Goal: Task Accomplishment & Management: Complete application form

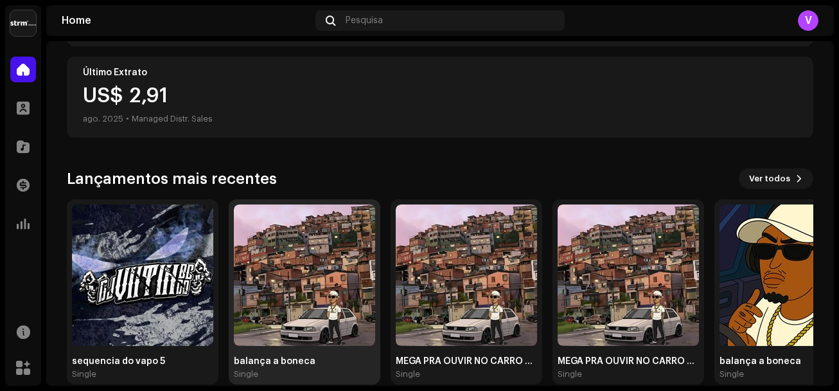
scroll to position [244, 0]
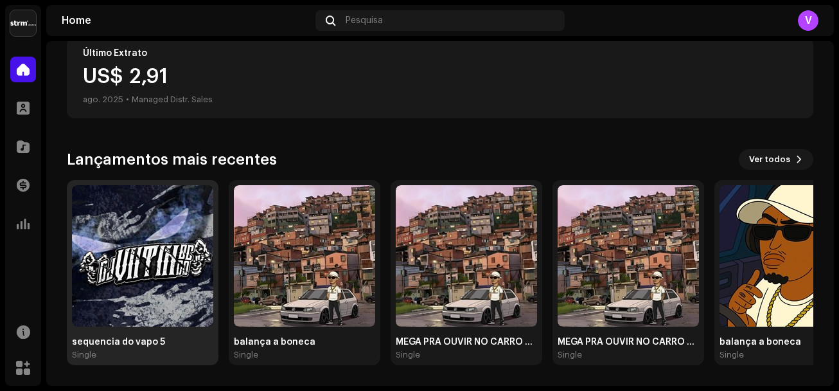
click at [155, 290] on img at bounding box center [142, 255] width 141 height 141
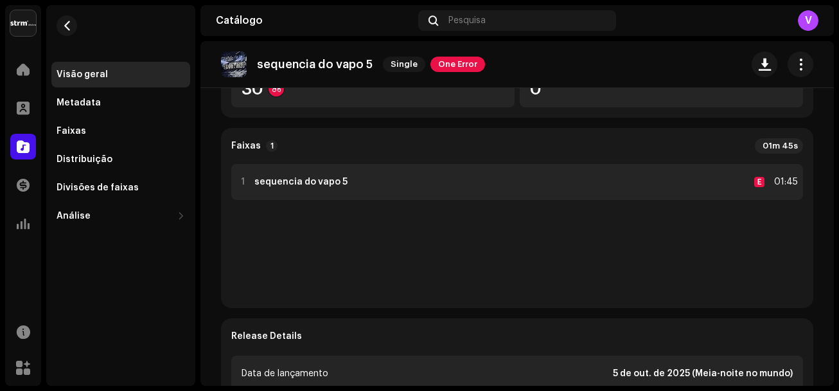
scroll to position [257, 0]
click at [298, 185] on strong "sequencia do vapo 5" at bounding box center [300, 182] width 93 height 10
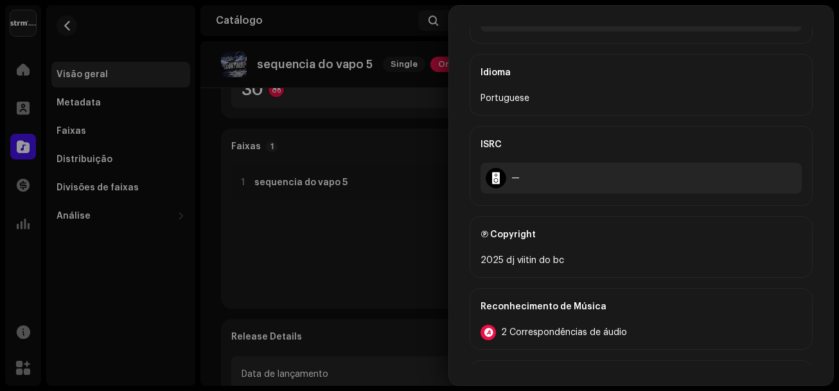
scroll to position [321, 0]
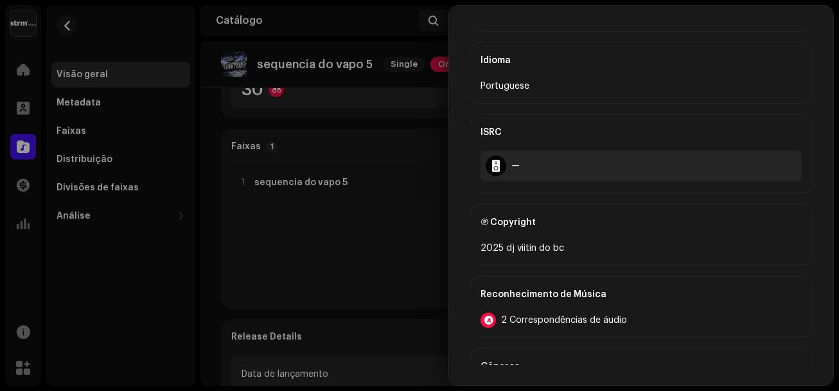
click at [517, 320] on span "2 Correspondências de áudio" at bounding box center [564, 320] width 126 height 10
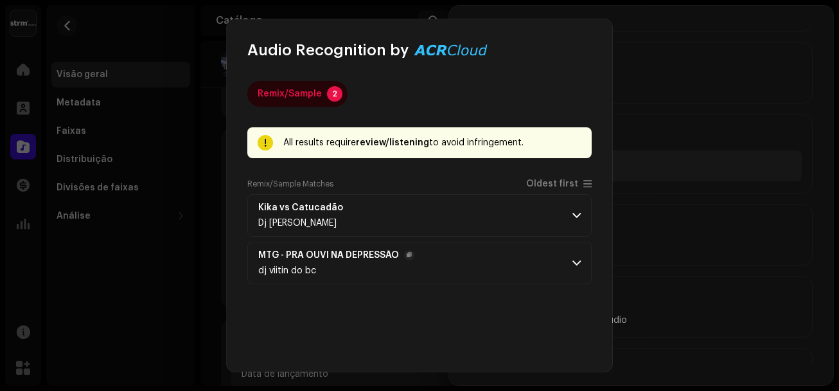
click at [339, 267] on div "dj viitin do bc" at bounding box center [336, 270] width 156 height 10
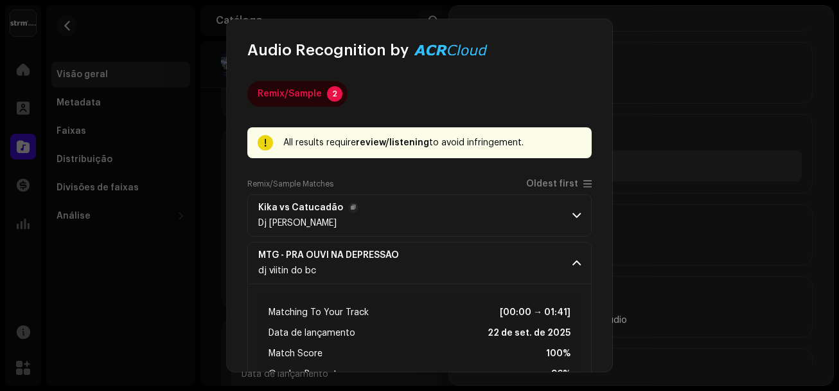
click at [402, 220] on p-accordion-header "Kika vs Catucadão Dj [PERSON_NAME]" at bounding box center [419, 215] width 344 height 42
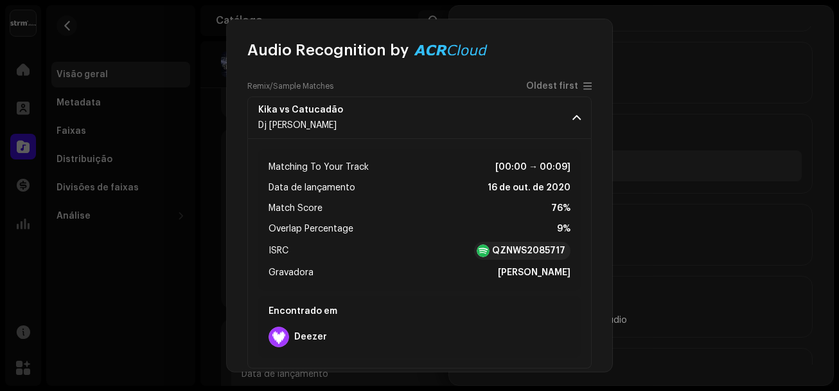
scroll to position [64, 0]
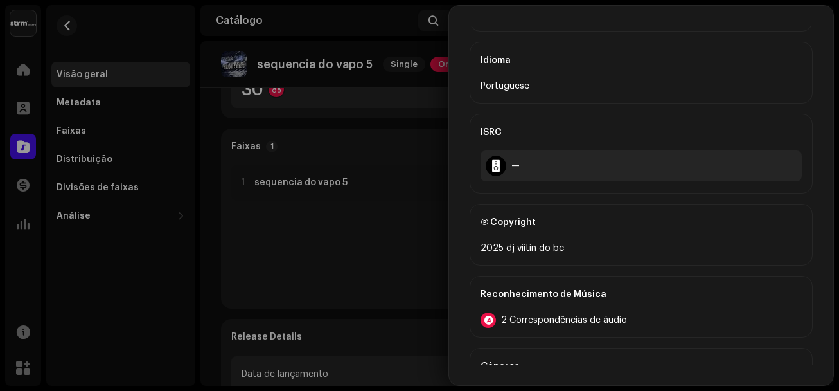
click at [667, 172] on div "Audio Recognition by Remix/Sample 2 All results require review/listening to avo…" at bounding box center [419, 195] width 839 height 391
click at [321, 125] on div at bounding box center [419, 195] width 839 height 391
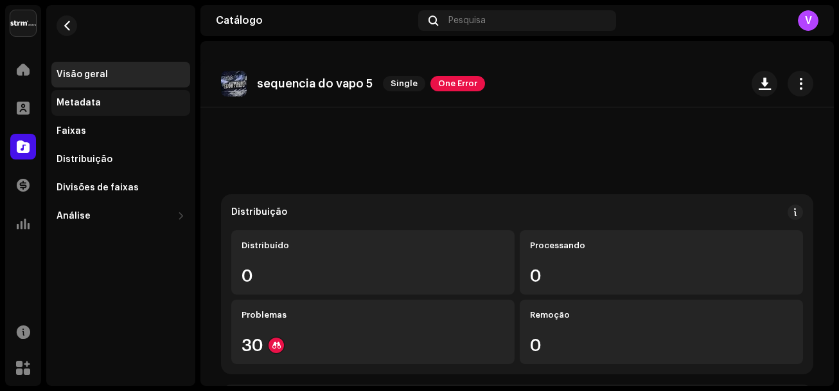
scroll to position [0, 0]
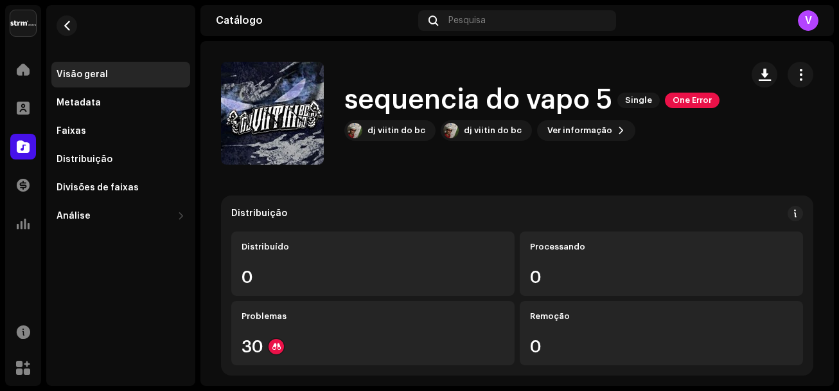
click at [36, 70] on div "Home" at bounding box center [23, 69] width 36 height 36
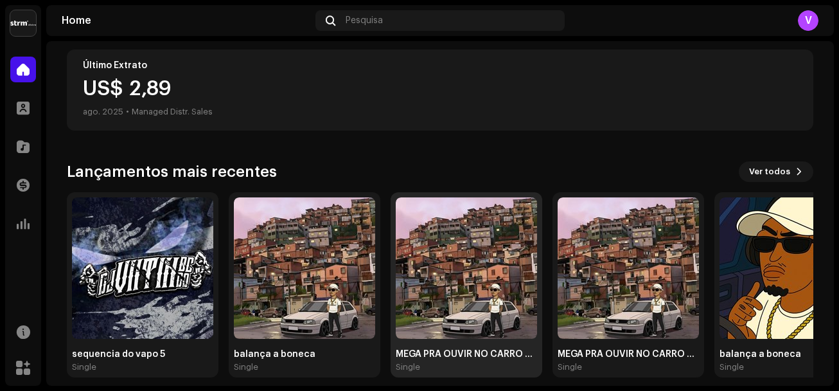
scroll to position [244, 0]
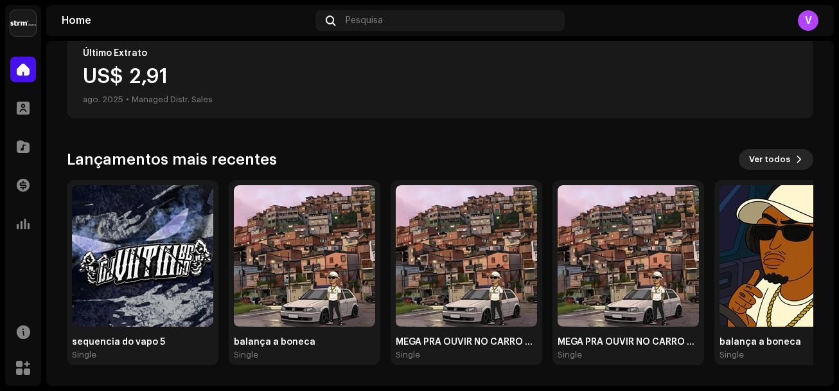
click at [761, 161] on span "Ver todos" at bounding box center [769, 159] width 41 height 26
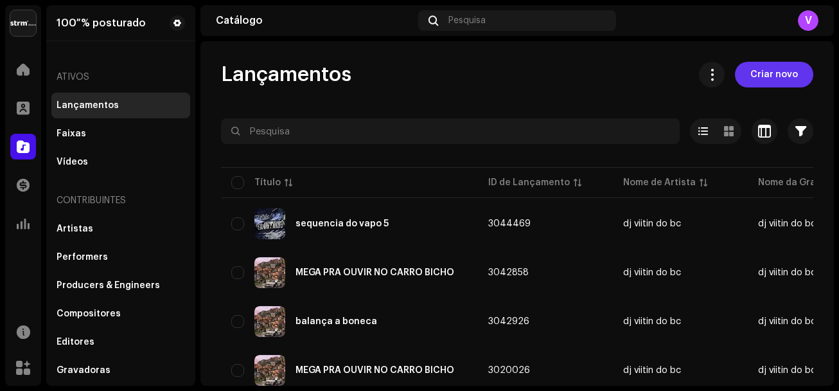
click at [763, 83] on span "Criar novo" at bounding box center [774, 75] width 48 height 26
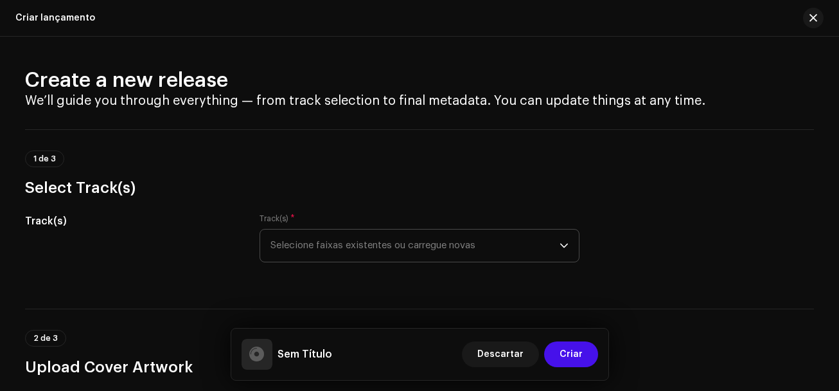
click at [360, 247] on span "Selecione faixas existentes ou carregue novas" at bounding box center [414, 245] width 289 height 32
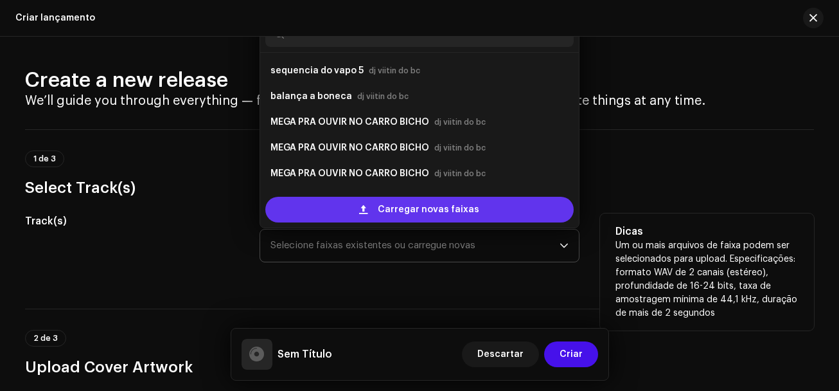
click at [374, 201] on div "Carregar novas faixas" at bounding box center [419, 210] width 308 height 26
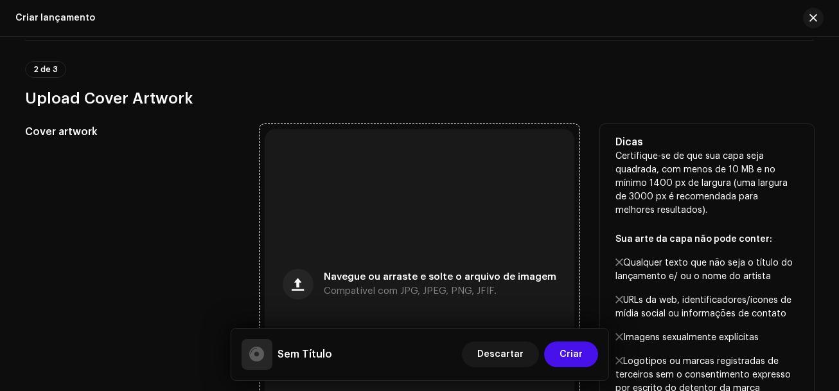
scroll to position [385, 0]
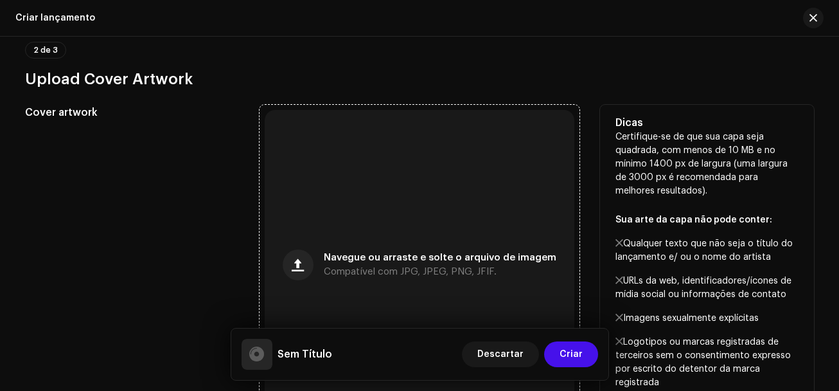
click at [357, 244] on div "Navegue ou arraste e solte o arquivo de imagem Compatível com JPG, JPEG, PNG, J…" at bounding box center [420, 265] width 310 height 310
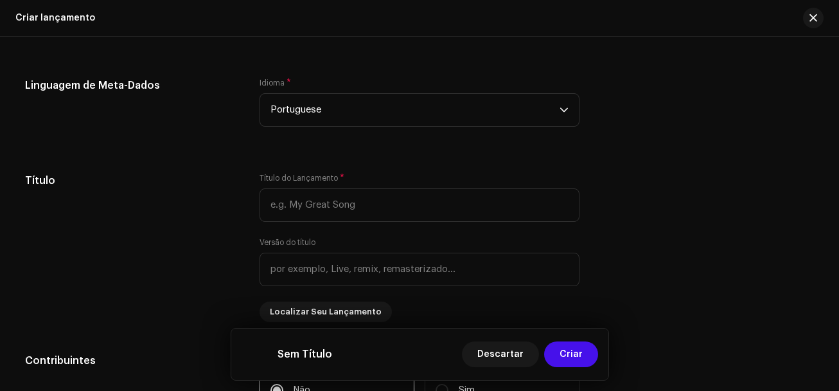
scroll to position [1080, 0]
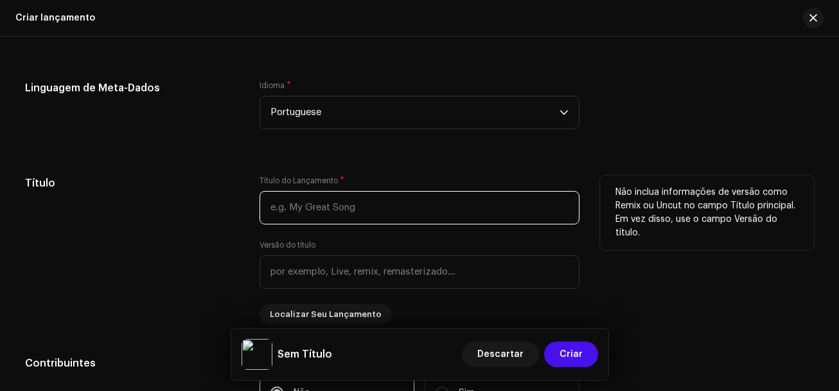
click at [316, 208] on input "text" at bounding box center [420, 207] width 320 height 33
type input "e"
click at [333, 207] on input "Ela sempre borta" at bounding box center [420, 207] width 320 height 33
click at [333, 207] on input "Ela sempre brta" at bounding box center [420, 207] width 320 height 33
click at [330, 206] on input "Ela sempre brta" at bounding box center [420, 207] width 320 height 33
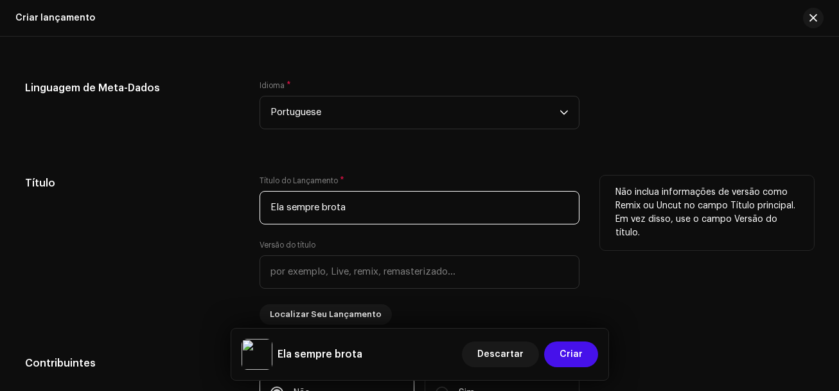
click at [361, 213] on input "Ela sempre brota" at bounding box center [420, 207] width 320 height 33
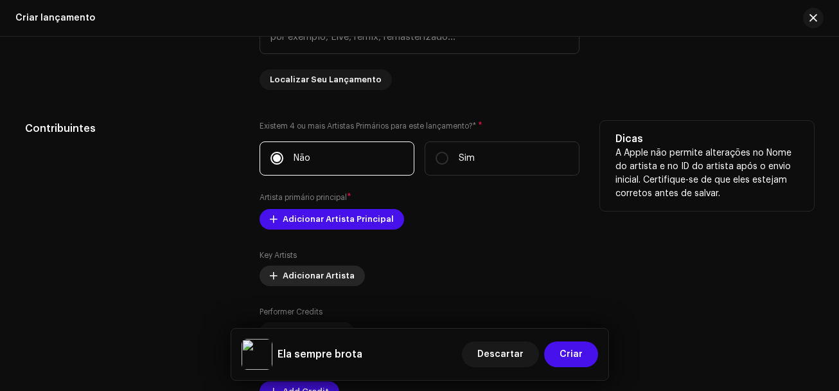
scroll to position [1337, 0]
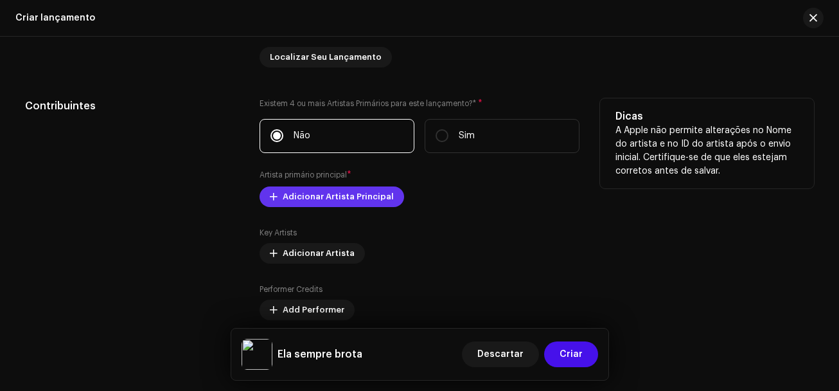
type input "Ela sempre brota"
click at [315, 196] on span "Adicionar Artista Principal" at bounding box center [338, 197] width 111 height 26
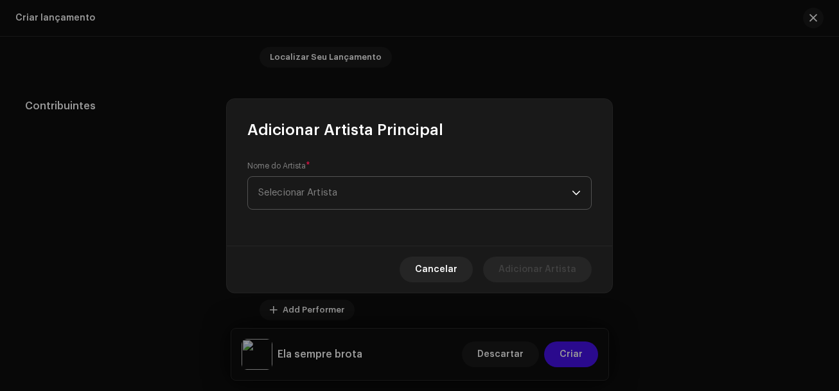
click at [321, 199] on span "Selecionar Artista" at bounding box center [415, 193] width 314 height 32
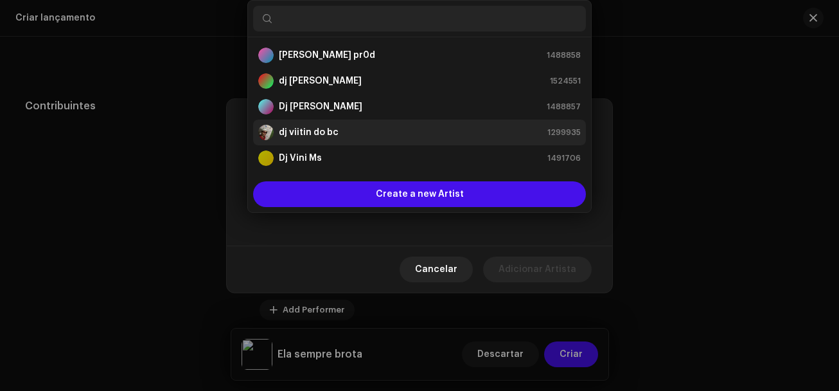
scroll to position [21, 0]
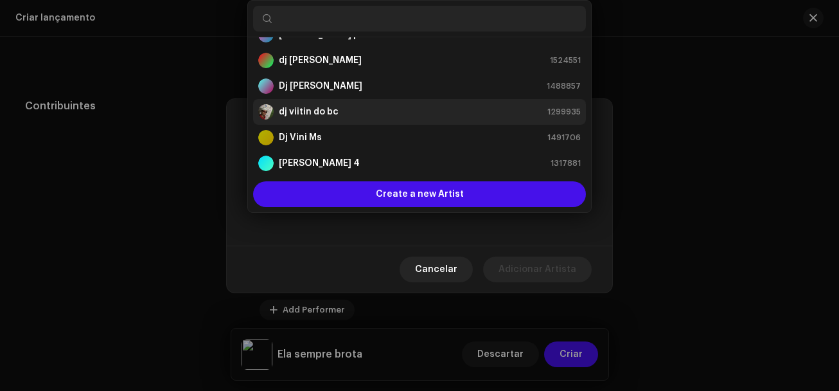
click at [299, 118] on strong "dj viitin do bc" at bounding box center [309, 111] width 60 height 13
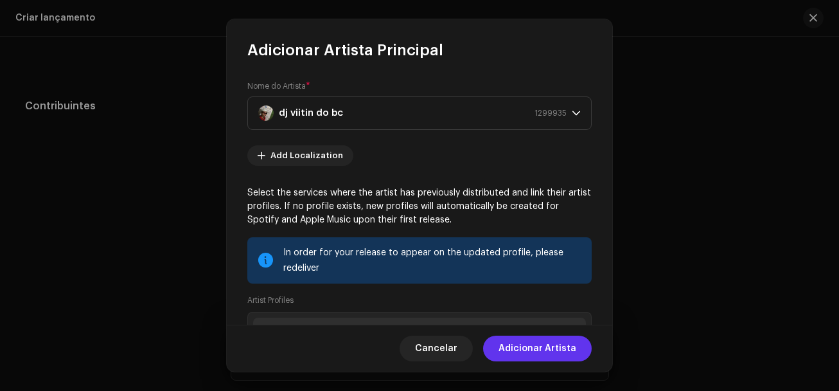
click at [535, 350] on span "Adicionar Artista" at bounding box center [538, 348] width 78 height 26
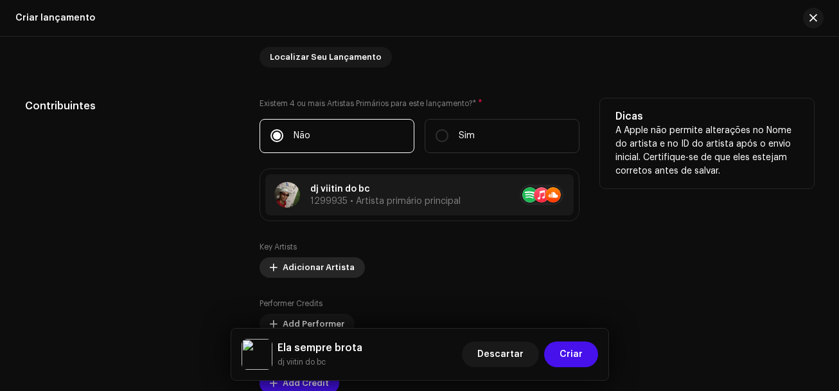
click at [308, 274] on span "Adicionar Artista" at bounding box center [319, 267] width 72 height 26
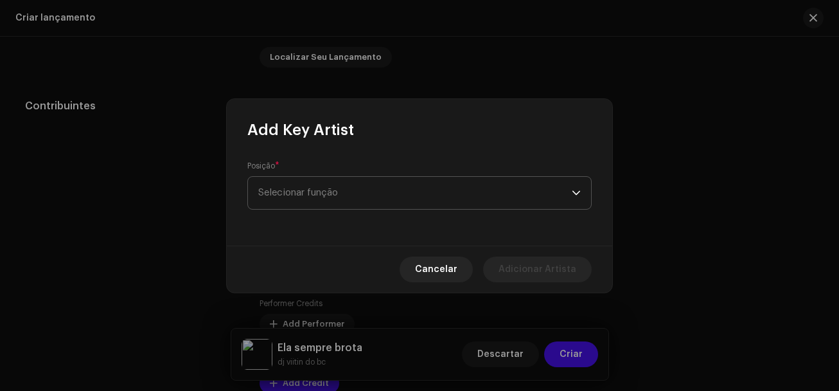
click at [347, 204] on span "Selecionar função" at bounding box center [415, 193] width 314 height 32
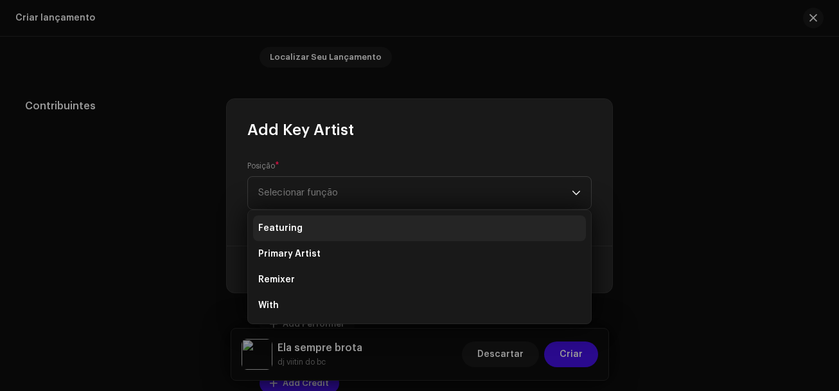
click at [304, 232] on li "Featuring" at bounding box center [419, 228] width 333 height 26
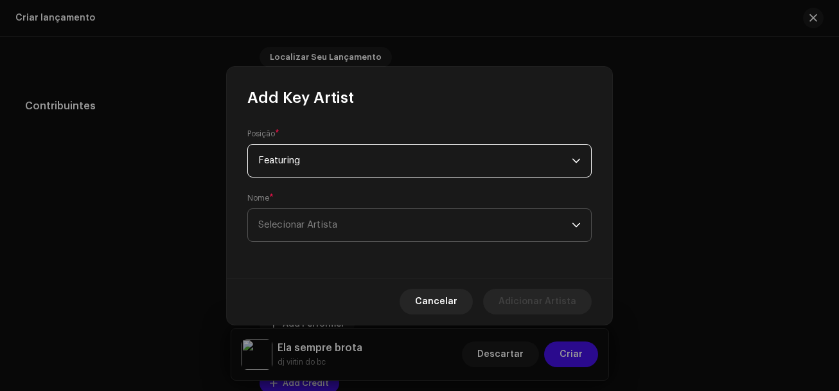
click at [321, 217] on span "Selecionar Artista" at bounding box center [415, 225] width 314 height 32
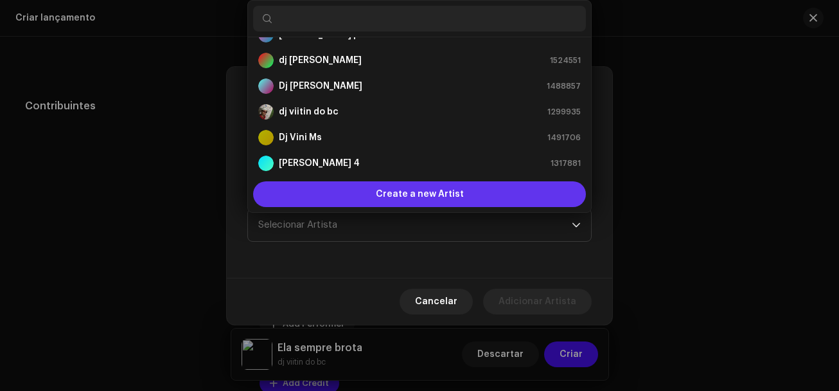
click at [398, 192] on span "Create a new Artist" at bounding box center [420, 194] width 88 height 26
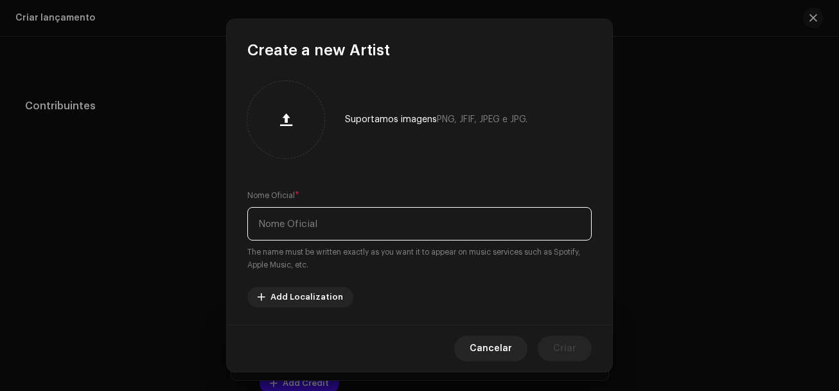
click at [300, 229] on input "text" at bounding box center [419, 223] width 344 height 33
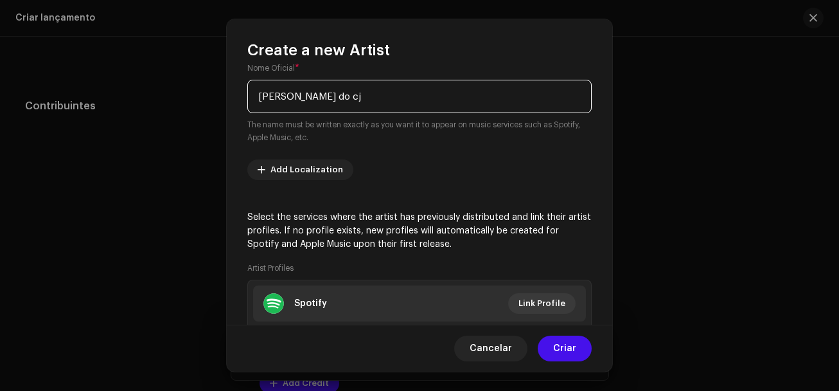
scroll to position [128, 0]
type input "[PERSON_NAME] do cj"
click at [560, 348] on span "Criar" at bounding box center [564, 348] width 23 height 26
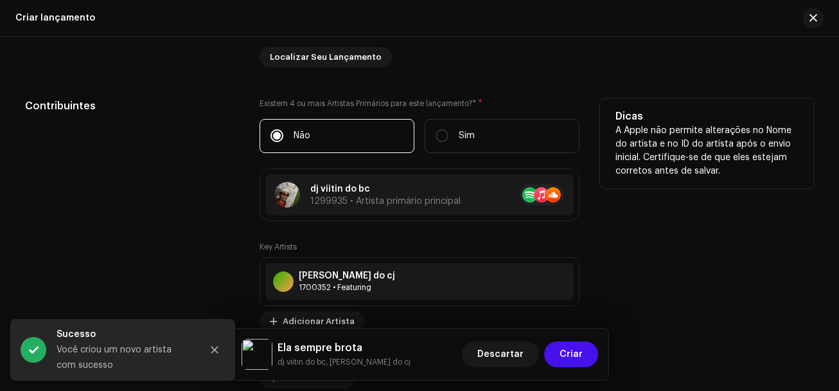
scroll to position [1466, 0]
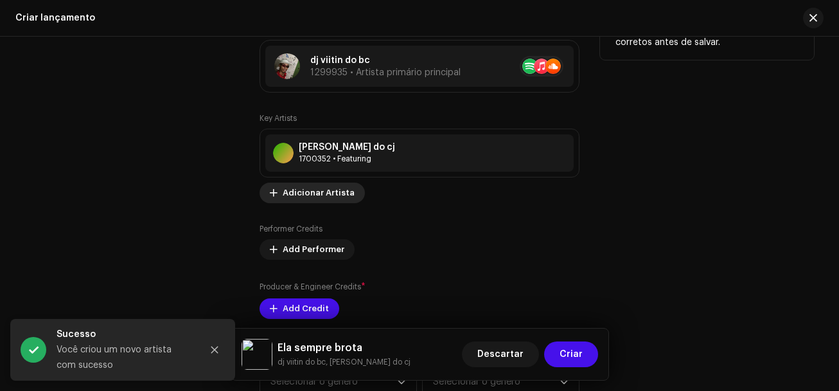
click at [324, 197] on span "Adicionar Artista" at bounding box center [319, 193] width 72 height 26
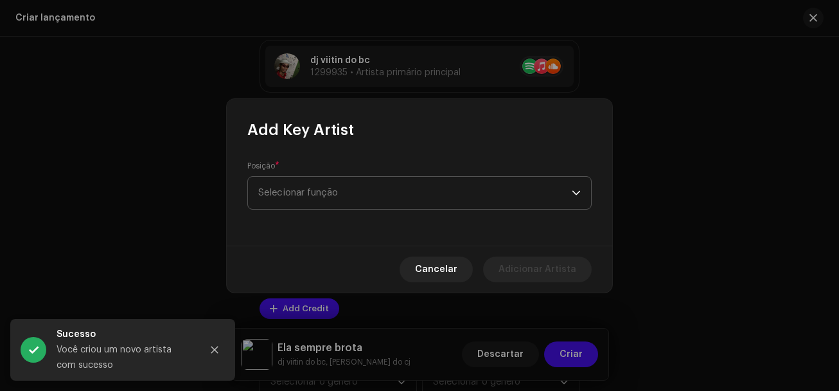
click at [339, 183] on span "Selecionar função" at bounding box center [415, 193] width 314 height 32
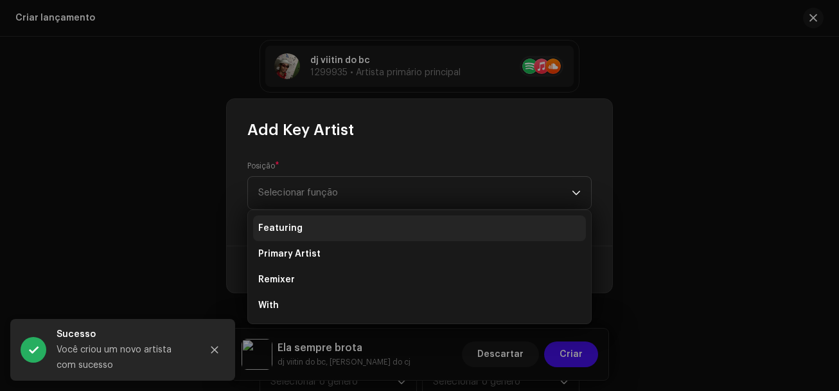
click at [299, 227] on li "Featuring" at bounding box center [419, 228] width 333 height 26
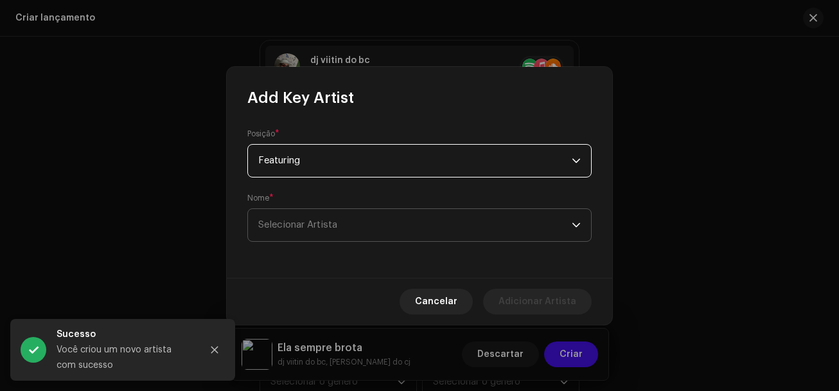
click at [289, 217] on span "Selecionar Artista" at bounding box center [415, 225] width 314 height 32
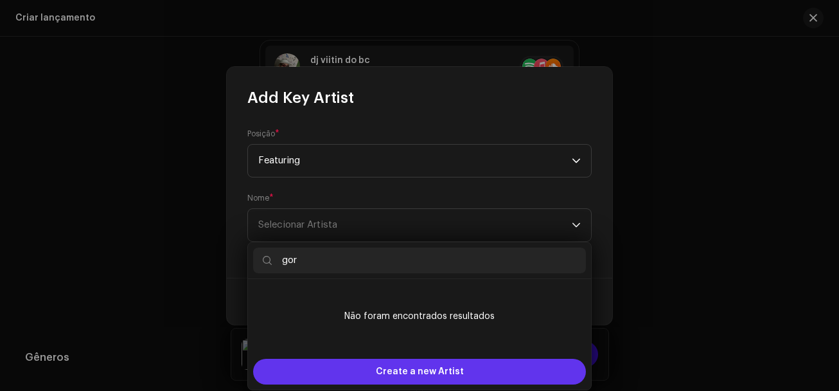
type input "gor"
click at [396, 368] on span "Create a new Artist" at bounding box center [420, 372] width 88 height 26
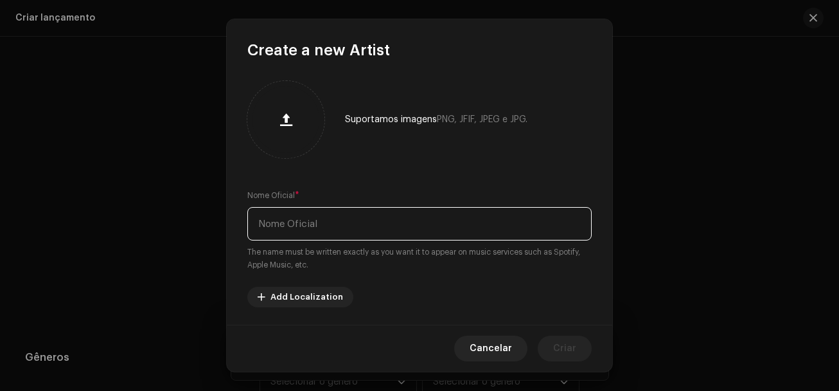
click at [326, 217] on input "text" at bounding box center [419, 223] width 344 height 33
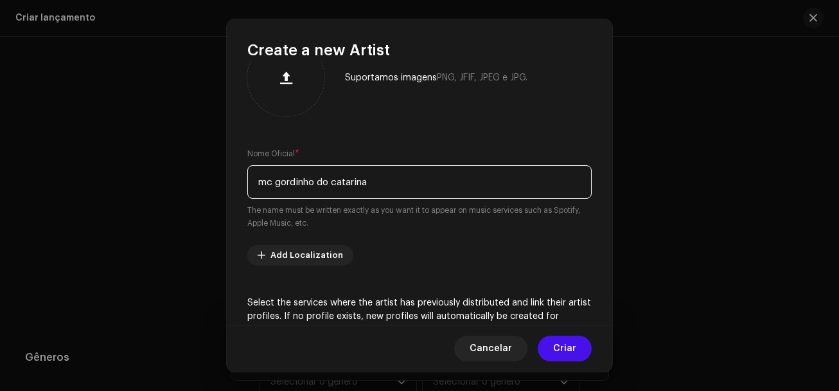
scroll to position [64, 0]
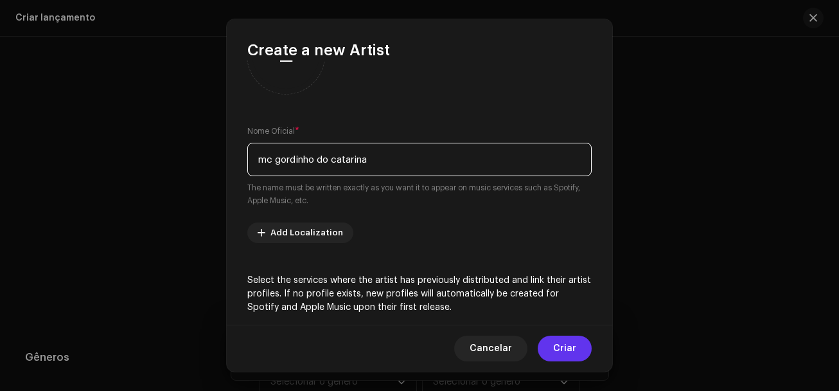
type input "mc gordinho do catarina"
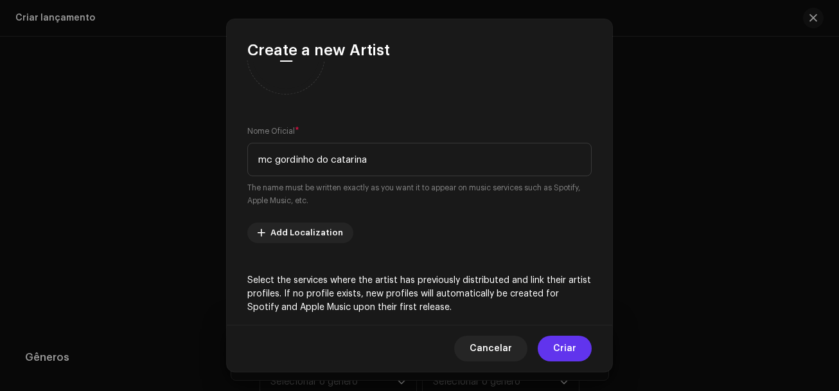
click at [564, 342] on span "Criar" at bounding box center [564, 348] width 23 height 26
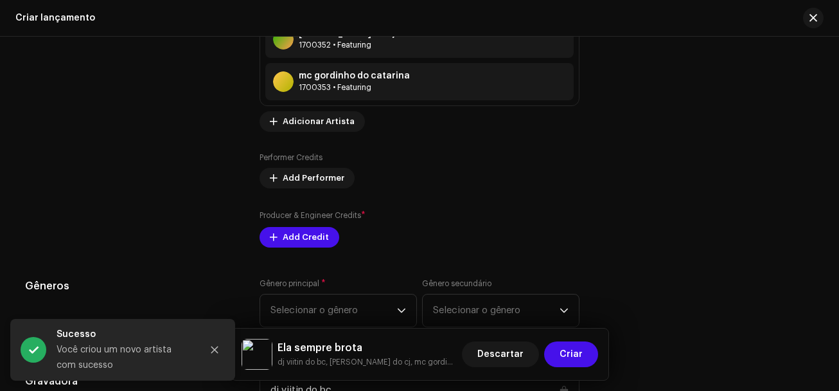
scroll to position [1594, 0]
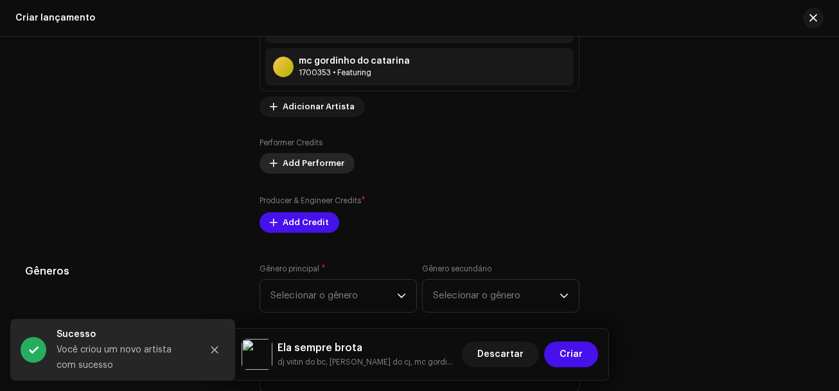
click at [311, 159] on span "Add Performer" at bounding box center [314, 163] width 62 height 26
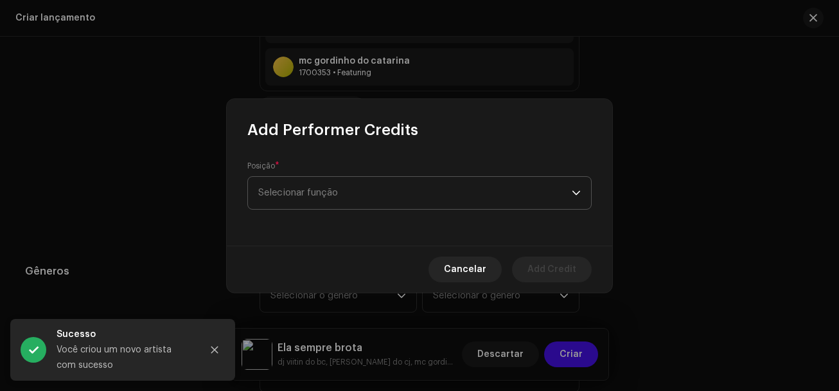
click at [308, 188] on span "Selecionar função" at bounding box center [415, 193] width 314 height 32
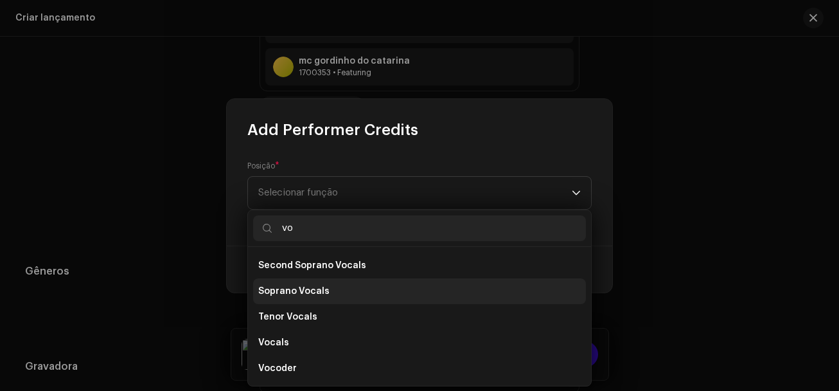
scroll to position [257, 0]
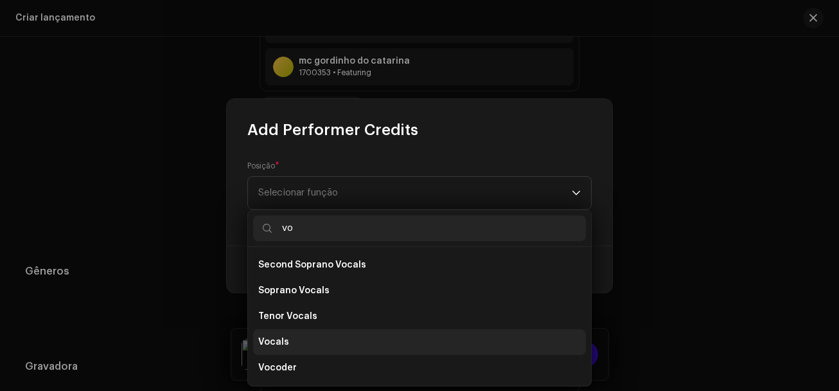
type input "vo"
click at [279, 340] on span "Vocals" at bounding box center [273, 341] width 31 height 13
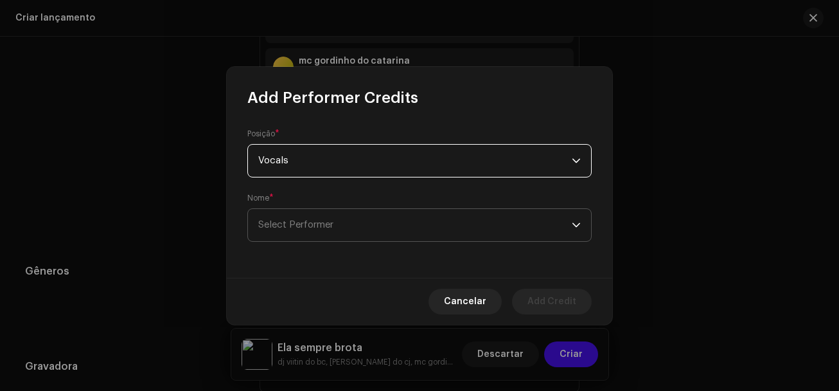
click at [301, 233] on span "Select Performer" at bounding box center [415, 225] width 314 height 32
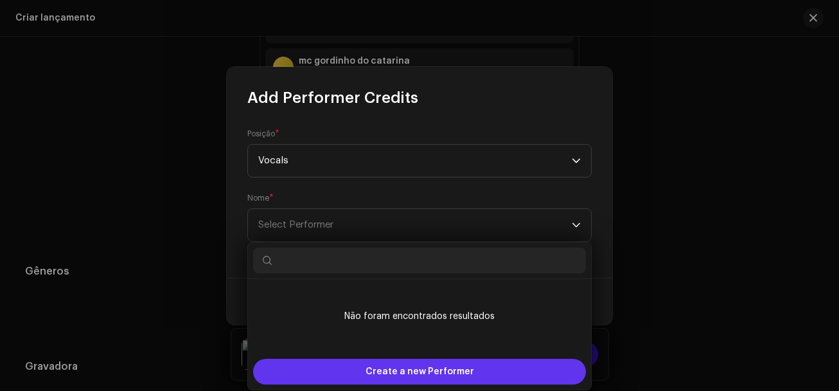
click at [377, 362] on span "Create a new Performer" at bounding box center [420, 372] width 109 height 26
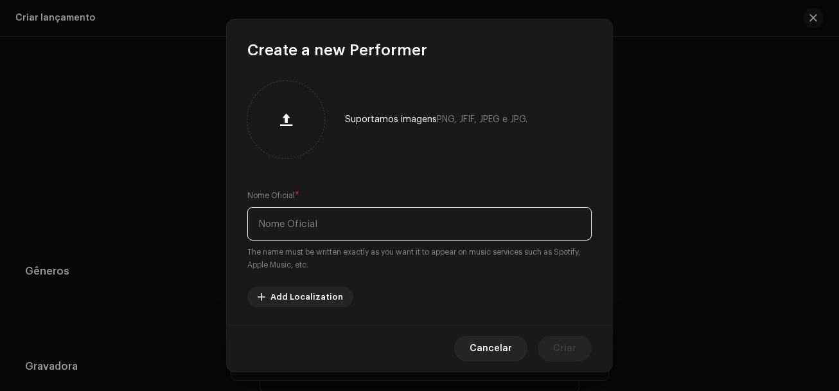
click at [309, 225] on input "text" at bounding box center [419, 223] width 344 height 33
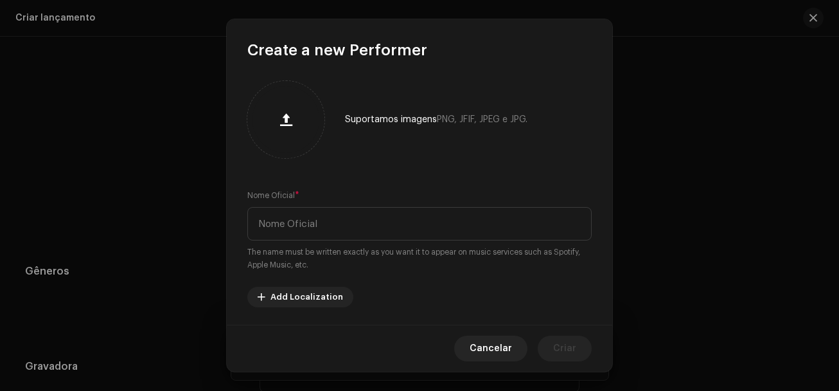
click at [508, 344] on span "Cancelar" at bounding box center [491, 348] width 42 height 26
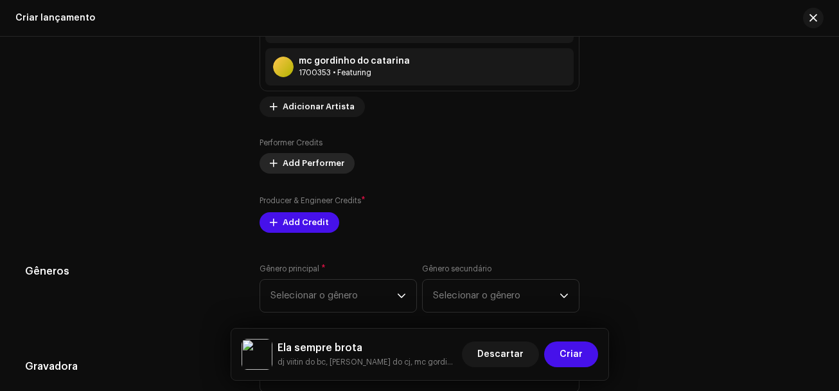
click at [310, 159] on span "Add Performer" at bounding box center [314, 163] width 62 height 26
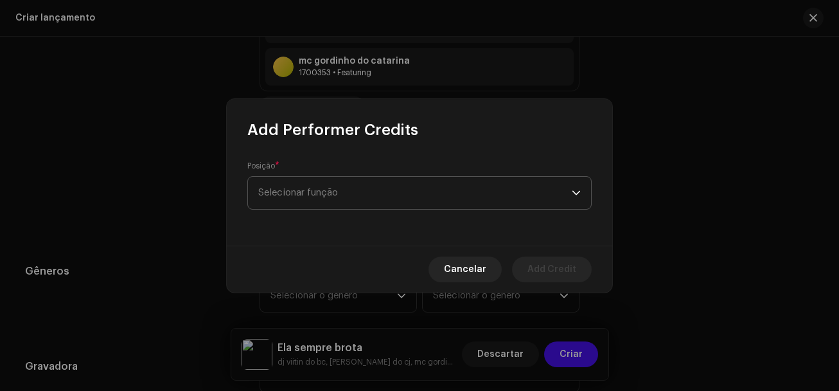
click at [335, 190] on span "Selecionar função" at bounding box center [415, 193] width 314 height 32
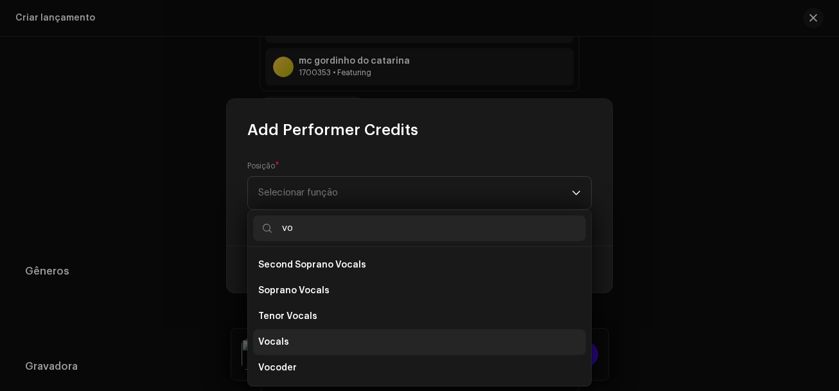
type input "vo"
click at [289, 335] on li "Vocals" at bounding box center [419, 342] width 333 height 26
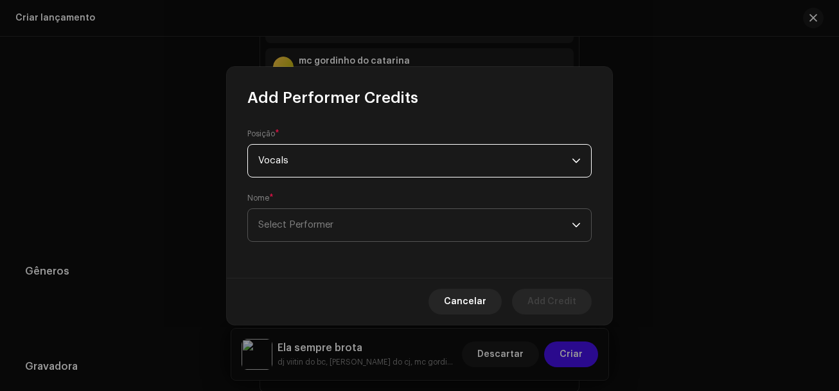
click at [297, 236] on span "Select Performer" at bounding box center [415, 225] width 314 height 32
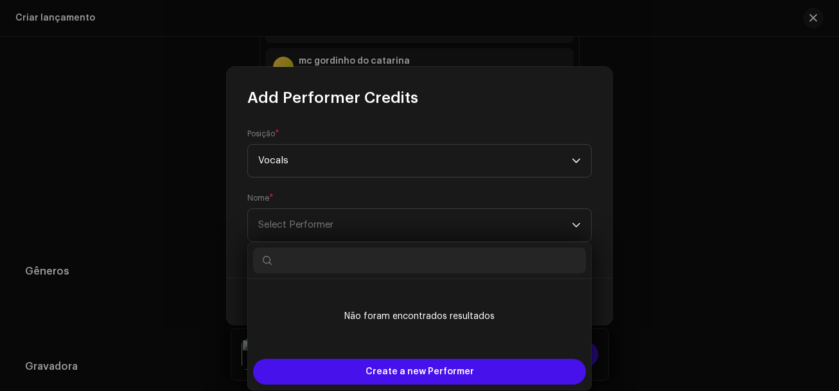
click at [313, 256] on input "text" at bounding box center [419, 260] width 333 height 26
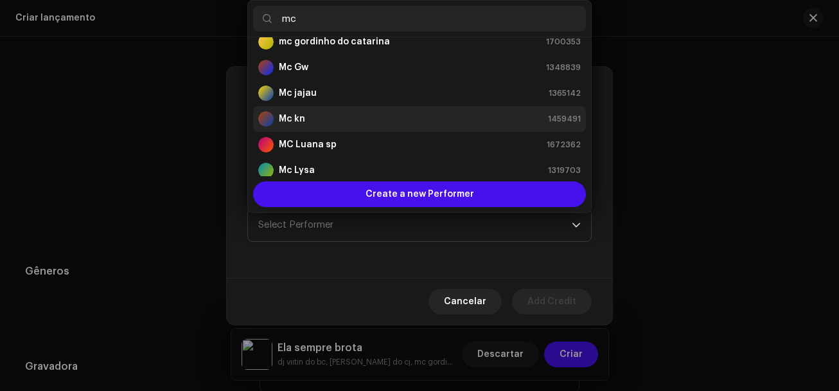
scroll to position [128, 0]
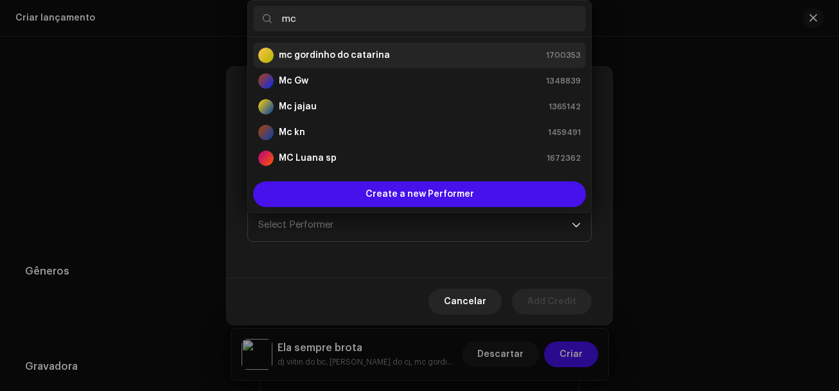
type input "mc"
click at [345, 60] on strong "mc gordinho do catarina" at bounding box center [334, 55] width 111 height 13
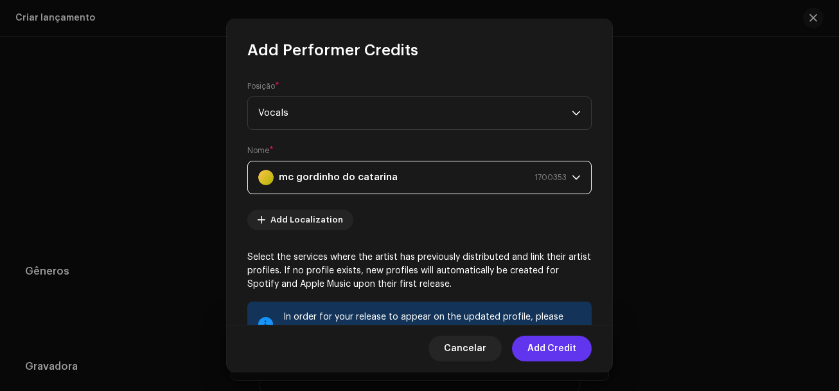
click at [550, 351] on span "Add Credit" at bounding box center [551, 348] width 49 height 26
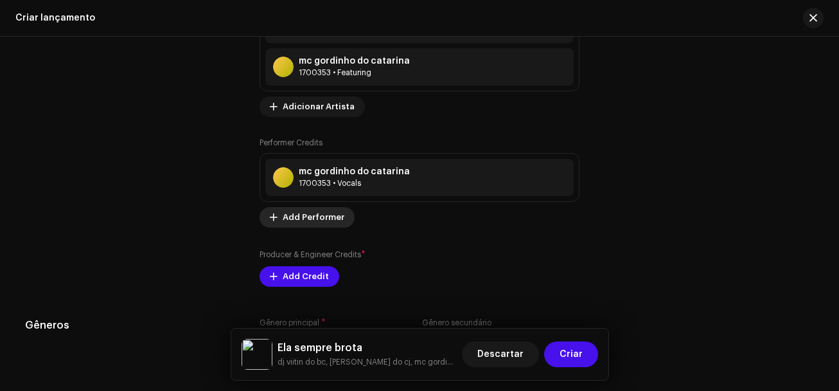
click at [306, 217] on span "Add Performer" at bounding box center [314, 217] width 62 height 26
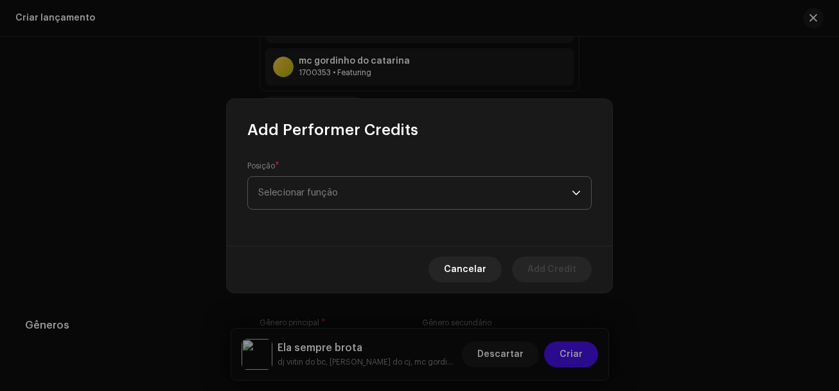
click at [327, 195] on span "Selecionar função" at bounding box center [415, 193] width 314 height 32
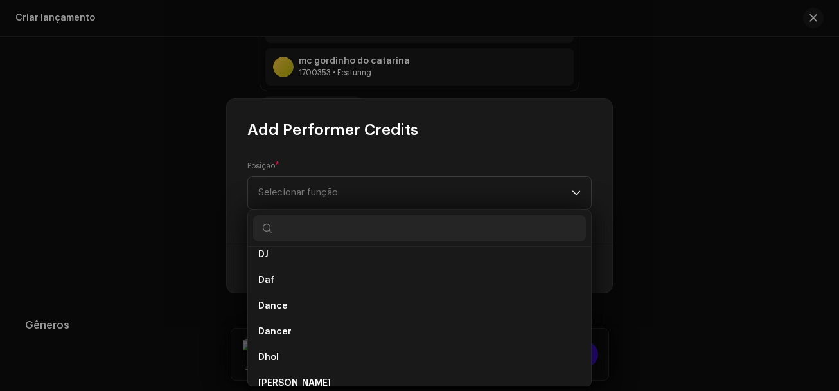
scroll to position [2884, 0]
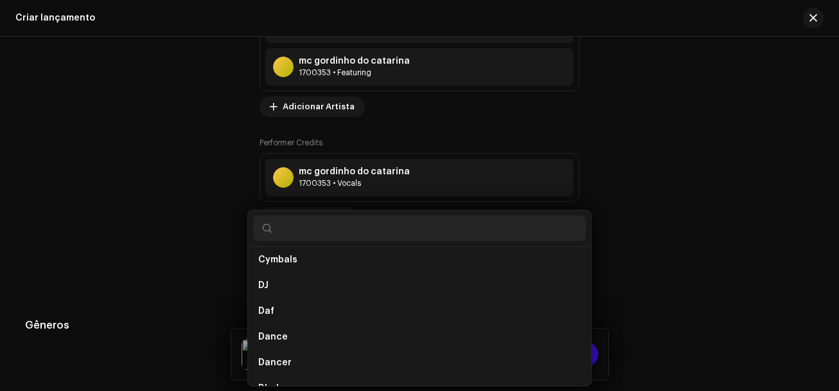
click at [626, 113] on div "Add Performer Credits Posição * Selecionar função Cancelar Add Credit" at bounding box center [419, 195] width 839 height 391
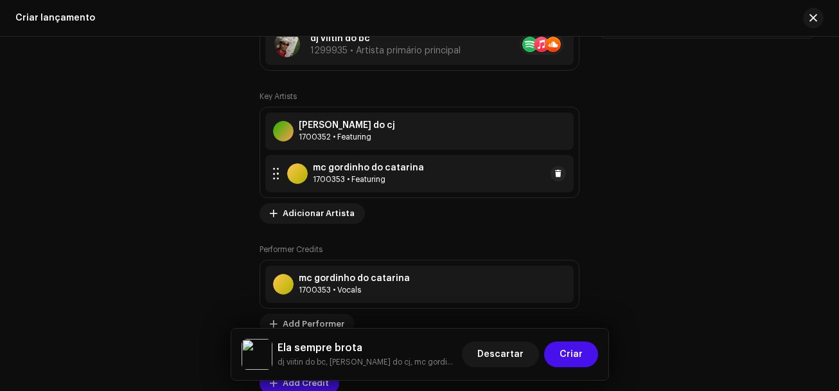
scroll to position [1466, 0]
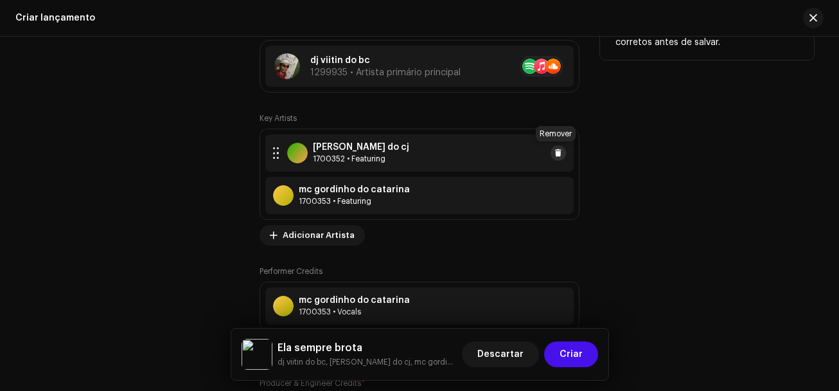
click at [554, 152] on span at bounding box center [558, 153] width 8 height 10
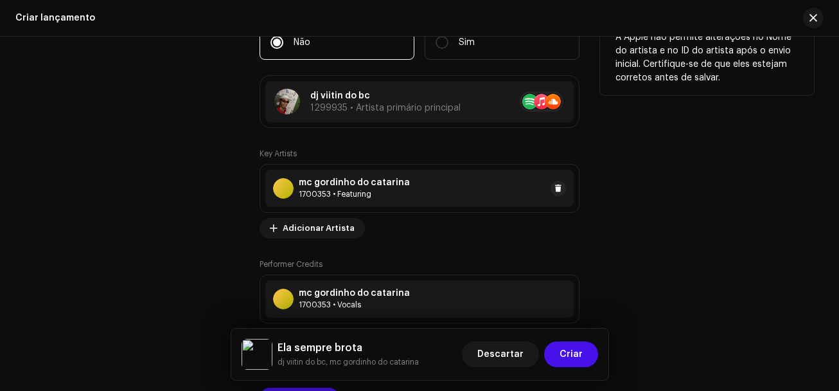
scroll to position [1401, 0]
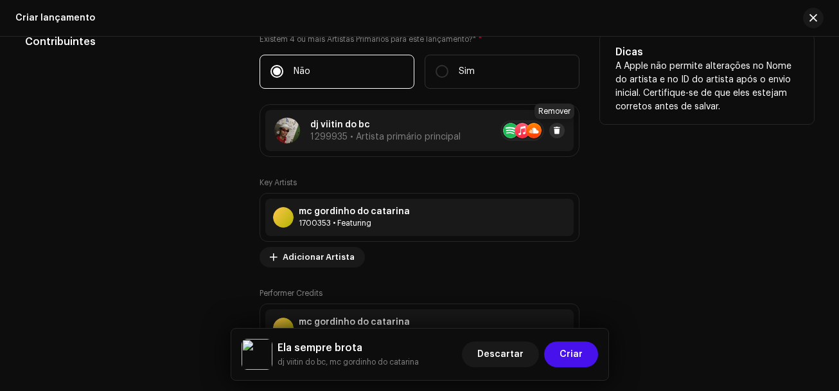
click at [557, 130] on span at bounding box center [557, 130] width 8 height 10
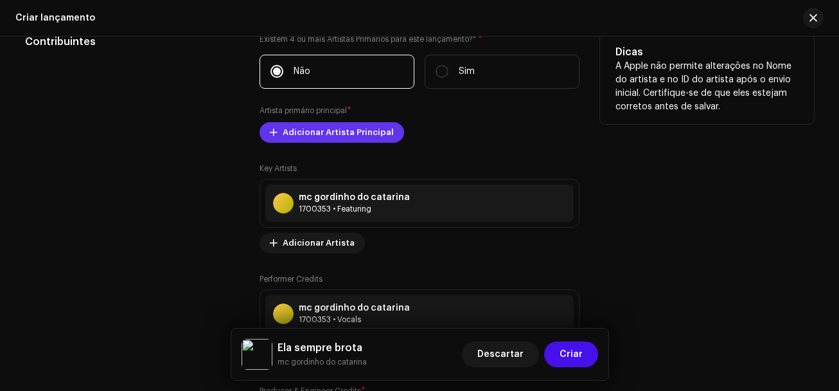
click at [359, 133] on span "Adicionar Artista Principal" at bounding box center [338, 133] width 111 height 26
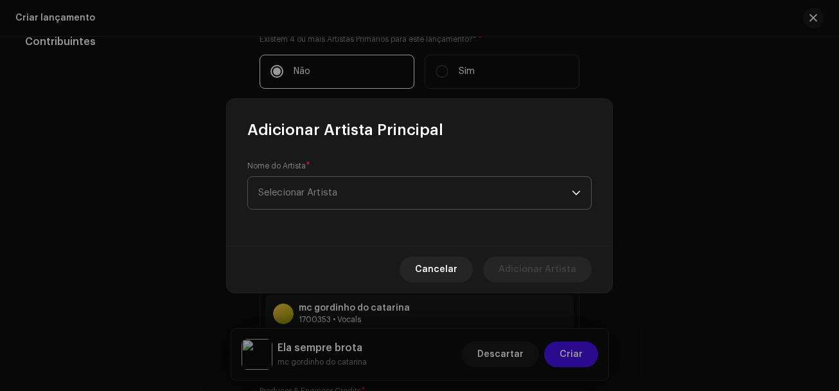
click at [368, 184] on span "Selecionar Artista" at bounding box center [415, 193] width 314 height 32
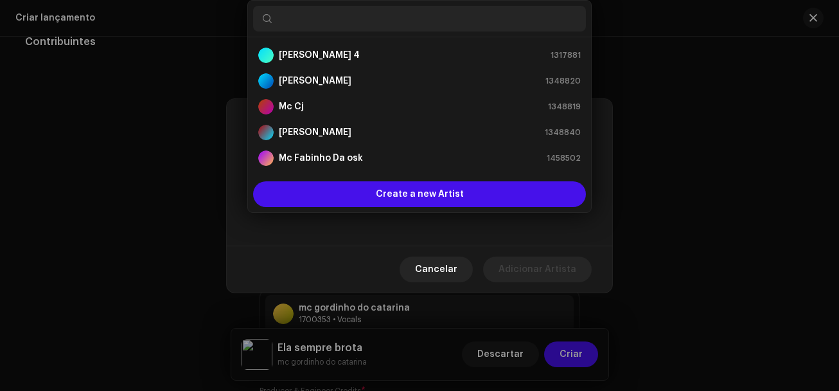
click at [290, 24] on input "text" at bounding box center [419, 19] width 333 height 26
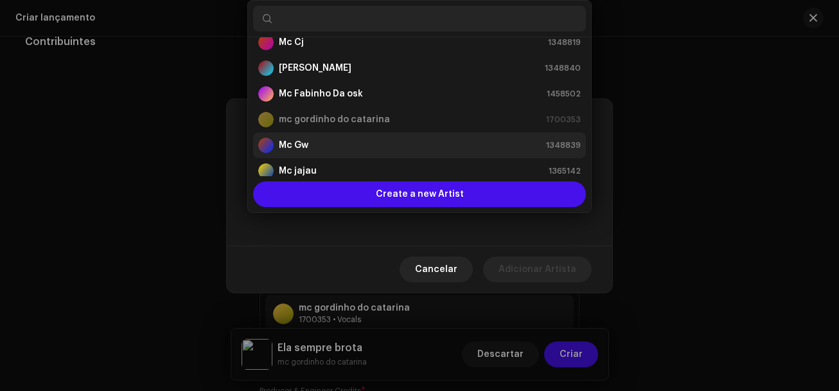
scroll to position [0, 0]
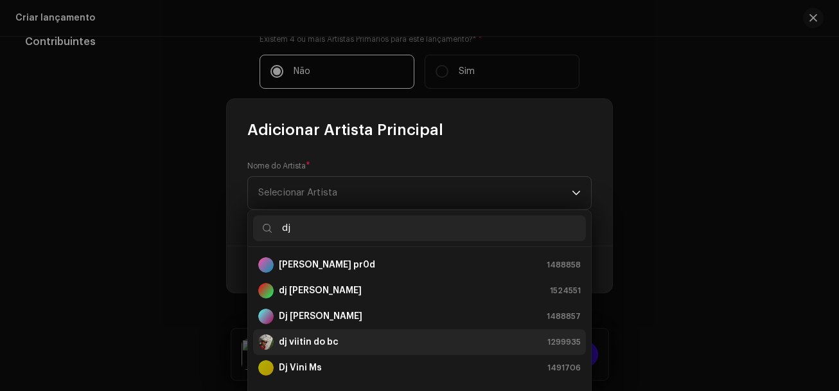
type input "dj"
click at [311, 340] on strong "dj viitin do bc" at bounding box center [309, 341] width 60 height 13
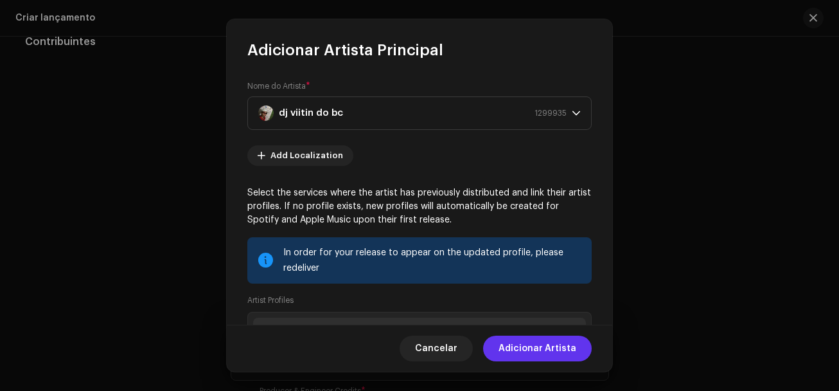
click at [516, 342] on span "Adicionar Artista" at bounding box center [538, 348] width 78 height 26
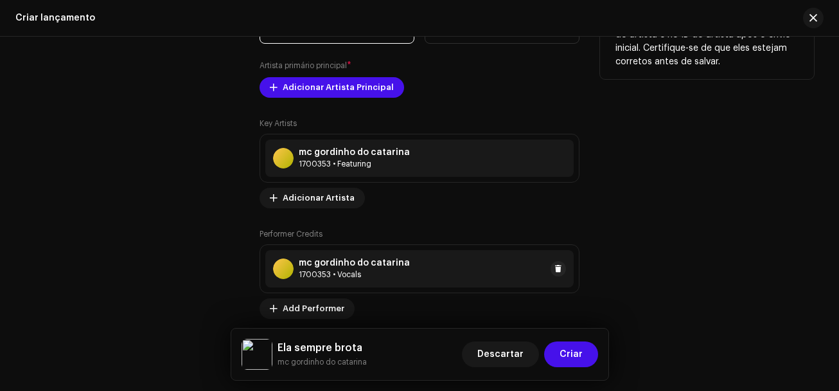
scroll to position [1530, 0]
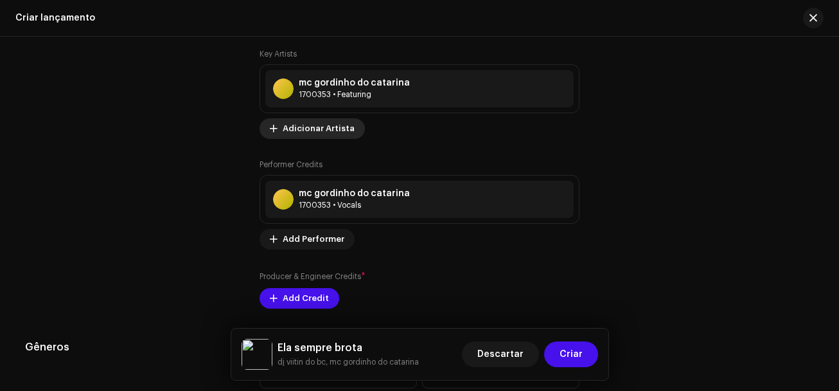
click at [328, 130] on span "Adicionar Artista" at bounding box center [319, 129] width 72 height 26
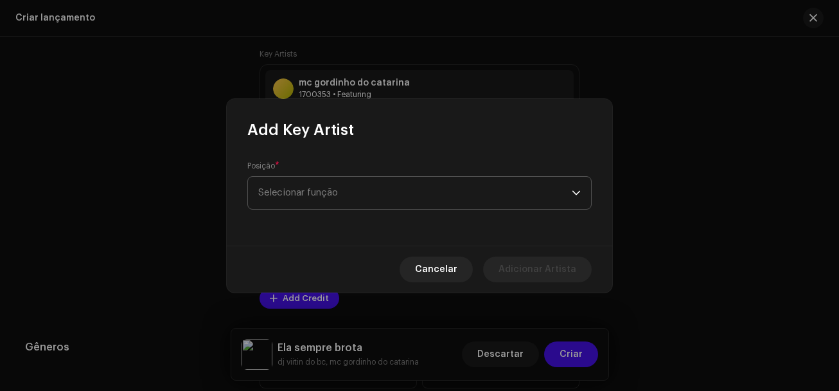
click at [344, 186] on span "Selecionar função" at bounding box center [415, 193] width 314 height 32
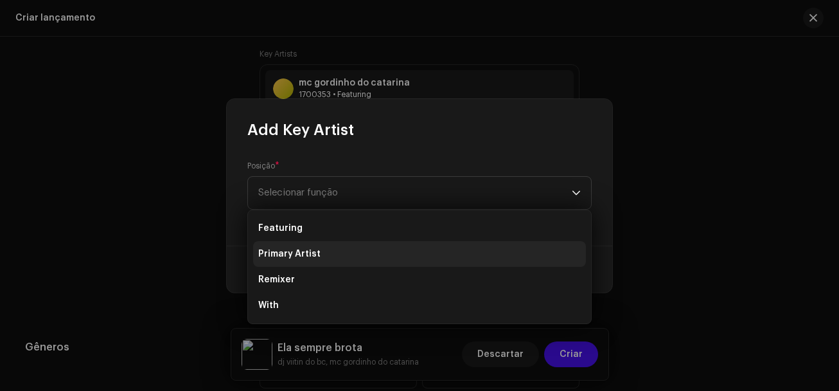
click at [307, 247] on span "Primary Artist" at bounding box center [289, 253] width 62 height 13
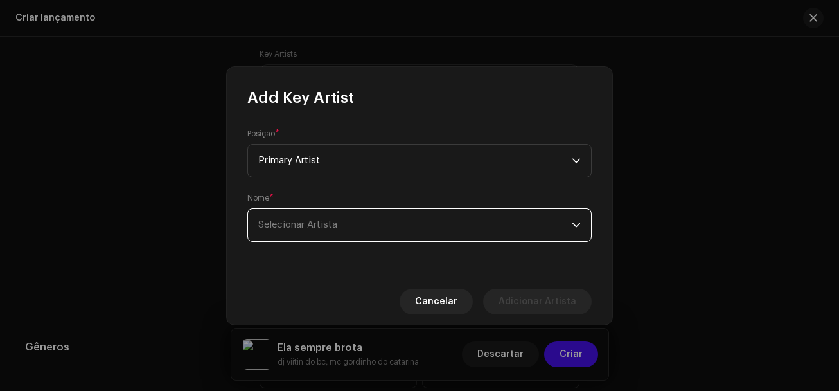
click at [318, 217] on span "Selecionar Artista" at bounding box center [415, 225] width 314 height 32
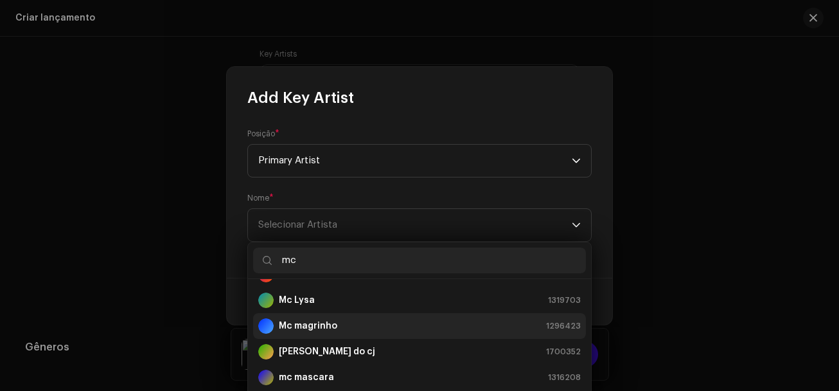
scroll to position [257, 0]
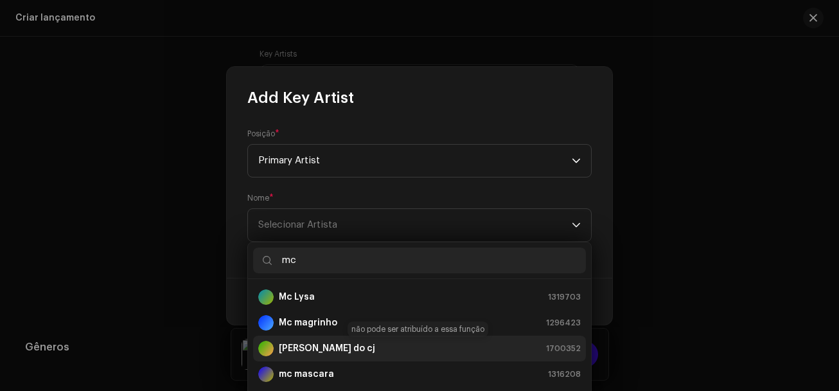
type input "mc"
click at [313, 354] on strong "[PERSON_NAME] do cj" at bounding box center [327, 348] width 96 height 13
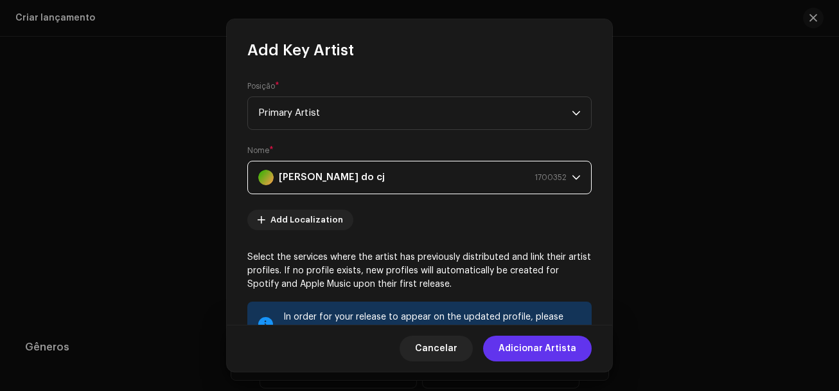
click at [558, 348] on span "Adicionar Artista" at bounding box center [538, 348] width 78 height 26
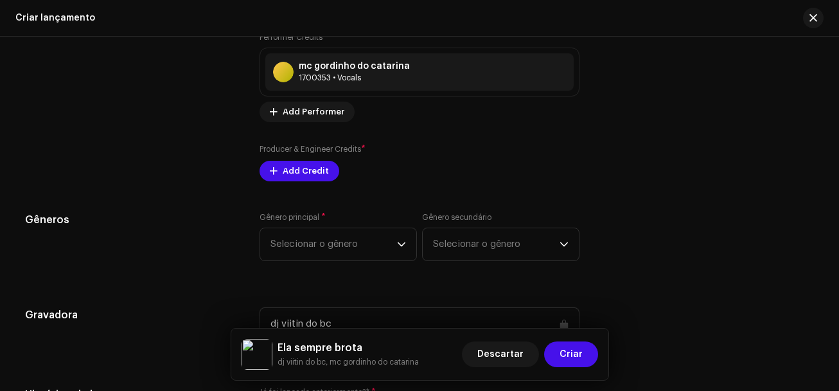
scroll to position [1658, 0]
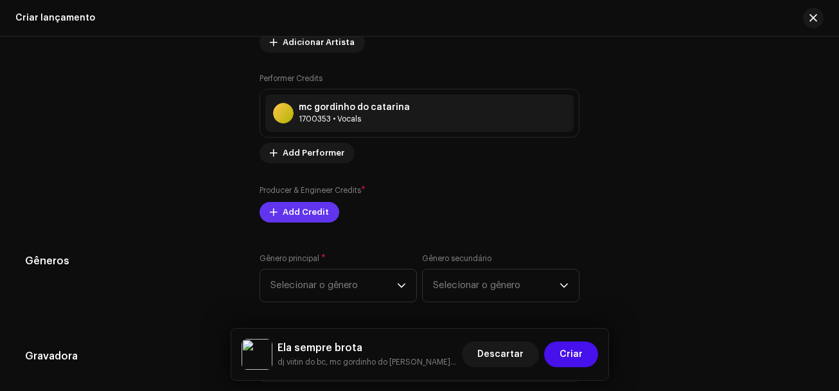
click at [304, 215] on span "Add Credit" at bounding box center [306, 212] width 46 height 26
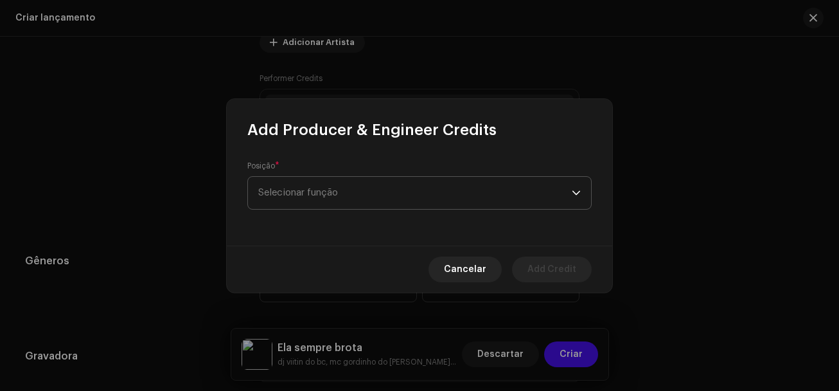
click at [307, 184] on span "Selecionar função" at bounding box center [415, 193] width 314 height 32
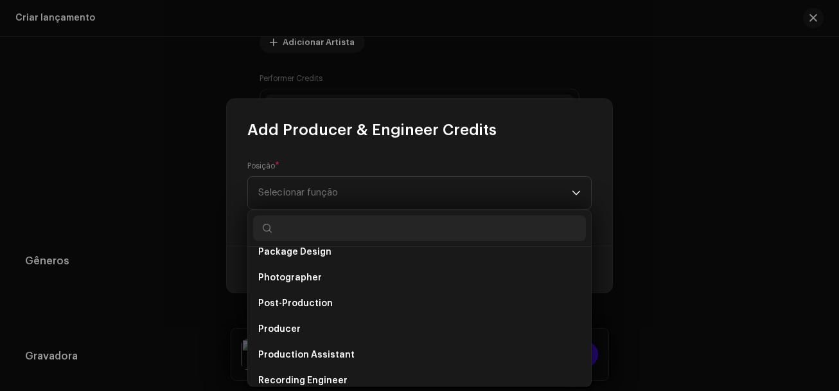
scroll to position [514, 0]
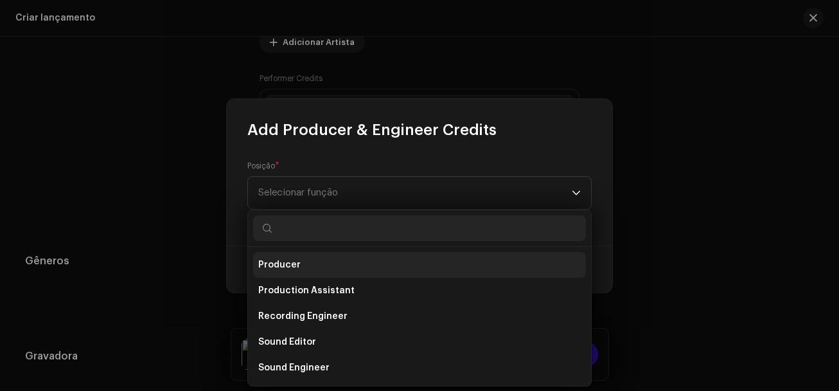
click at [287, 268] on span "Producer" at bounding box center [279, 264] width 42 height 13
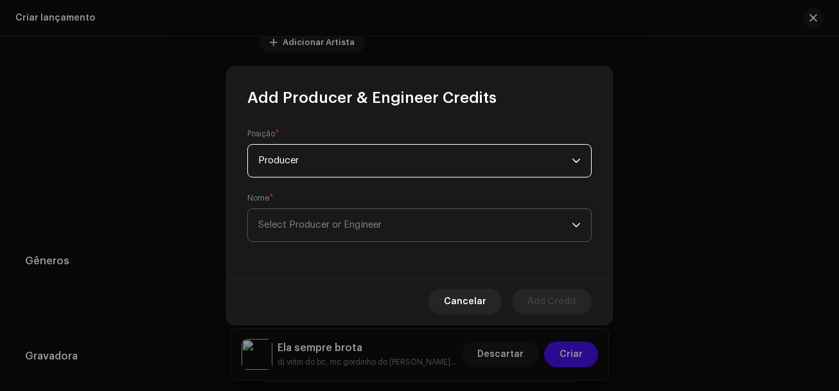
click at [340, 228] on span "Select Producer or Engineer" at bounding box center [319, 225] width 123 height 10
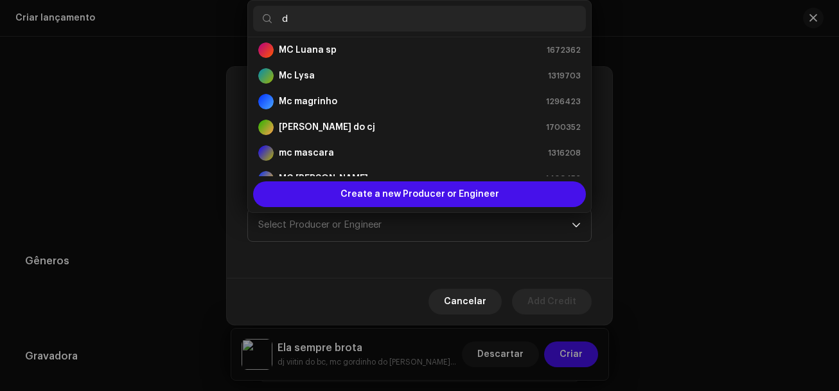
scroll to position [0, 0]
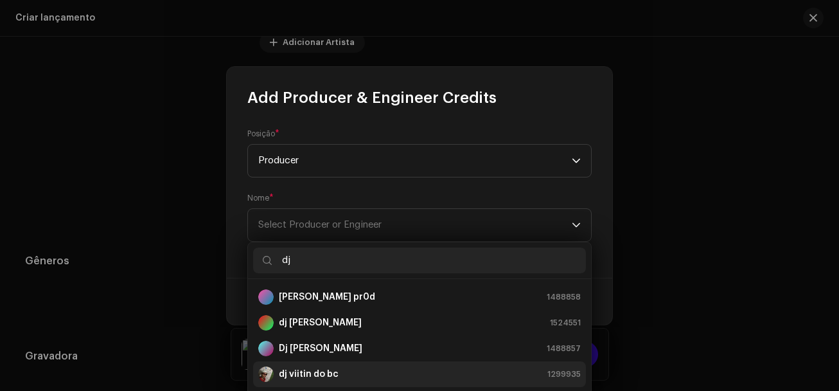
type input "dj"
click at [325, 364] on li "dj viitin do bc 1299935" at bounding box center [419, 374] width 333 height 26
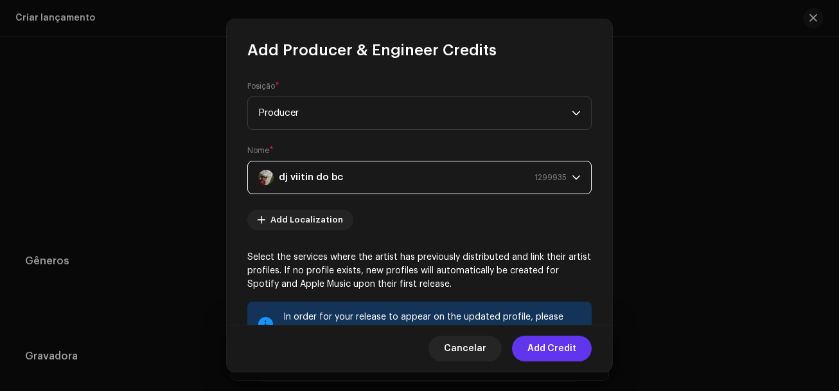
click at [545, 349] on span "Add Credit" at bounding box center [551, 348] width 49 height 26
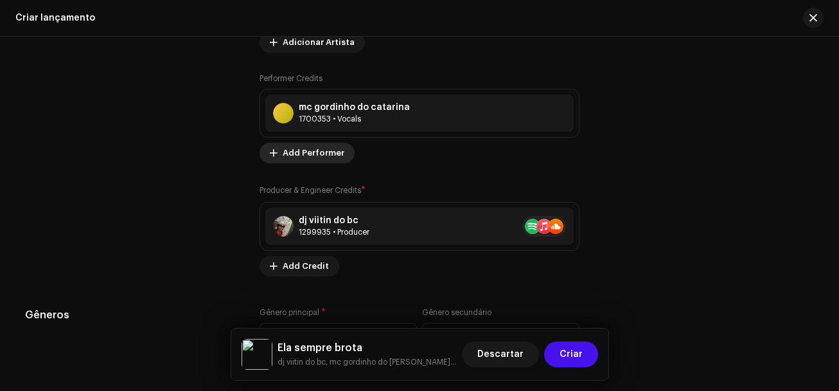
click at [308, 159] on span "Add Performer" at bounding box center [314, 153] width 62 height 26
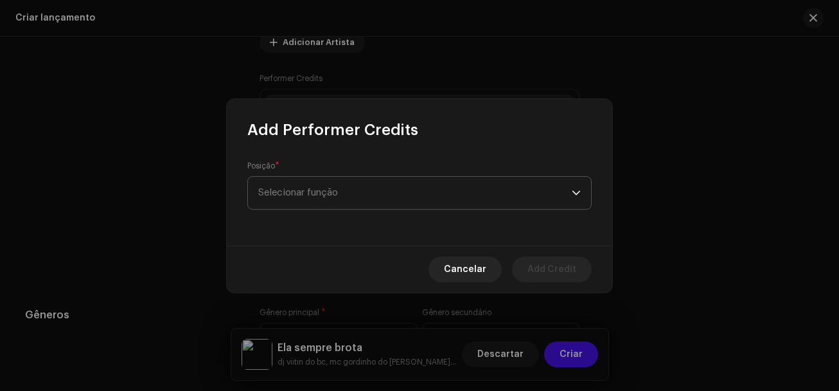
click at [304, 187] on span "Selecionar função" at bounding box center [415, 193] width 314 height 32
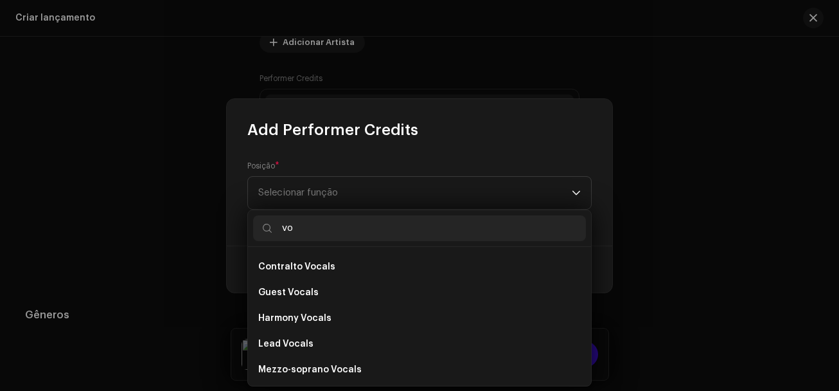
scroll to position [257, 0]
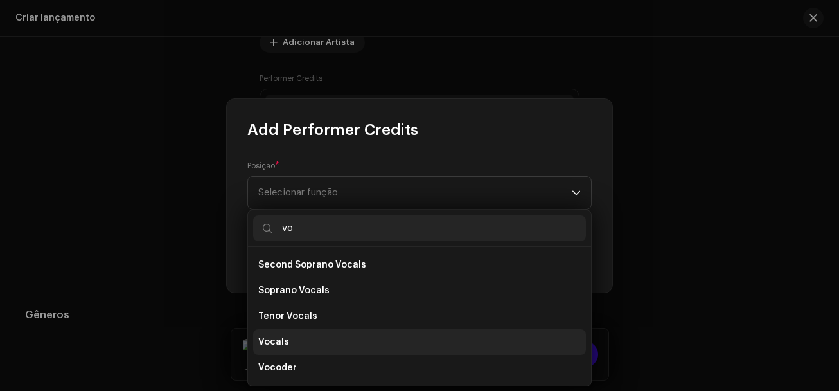
type input "vo"
click at [272, 342] on span "Vocals" at bounding box center [273, 341] width 31 height 13
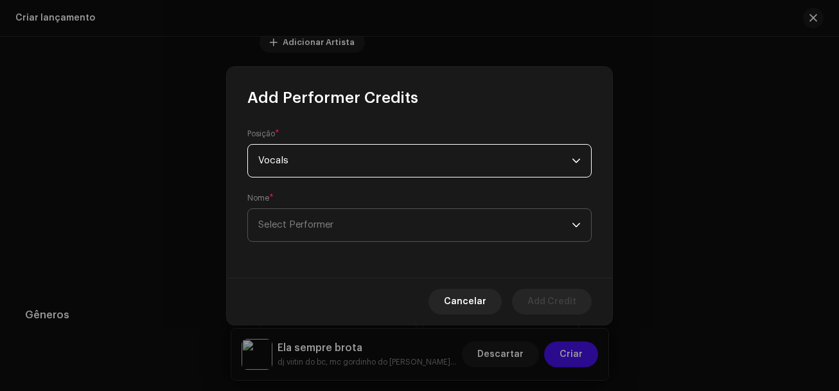
click at [328, 223] on span "Select Performer" at bounding box center [295, 225] width 75 height 10
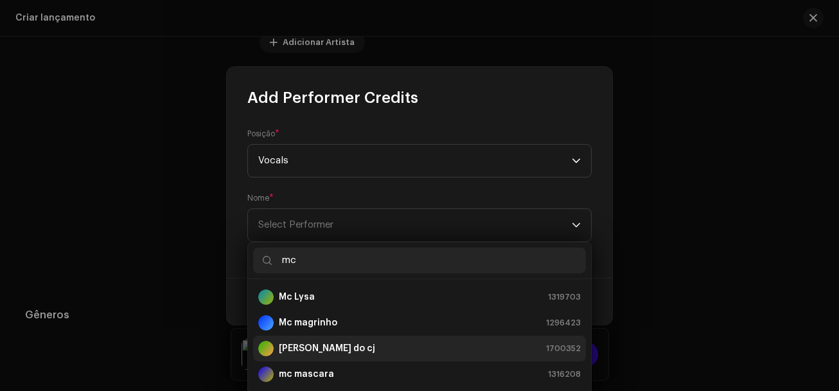
type input "mc"
click at [305, 350] on strong "[PERSON_NAME] do cj" at bounding box center [327, 348] width 96 height 13
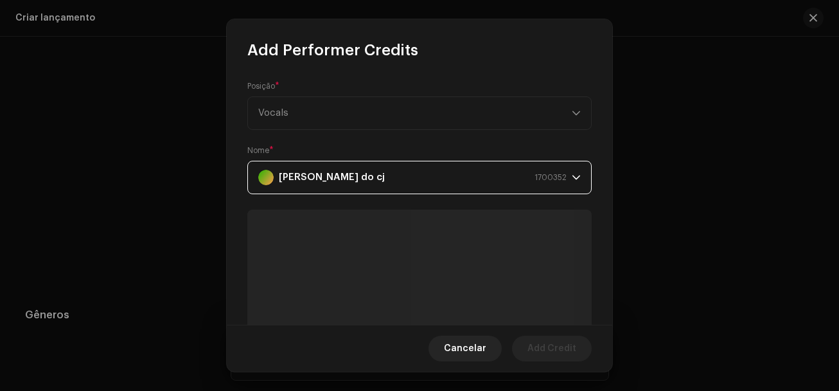
click at [552, 344] on span "Add Credit" at bounding box center [551, 348] width 49 height 26
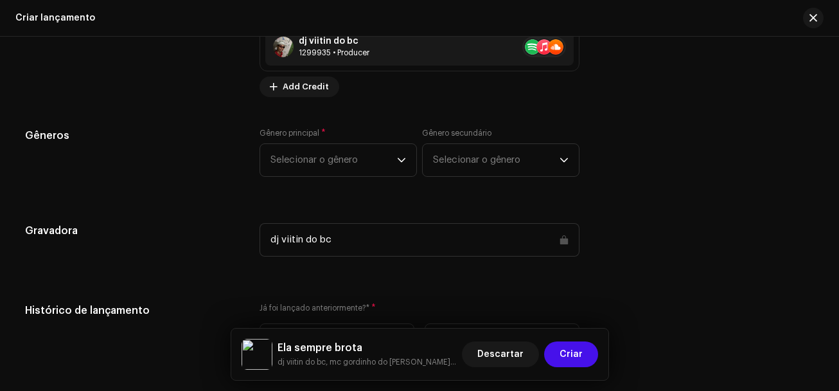
scroll to position [1851, 0]
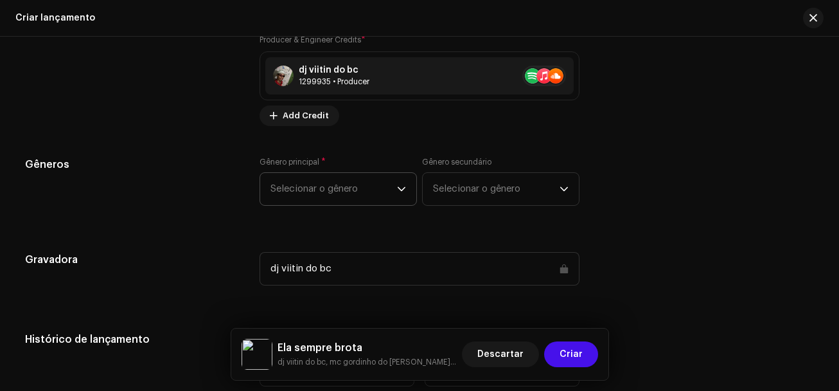
click at [319, 192] on span "Selecionar o gênero" at bounding box center [333, 189] width 127 height 32
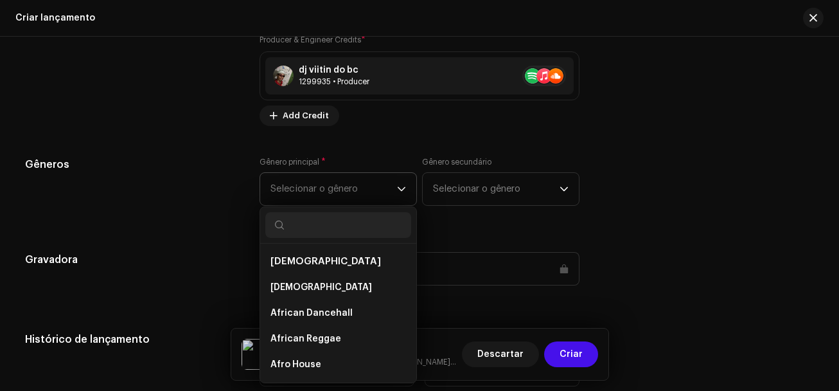
click at [299, 230] on input "text" at bounding box center [338, 225] width 146 height 26
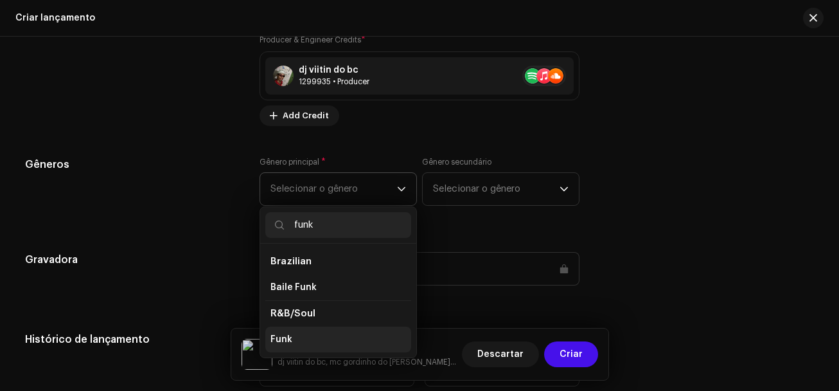
type input "funk"
click at [294, 333] on li "Funk" at bounding box center [338, 339] width 146 height 26
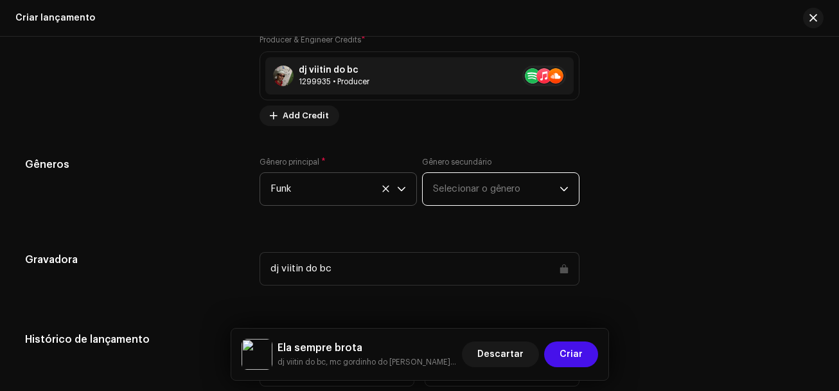
click at [443, 186] on span "Selecionar o gênero" at bounding box center [496, 189] width 127 height 32
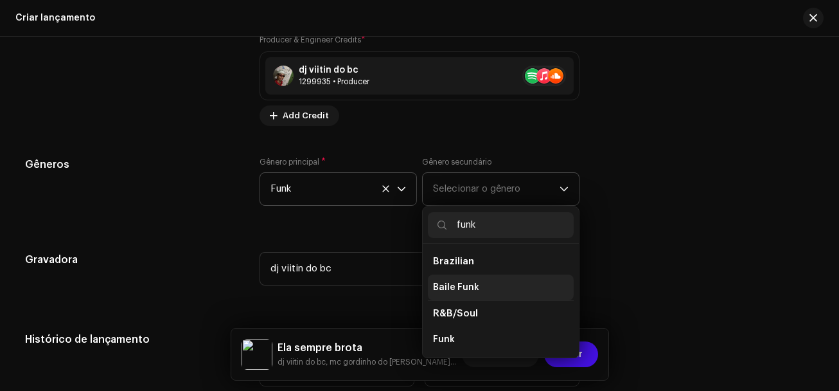
type input "funk"
click at [457, 287] on span "Baile Funk" at bounding box center [456, 287] width 46 height 13
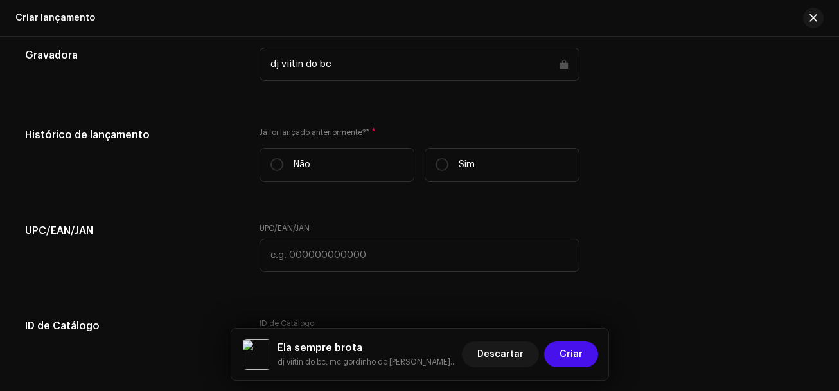
scroll to position [2108, 0]
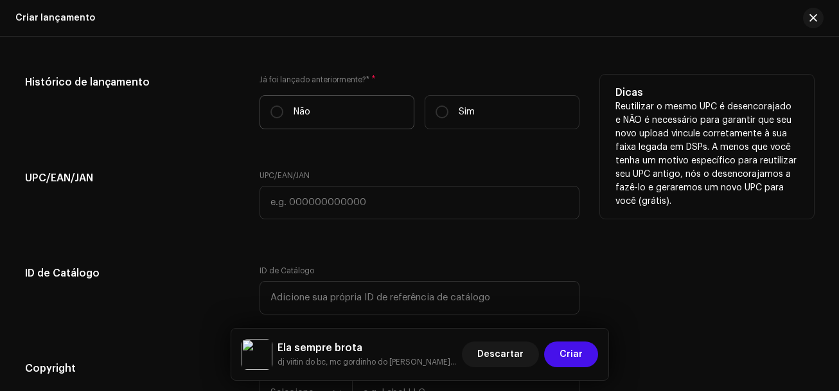
click at [276, 105] on label "Não" at bounding box center [337, 112] width 155 height 34
click at [276, 105] on input "Não" at bounding box center [276, 111] width 13 height 13
radio input "true"
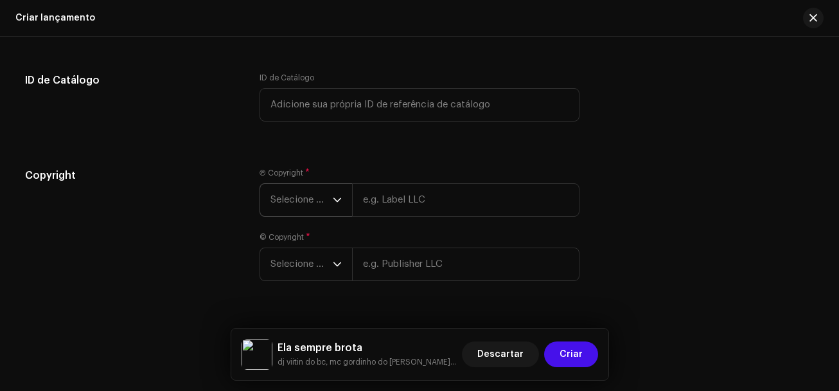
click at [310, 197] on span "Selecione o ano" at bounding box center [301, 200] width 62 height 32
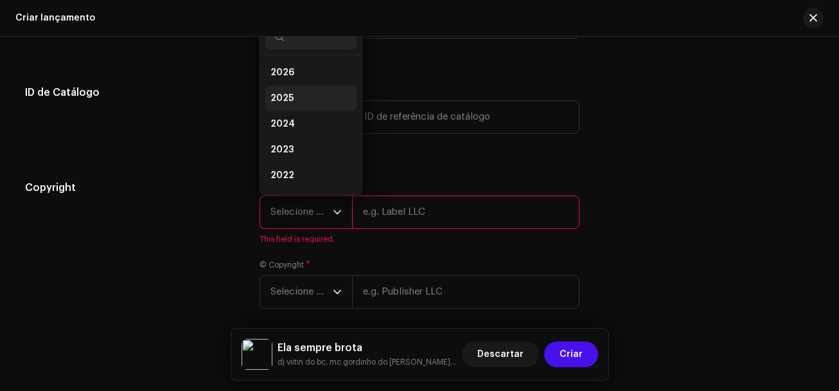
scroll to position [0, 0]
click at [285, 96] on span "2025" at bounding box center [281, 99] width 23 height 13
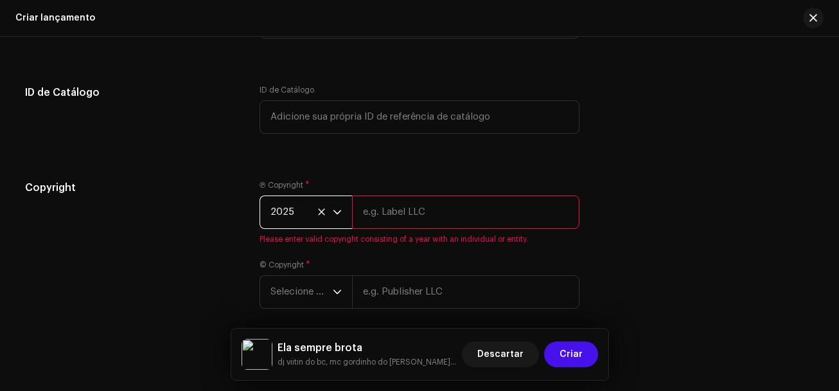
click at [382, 210] on input "text" at bounding box center [465, 211] width 227 height 33
type input "dj viitin do bc"
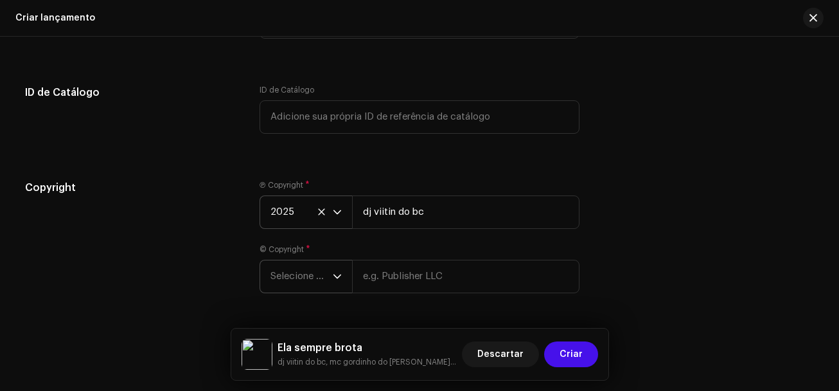
click at [323, 276] on span "Selecione o ano" at bounding box center [301, 276] width 62 height 32
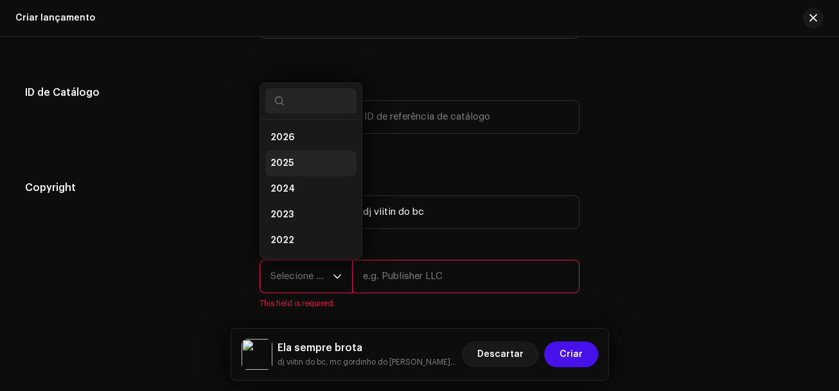
click at [292, 165] on li "2025" at bounding box center [310, 163] width 91 height 26
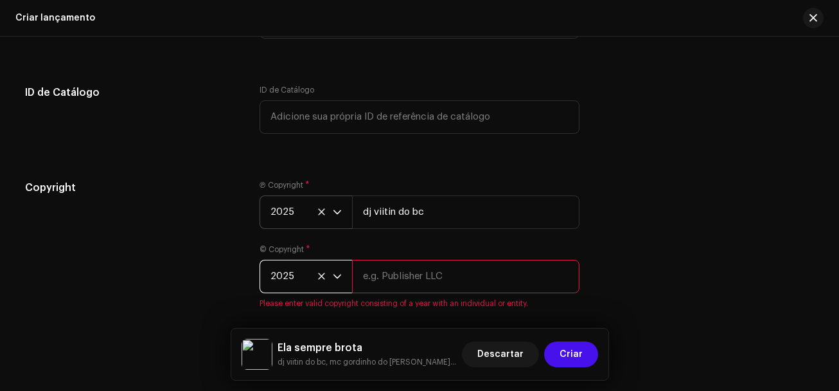
click at [389, 285] on input "text" at bounding box center [465, 276] width 227 height 33
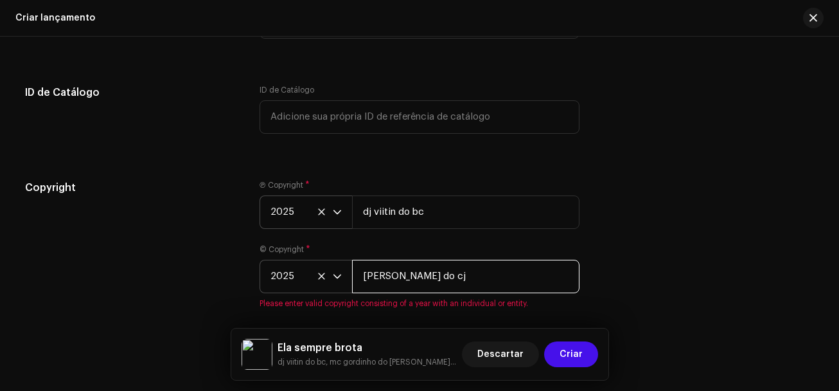
type input "[PERSON_NAME] do cj"
click at [601, 231] on div "Copyright Ⓟ Copyright * 2025 dj viitin do bc © Copyright * 2025 [PERSON_NAME] d…" at bounding box center [419, 252] width 789 height 144
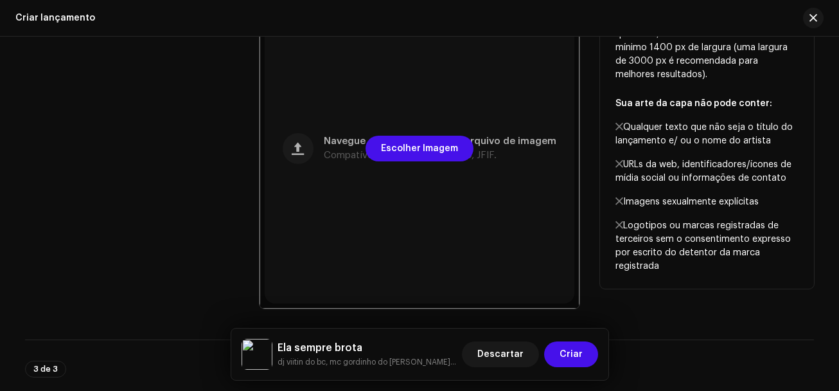
scroll to position [233, 0]
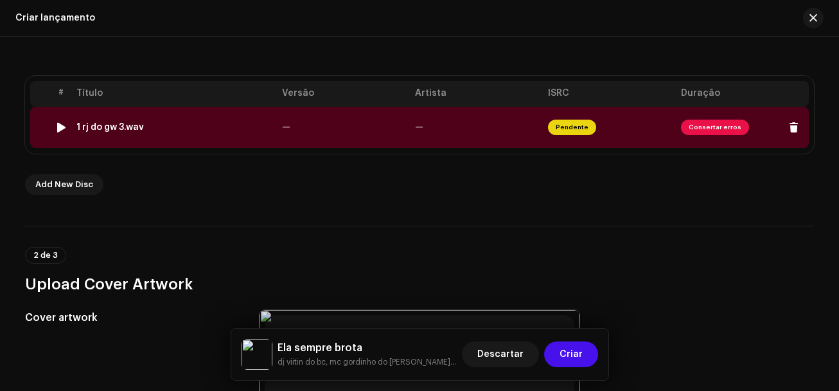
click at [120, 128] on div "1 rj do gw 3.wav" at bounding box center [109, 127] width 67 height 10
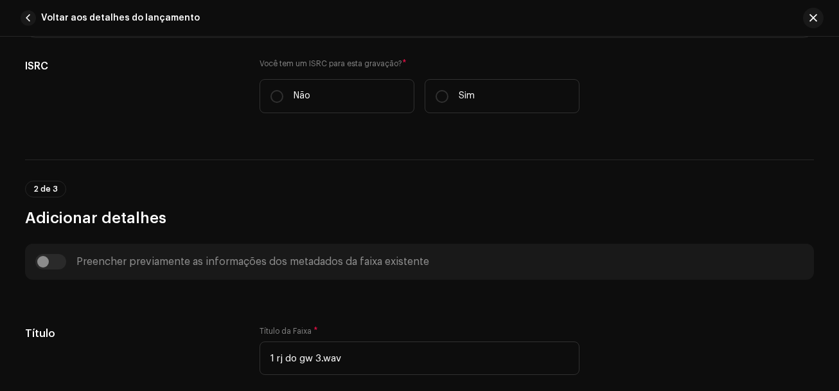
scroll to position [321, 0]
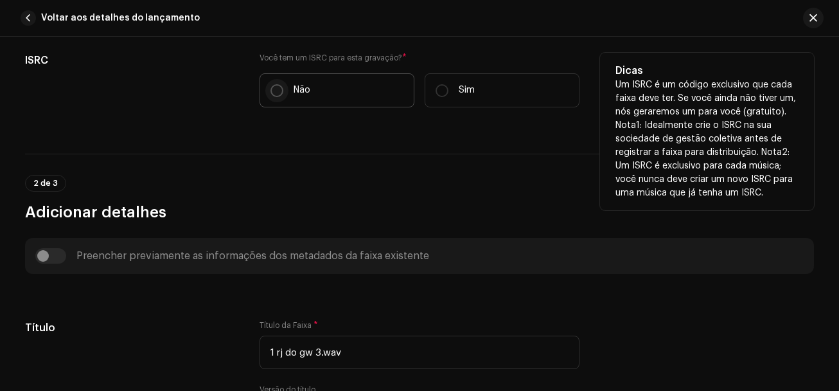
click at [274, 92] on input "Não" at bounding box center [276, 90] width 13 height 13
radio input "true"
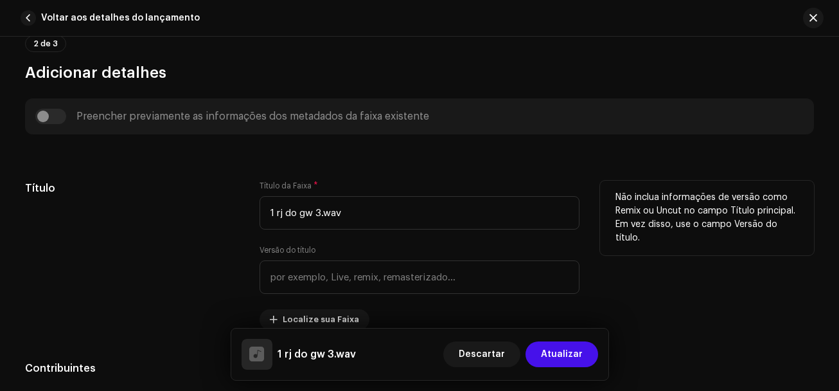
scroll to position [514, 0]
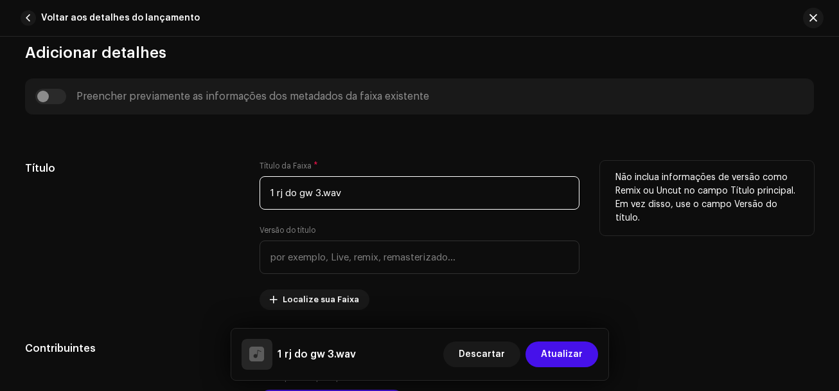
drag, startPoint x: 380, startPoint y: 197, endPoint x: 229, endPoint y: 197, distance: 151.6
click at [229, 197] on div "Título Título da Faixa * 1 rj do gw 3.wav Versão do título Localize sua Faixa N…" at bounding box center [419, 235] width 789 height 149
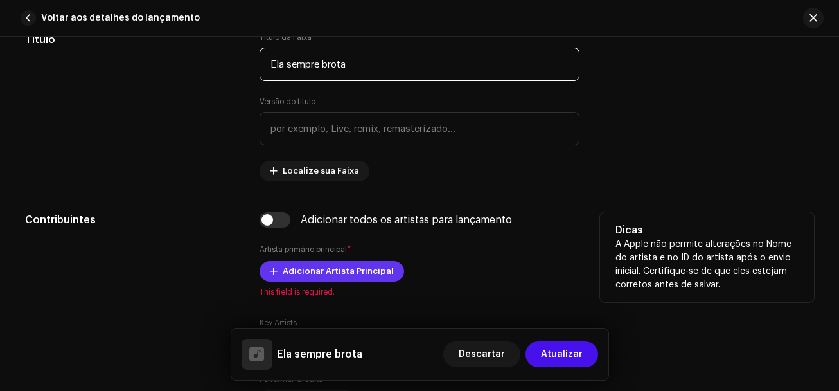
type input "Ela sempre brota"
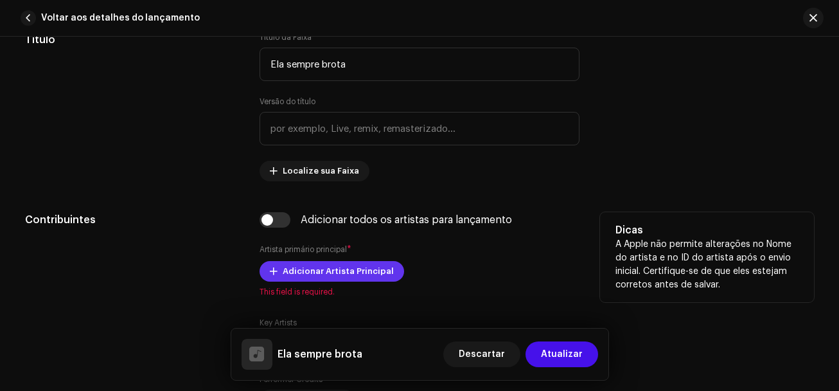
click at [294, 272] on span "Adicionar Artista Principal" at bounding box center [338, 271] width 111 height 26
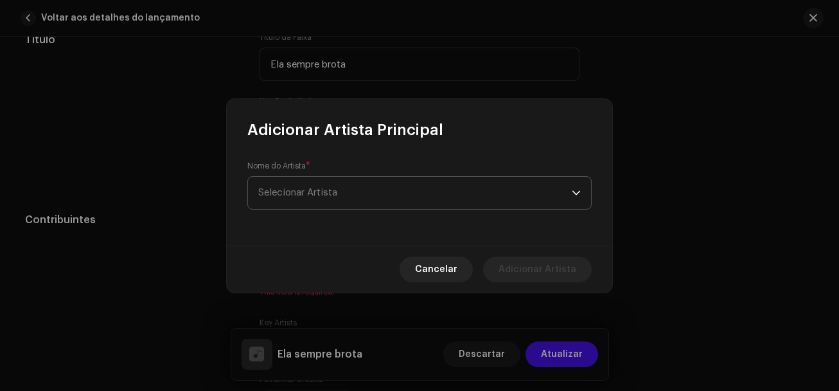
click at [330, 192] on span "Selecionar Artista" at bounding box center [297, 193] width 79 height 10
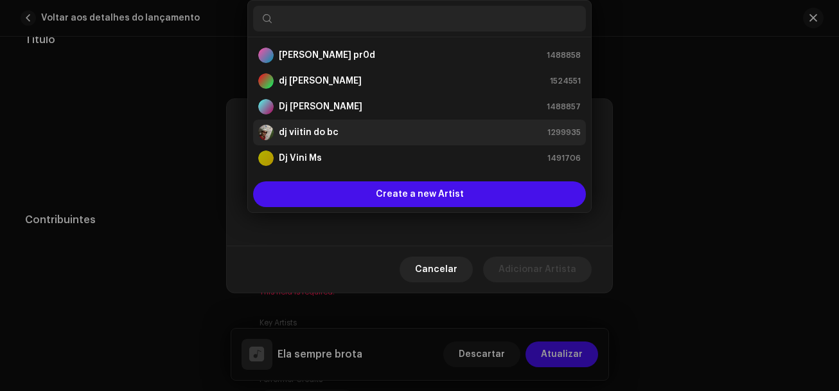
click at [306, 136] on strong "dj viitin do bc" at bounding box center [309, 132] width 60 height 13
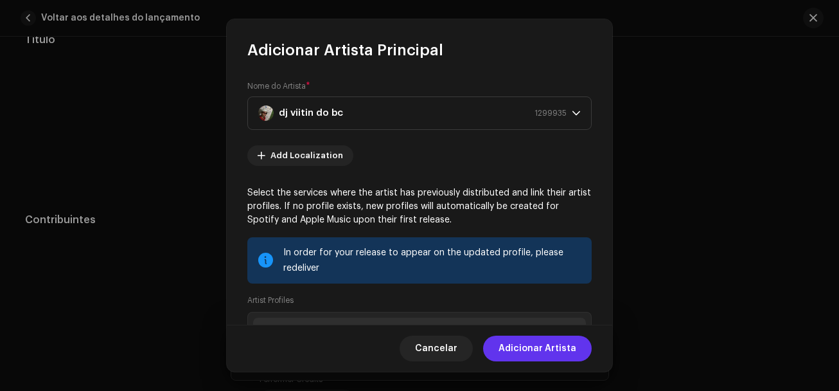
click at [522, 348] on span "Adicionar Artista" at bounding box center [538, 348] width 78 height 26
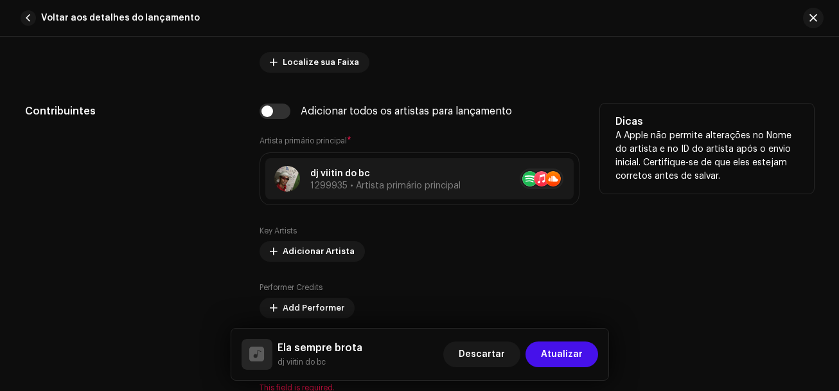
scroll to position [771, 0]
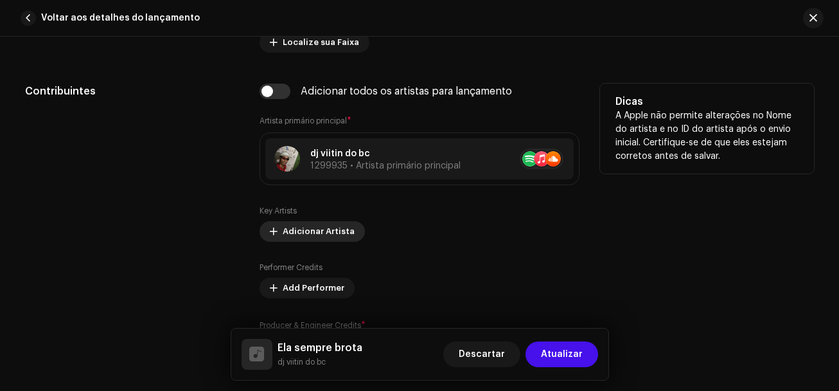
click at [326, 233] on span "Adicionar Artista" at bounding box center [319, 231] width 72 height 26
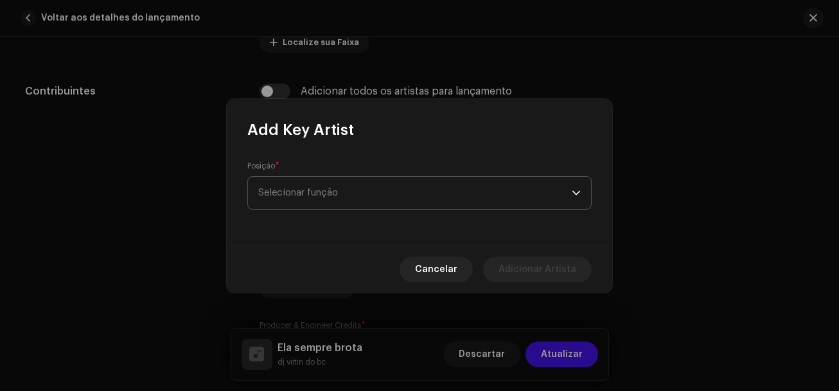
click at [330, 182] on span "Selecionar função" at bounding box center [415, 193] width 314 height 32
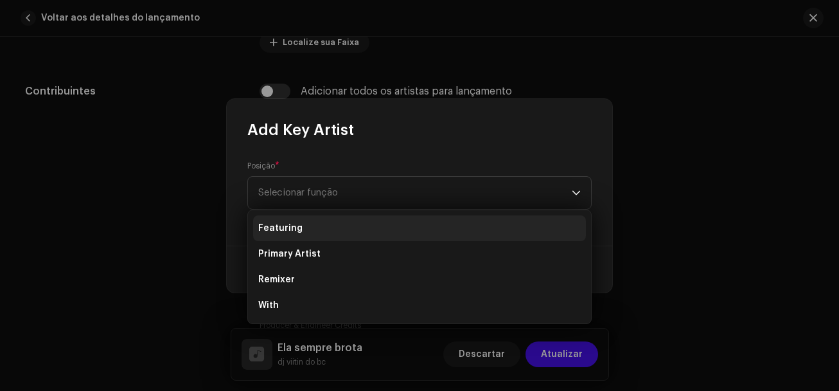
click at [322, 229] on li "Featuring" at bounding box center [419, 228] width 333 height 26
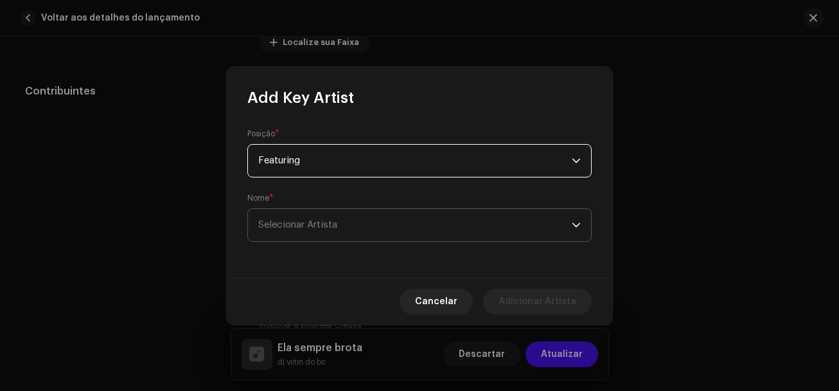
click at [312, 223] on span "Selecionar Artista" at bounding box center [297, 225] width 79 height 10
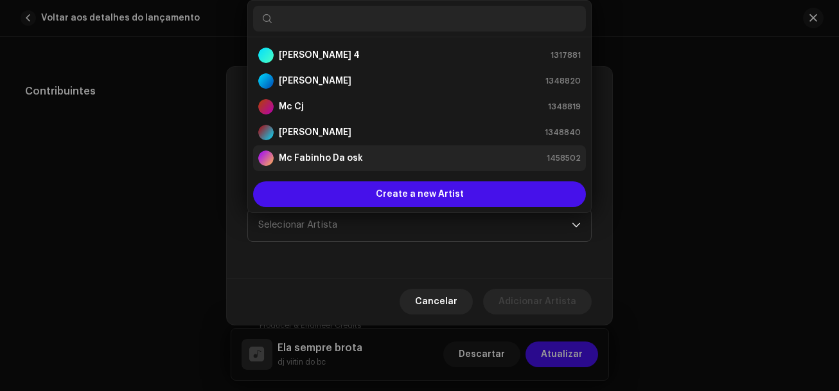
scroll to position [193, 0]
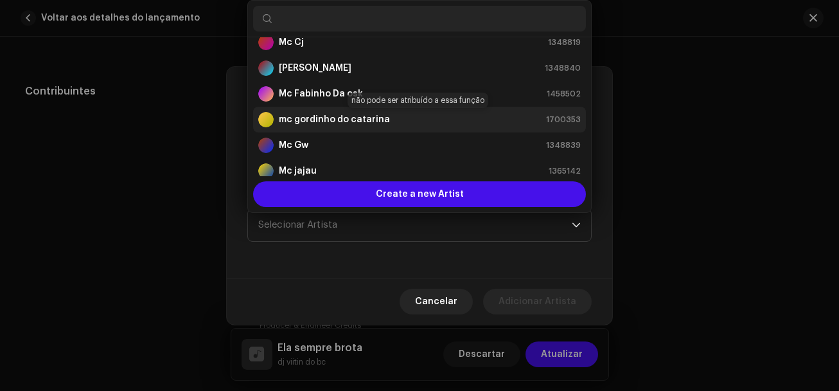
click at [309, 122] on strong "mc gordinho do catarina" at bounding box center [334, 119] width 111 height 13
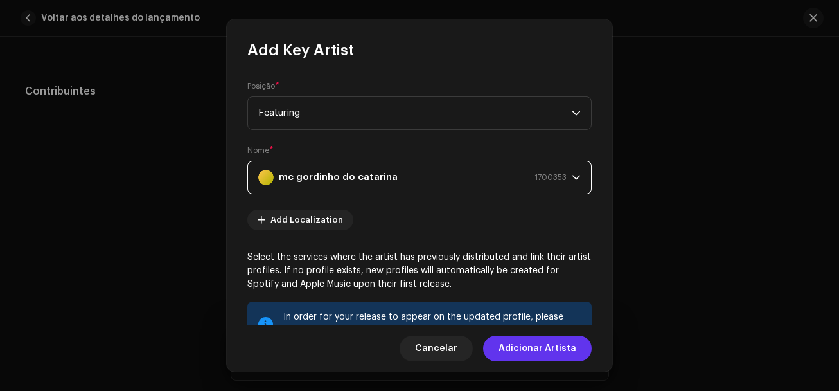
click at [509, 354] on span "Adicionar Artista" at bounding box center [538, 348] width 78 height 26
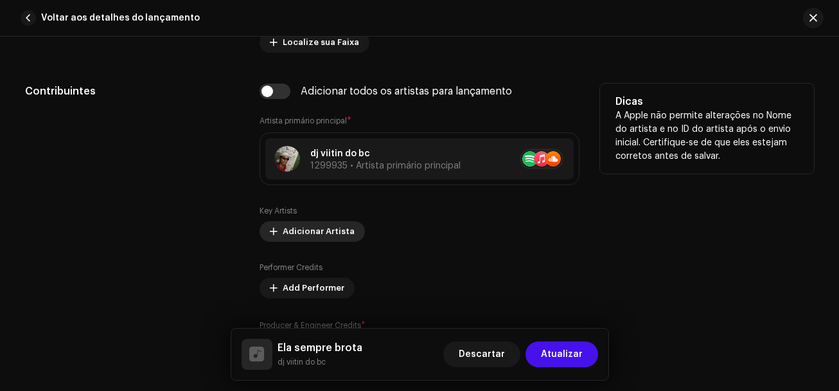
click at [316, 235] on span "Adicionar Artista" at bounding box center [319, 231] width 72 height 26
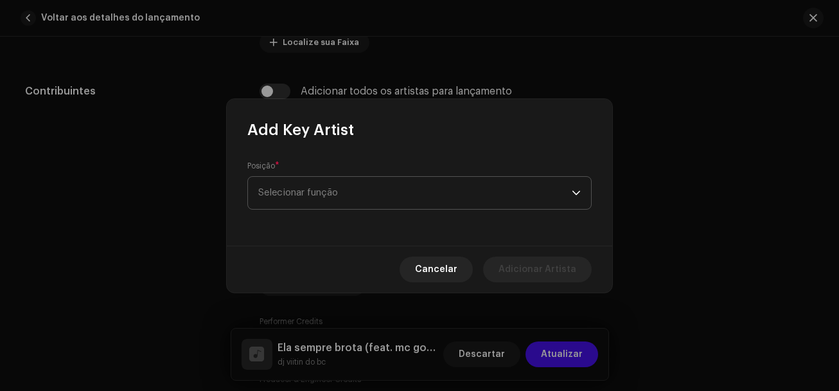
click at [421, 202] on span "Selecionar função" at bounding box center [415, 193] width 314 height 32
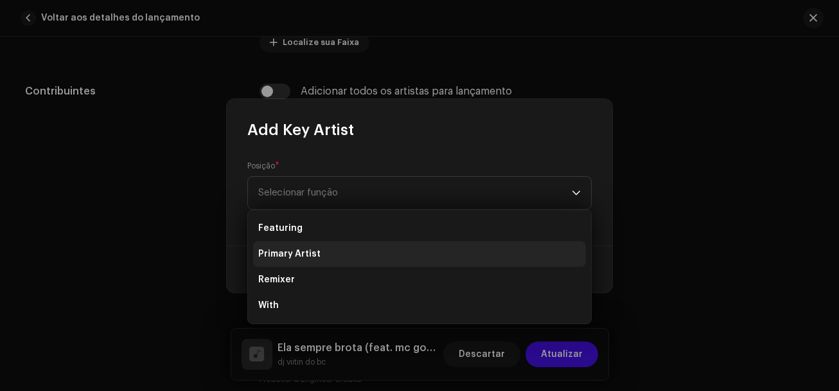
click at [321, 253] on li "Primary Artist" at bounding box center [419, 254] width 333 height 26
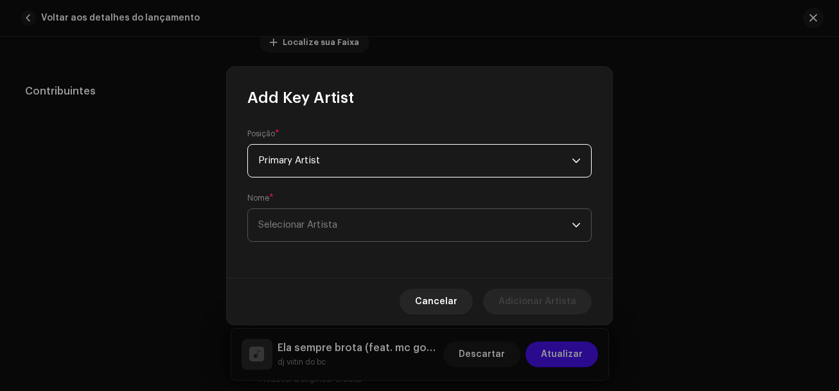
click at [325, 223] on span "Selecionar Artista" at bounding box center [297, 225] width 79 height 10
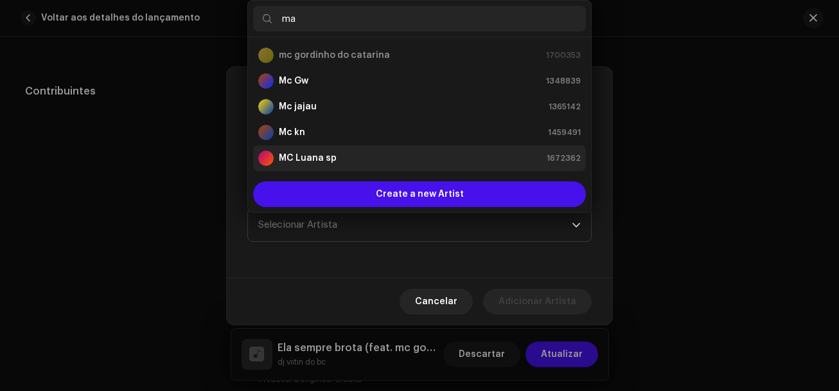
scroll to position [0, 0]
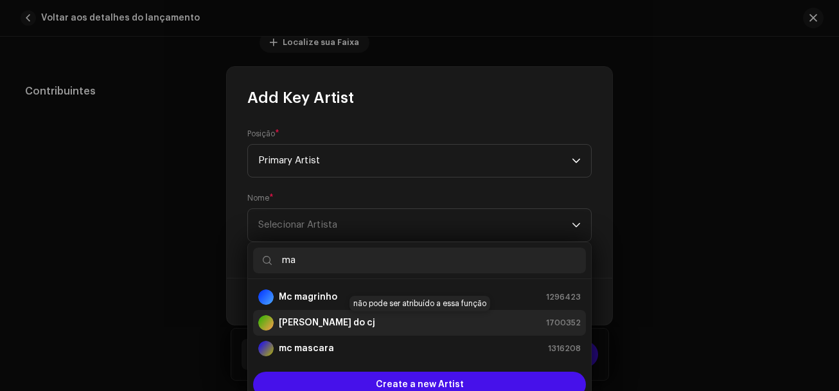
type input "ma"
click at [321, 321] on strong "[PERSON_NAME] do cj" at bounding box center [327, 322] width 96 height 13
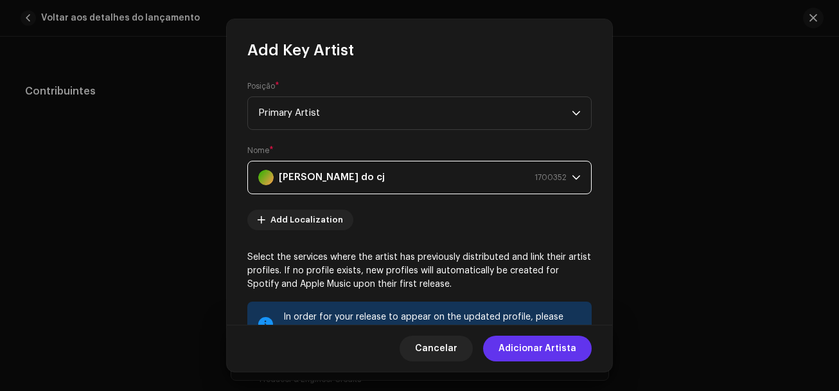
click at [532, 348] on span "Adicionar Artista" at bounding box center [538, 348] width 78 height 26
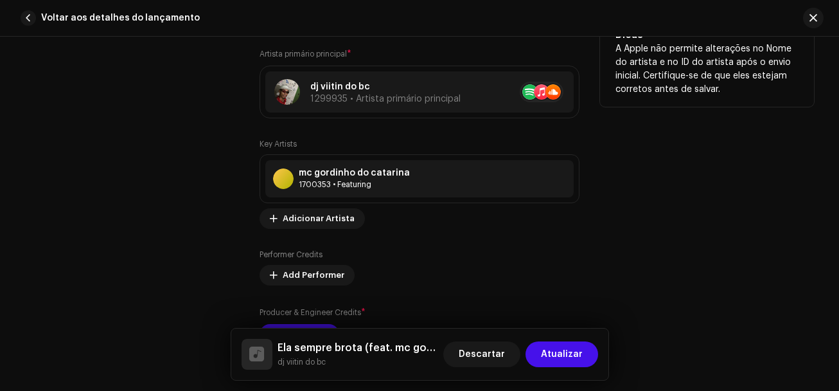
scroll to position [899, 0]
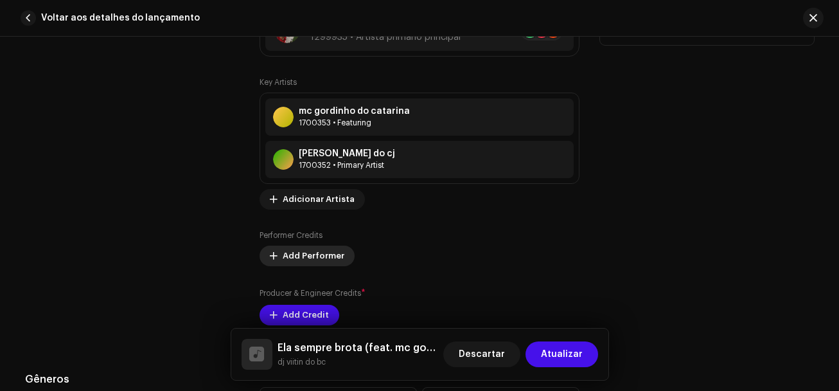
click at [312, 249] on span "Add Performer" at bounding box center [314, 256] width 62 height 26
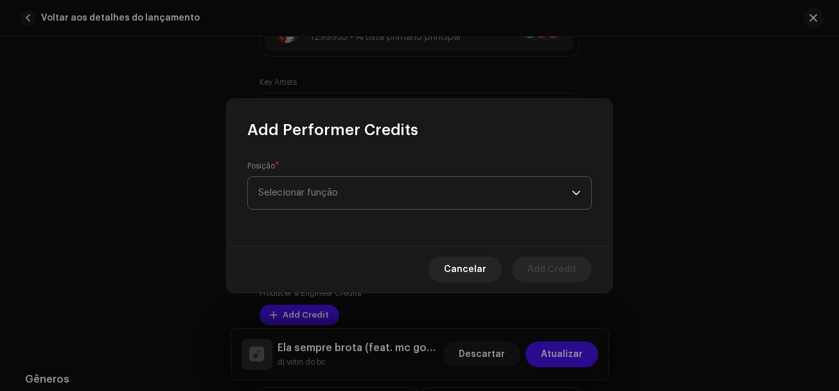
click at [316, 192] on span "Selecionar função" at bounding box center [415, 193] width 314 height 32
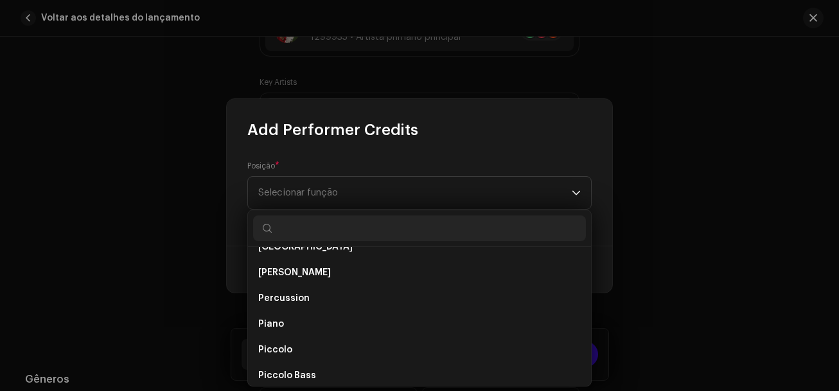
scroll to position [5975, 0]
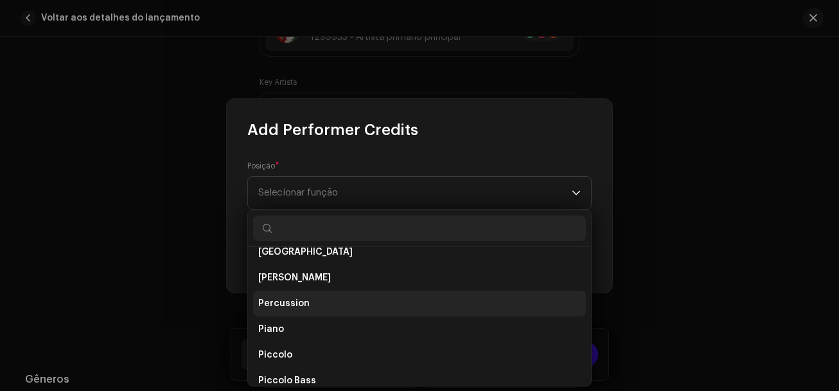
type input "o"
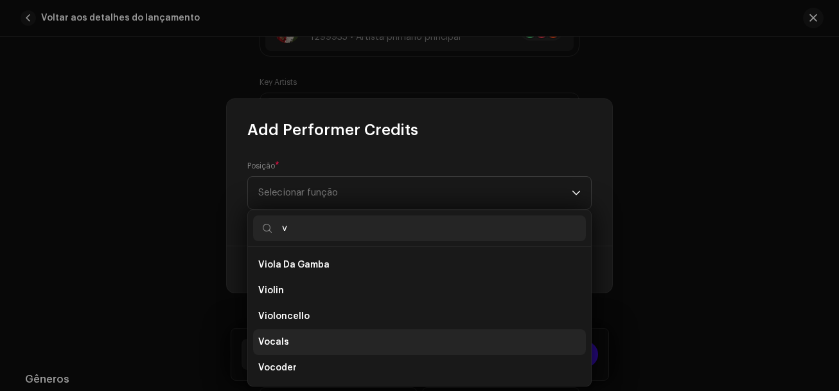
type input "v"
click at [272, 343] on span "Vocals" at bounding box center [273, 341] width 31 height 13
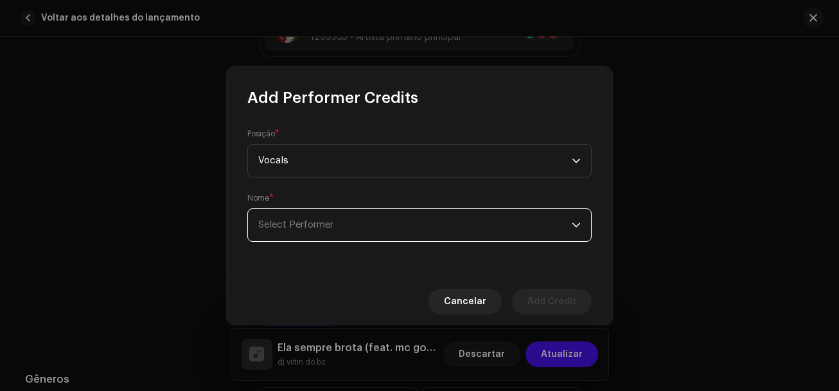
click at [385, 226] on span "Select Performer" at bounding box center [415, 225] width 314 height 32
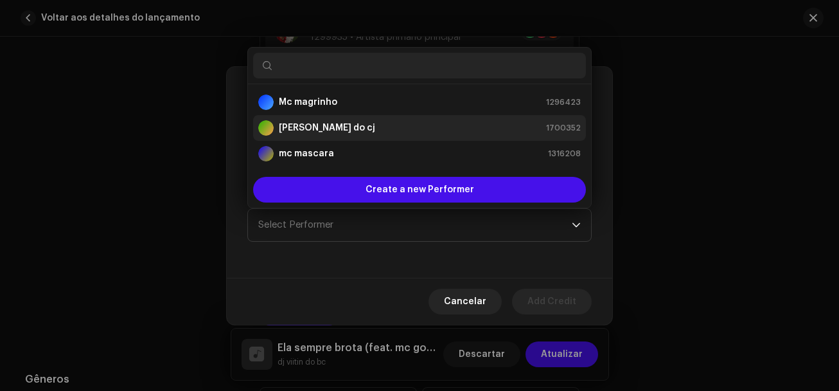
click at [321, 130] on strong "[PERSON_NAME] do cj" at bounding box center [327, 127] width 96 height 13
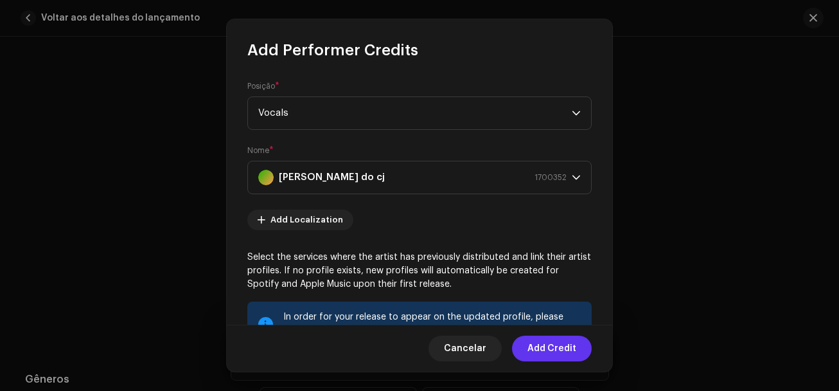
click at [543, 346] on span "Add Credit" at bounding box center [551, 348] width 49 height 26
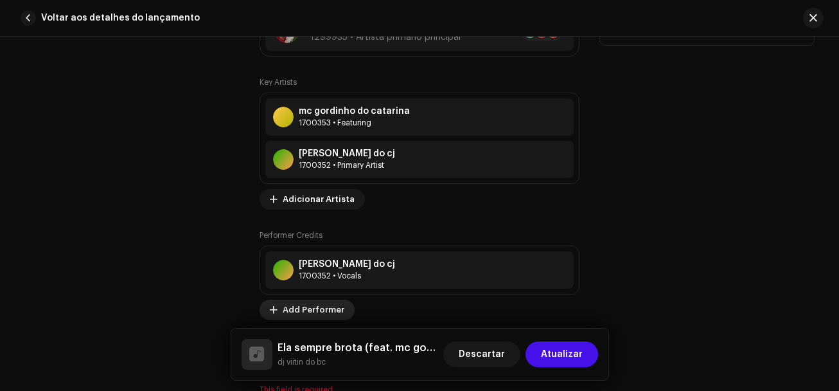
click at [322, 308] on span "Add Performer" at bounding box center [314, 310] width 62 height 26
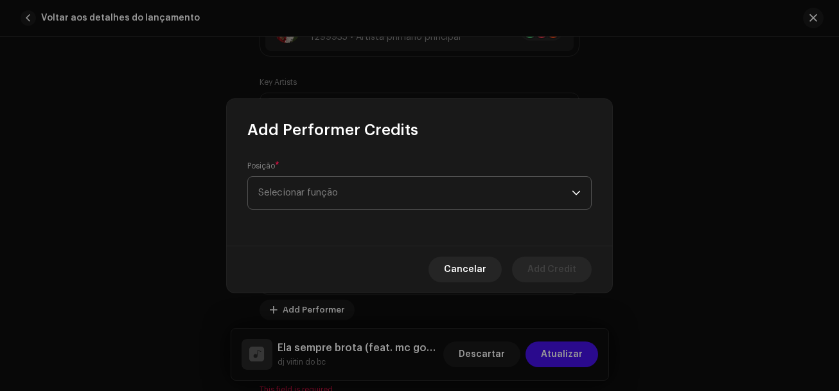
click at [337, 189] on span "Selecionar função" at bounding box center [415, 193] width 314 height 32
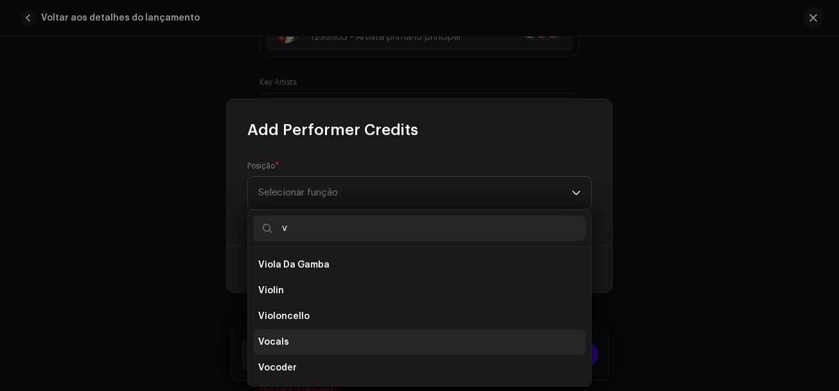
type input "v"
click at [277, 345] on span "Vocals" at bounding box center [273, 341] width 31 height 13
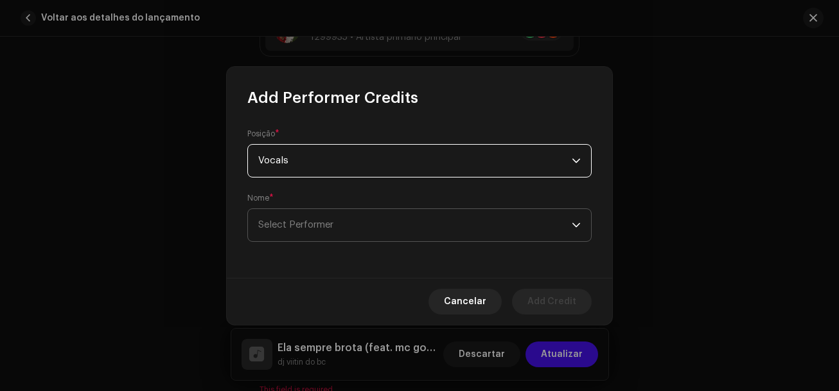
click at [304, 226] on span "Select Performer" at bounding box center [295, 225] width 75 height 10
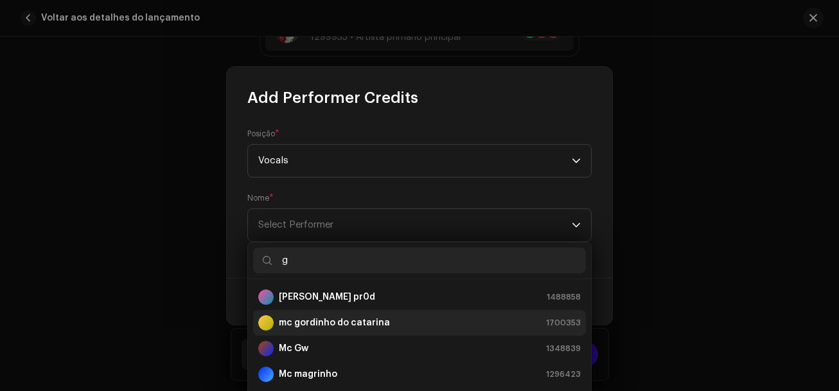
type input "g"
click at [338, 326] on strong "mc gordinho do catarina" at bounding box center [334, 322] width 111 height 13
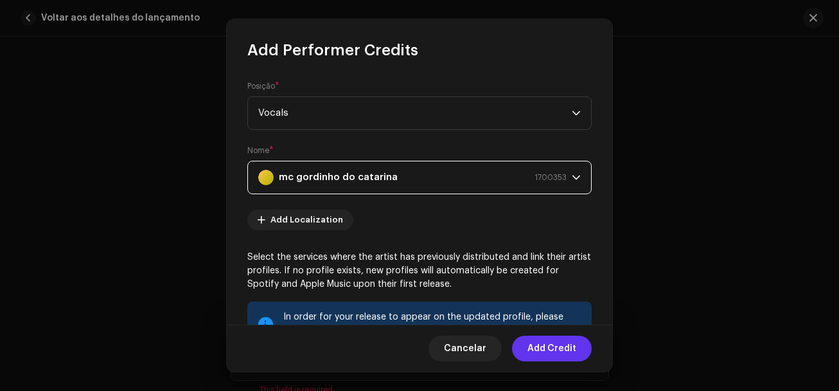
click at [551, 342] on span "Add Credit" at bounding box center [551, 348] width 49 height 26
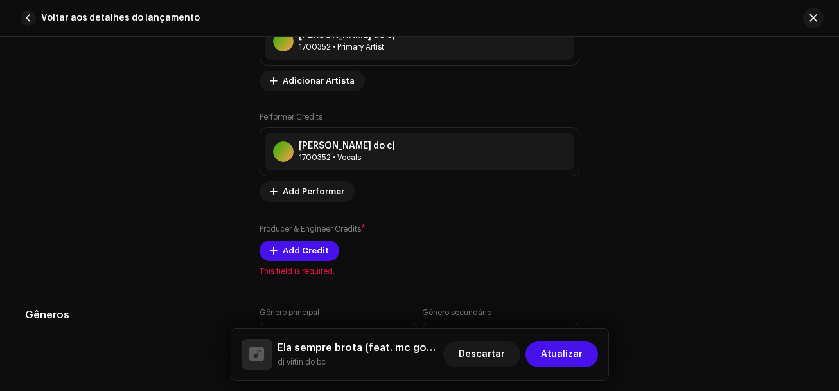
scroll to position [1028, 0]
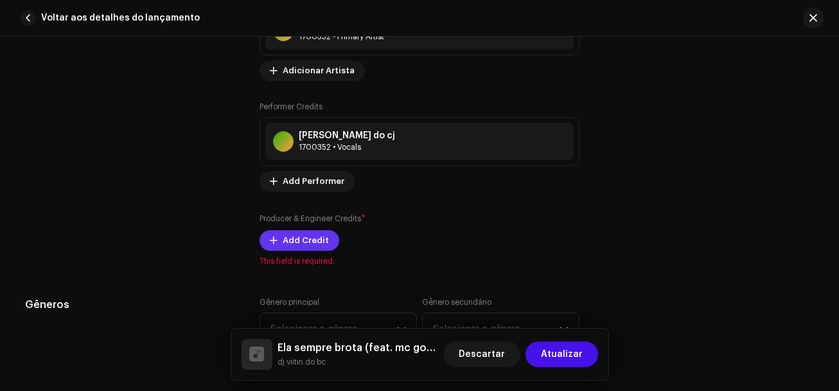
click at [310, 234] on span "Add Credit" at bounding box center [306, 240] width 46 height 26
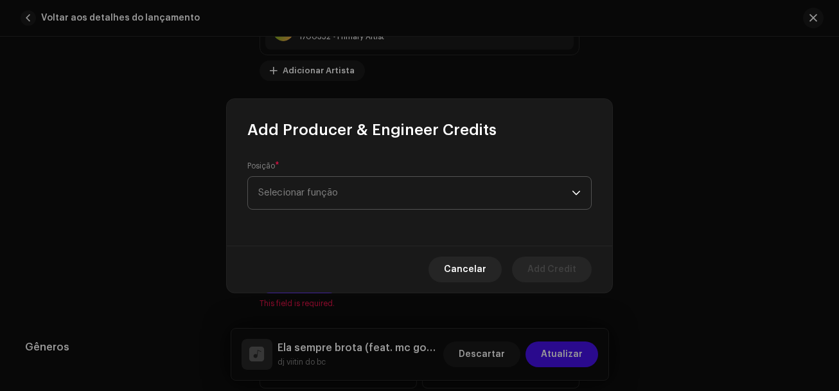
click at [312, 181] on span "Selecionar função" at bounding box center [415, 193] width 314 height 32
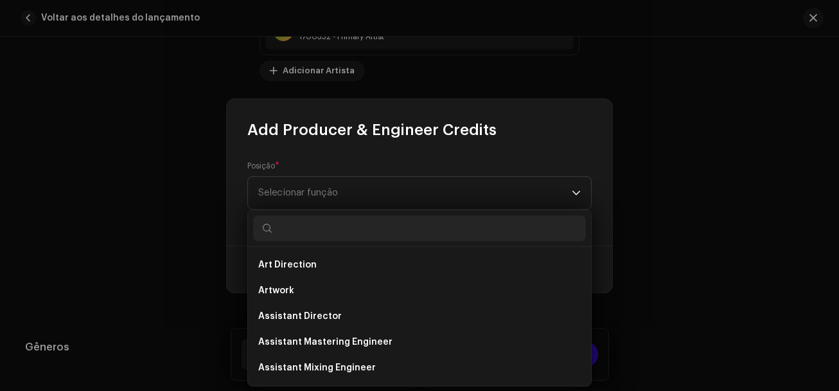
click at [308, 235] on input "text" at bounding box center [419, 228] width 333 height 26
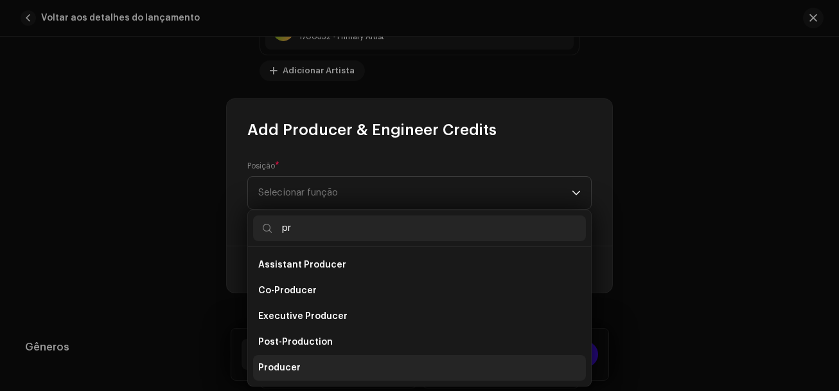
type input "pr"
drag, startPoint x: 316, startPoint y: 365, endPoint x: 343, endPoint y: 340, distance: 36.8
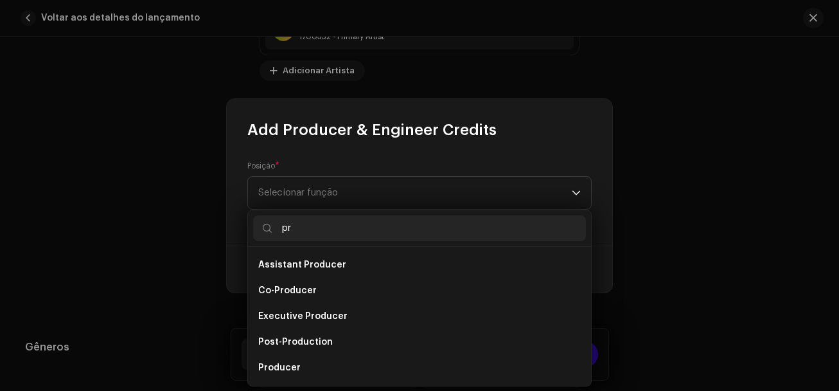
click at [317, 365] on li "Producer" at bounding box center [419, 368] width 333 height 26
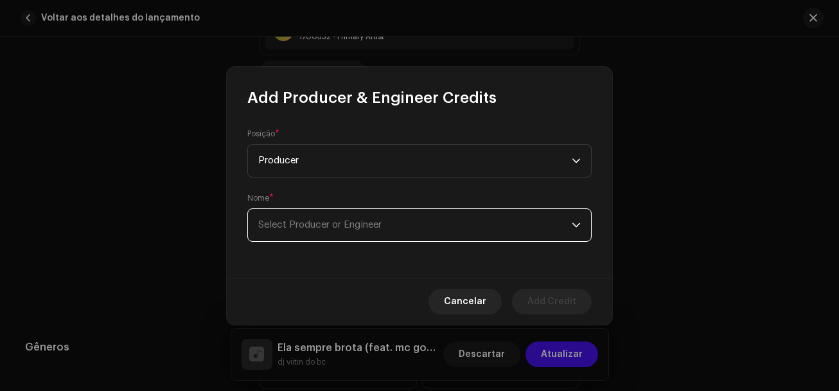
click at [420, 228] on span "Select Producer or Engineer" at bounding box center [415, 225] width 314 height 32
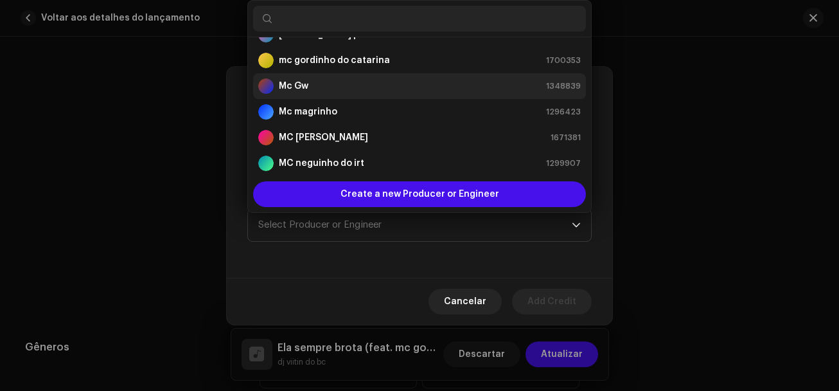
scroll to position [0, 0]
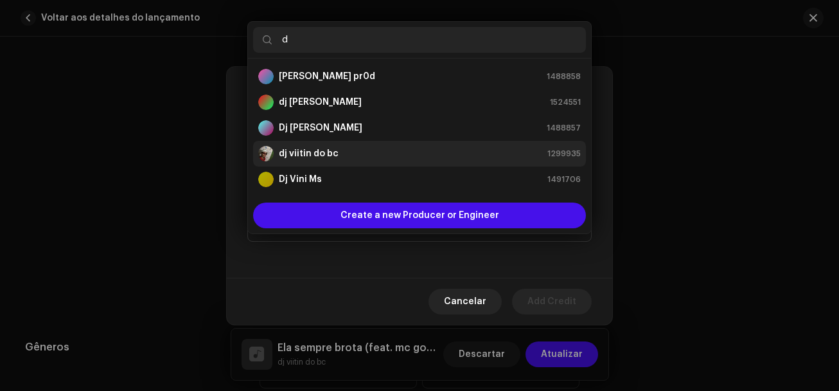
type input "d"
click at [298, 154] on strong "dj viitin do bc" at bounding box center [309, 153] width 60 height 13
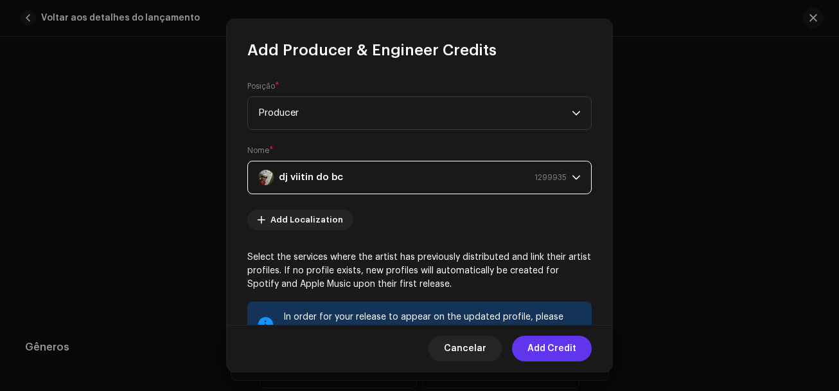
click at [529, 351] on span "Add Credit" at bounding box center [551, 348] width 49 height 26
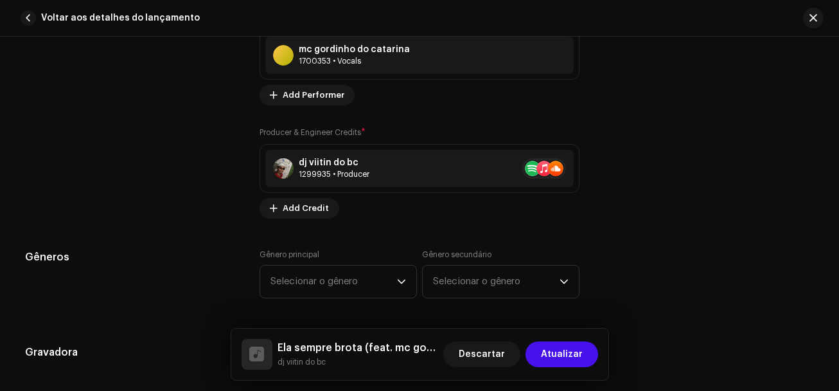
scroll to position [1221, 0]
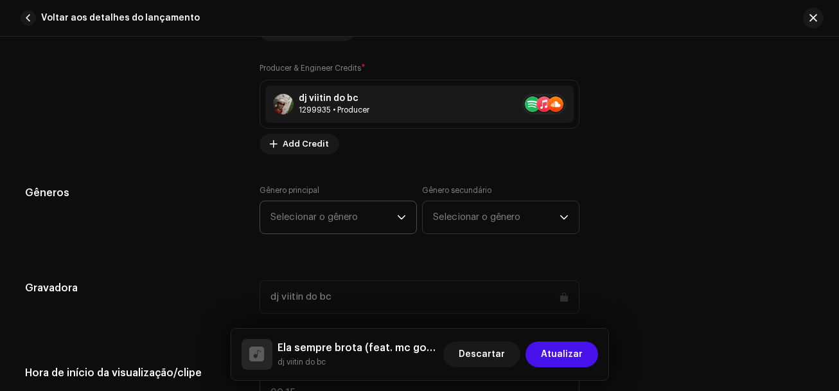
click at [323, 227] on span "Selecionar o gênero" at bounding box center [333, 217] width 127 height 32
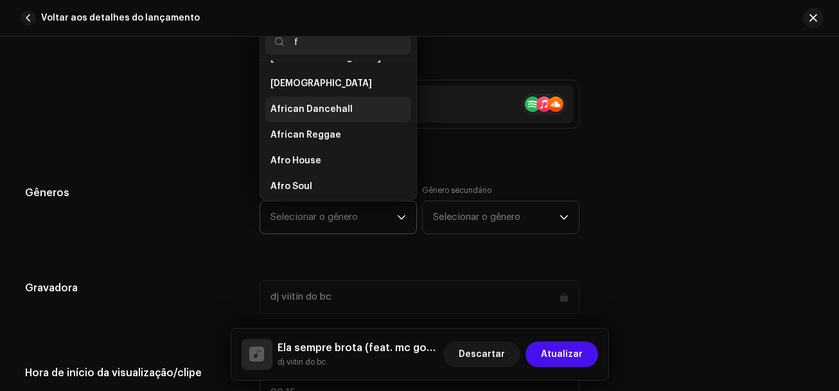
scroll to position [0, 0]
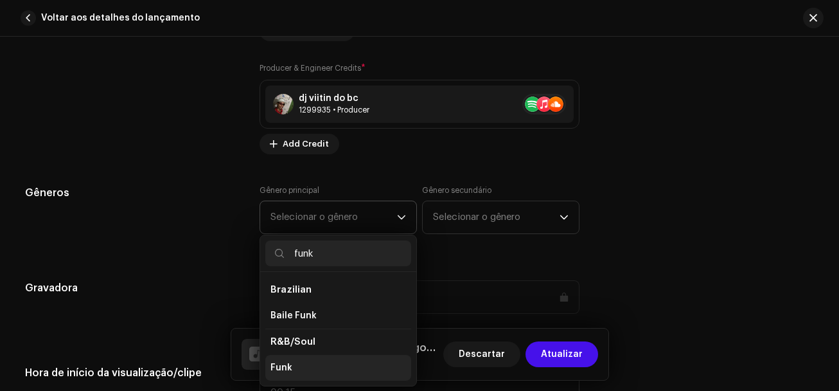
type input "funk"
drag, startPoint x: 348, startPoint y: 366, endPoint x: 409, endPoint y: 303, distance: 88.1
click at [348, 366] on li "Funk" at bounding box center [338, 368] width 146 height 26
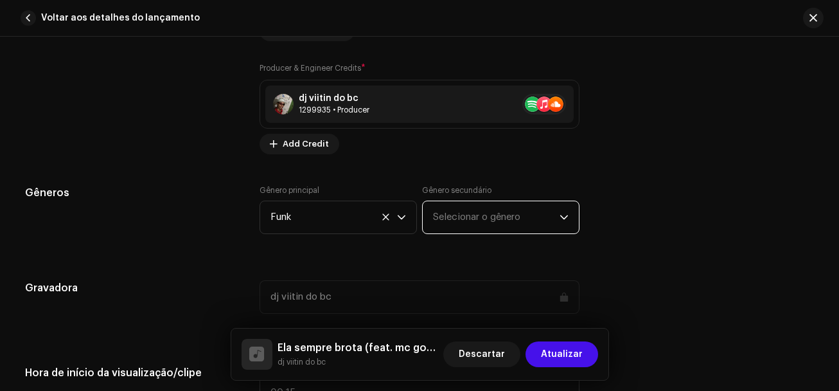
click at [458, 220] on span "Selecionar o gênero" at bounding box center [496, 217] width 127 height 32
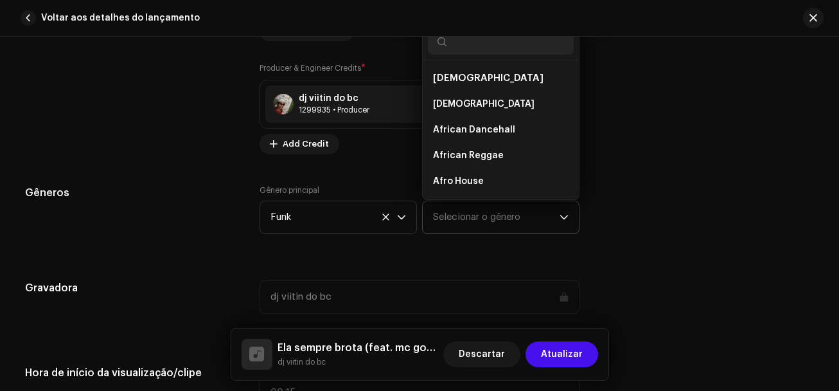
click at [455, 220] on span "Selecionar o gênero" at bounding box center [496, 217] width 127 height 32
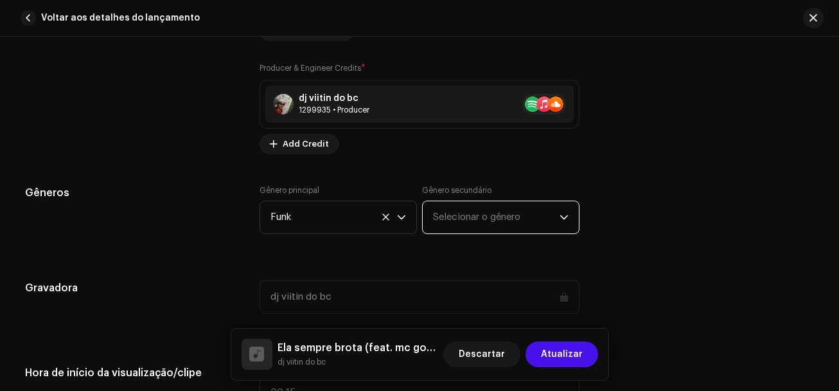
click at [455, 220] on span "Selecionar o gênero" at bounding box center [496, 217] width 127 height 32
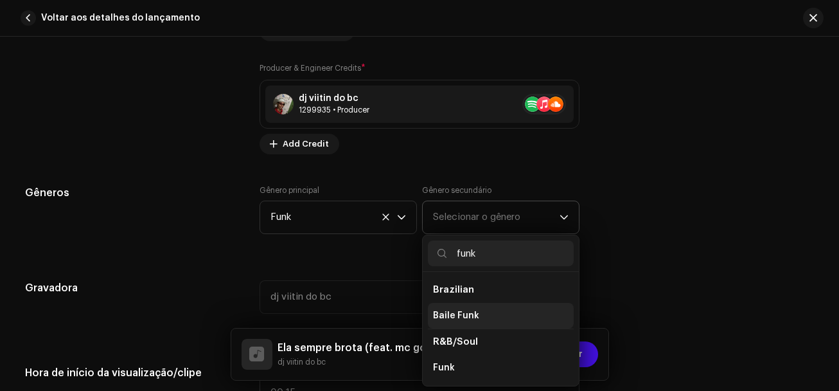
type input "funk"
click at [463, 317] on span "Baile Funk" at bounding box center [456, 315] width 46 height 13
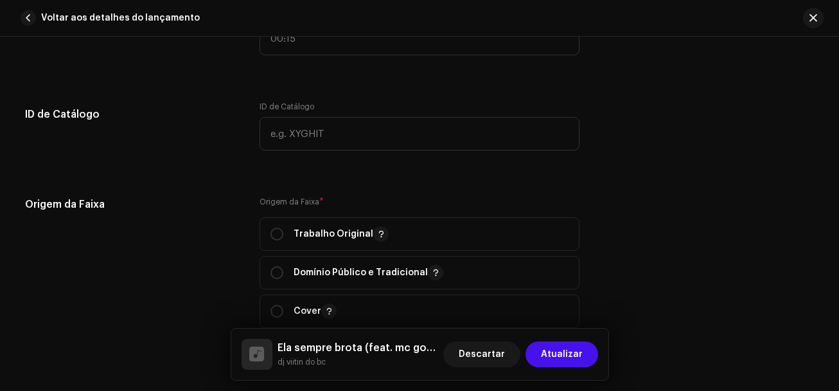
scroll to position [1606, 0]
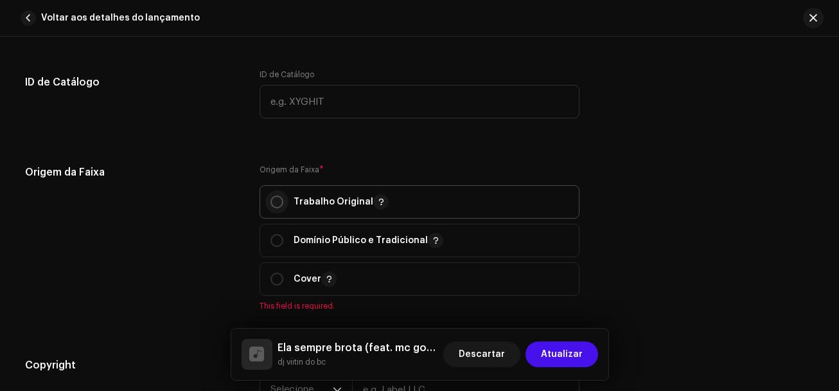
click at [272, 200] on input "radio" at bounding box center [276, 201] width 13 height 13
radio input "true"
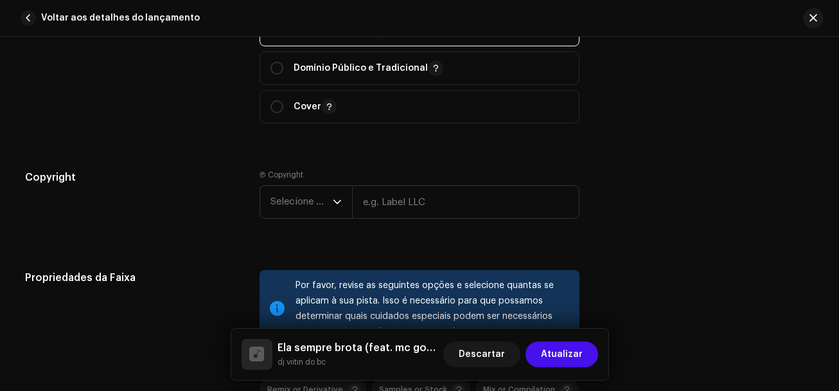
scroll to position [1799, 0]
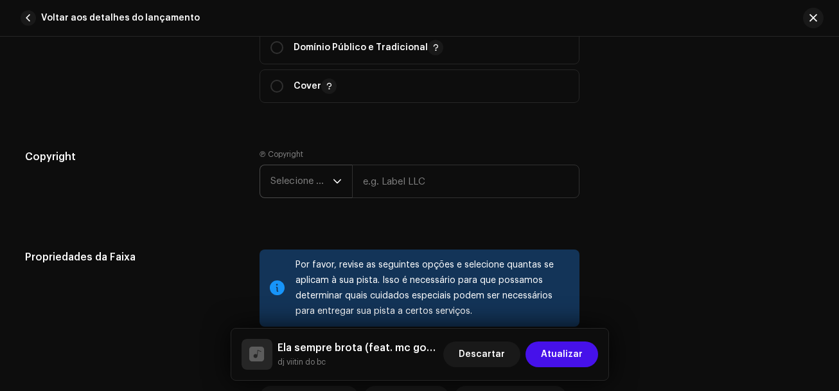
click at [297, 195] on span "Selecione o ano" at bounding box center [301, 181] width 62 height 32
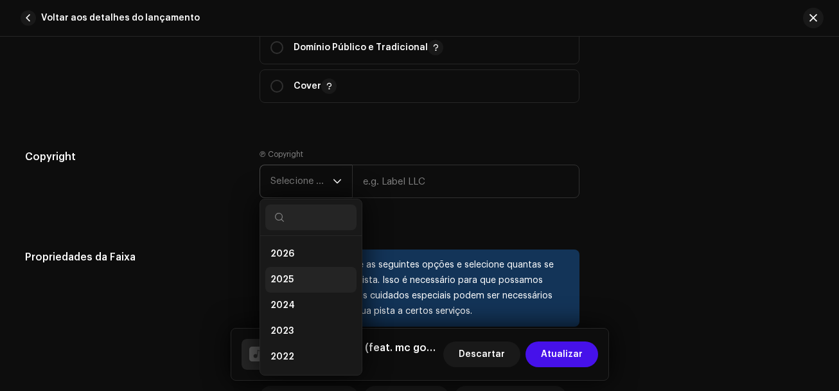
click at [298, 275] on li "2025" at bounding box center [310, 280] width 91 height 26
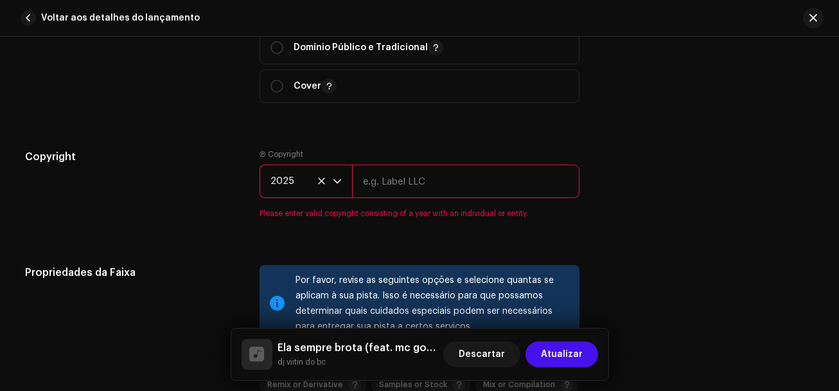
click at [378, 192] on input "text" at bounding box center [465, 180] width 227 height 33
type input "dj viitin do bc"
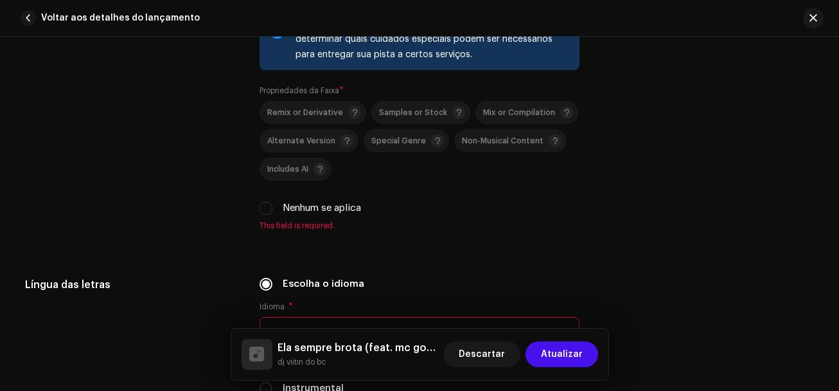
scroll to position [2056, 0]
click at [265, 204] on input "Nenhum se aplica" at bounding box center [266, 207] width 13 height 13
checkbox input "true"
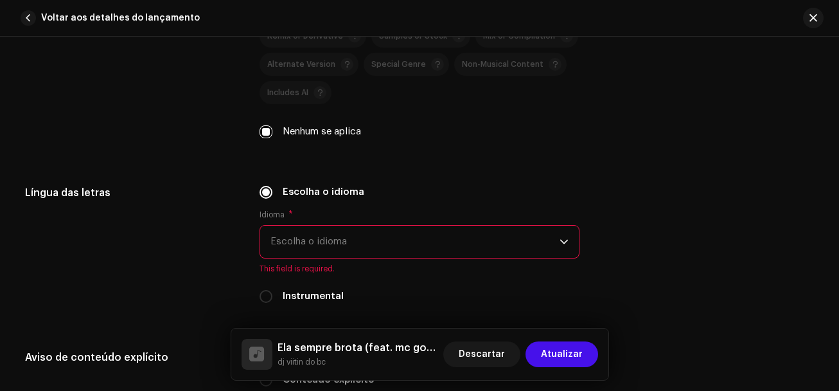
scroll to position [2249, 0]
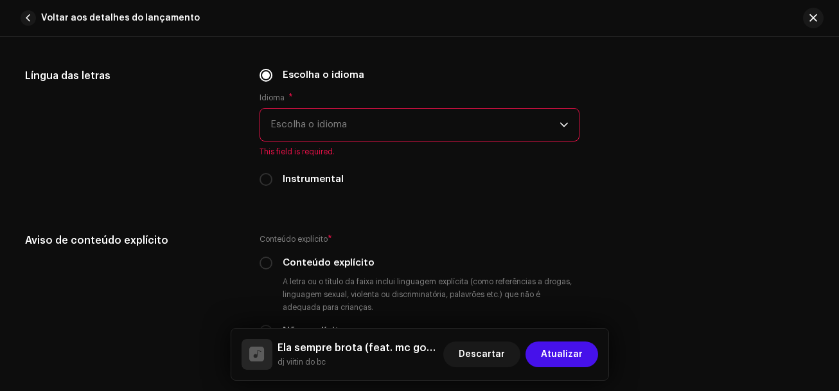
click at [299, 130] on span "Escolha o idioma" at bounding box center [414, 125] width 289 height 32
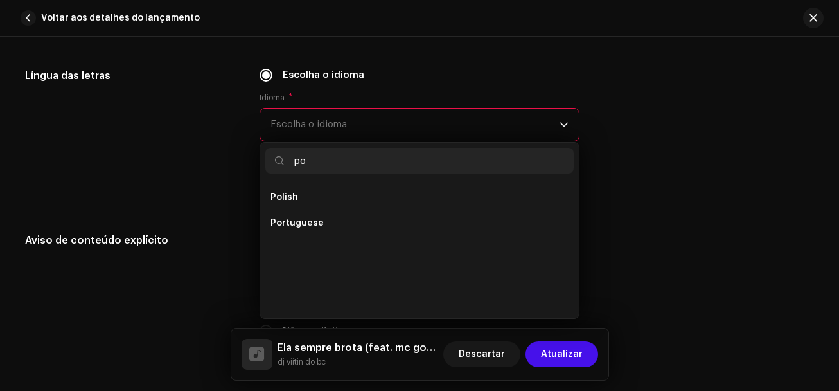
scroll to position [0, 0]
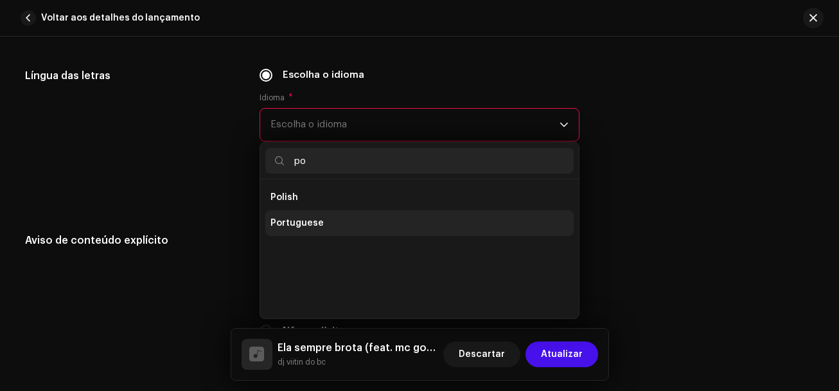
type input "po"
click at [308, 221] on span "Portuguese" at bounding box center [296, 223] width 53 height 13
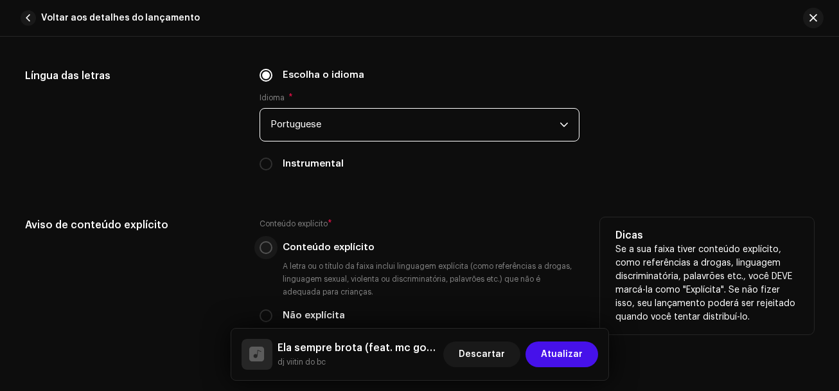
click at [263, 251] on input "Conteúdo explícito" at bounding box center [266, 247] width 13 height 13
radio input "true"
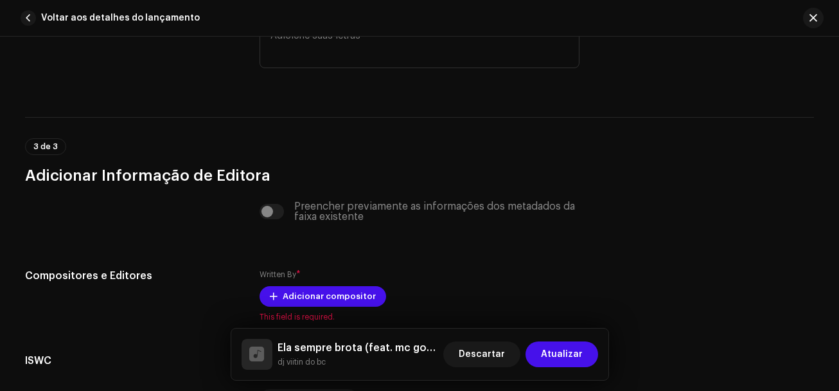
scroll to position [2698, 0]
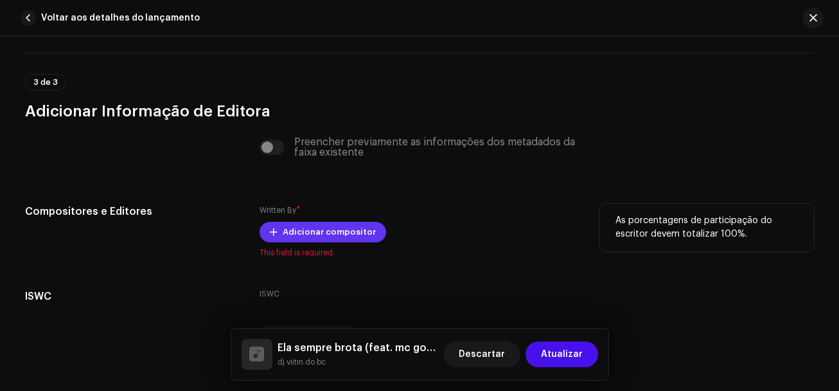
click at [297, 231] on span "Adicionar compositor" at bounding box center [329, 232] width 93 height 26
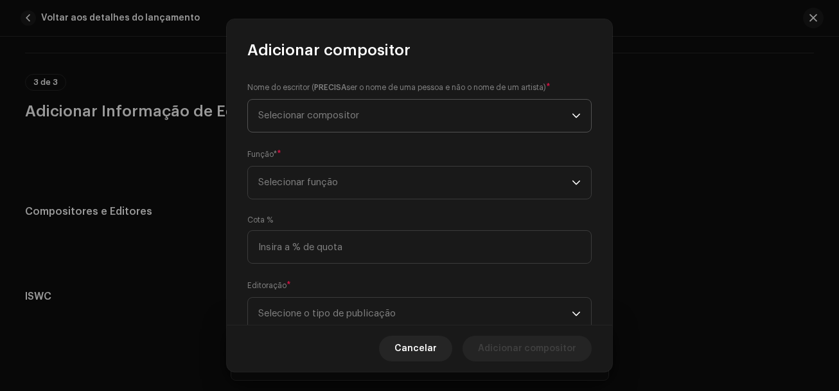
click at [312, 114] on span "Selecionar compositor" at bounding box center [308, 116] width 101 height 10
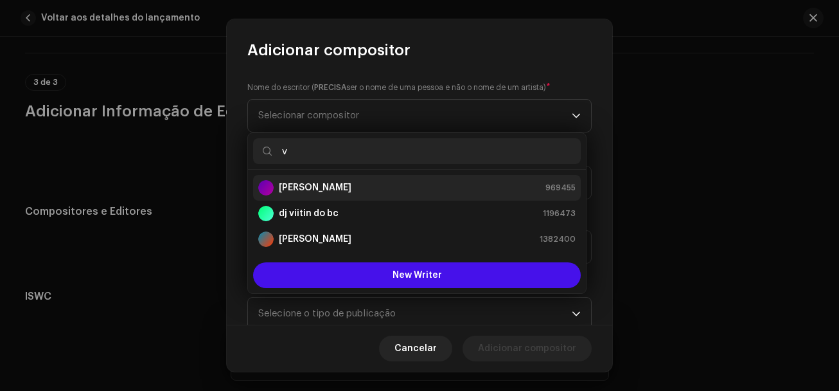
type input "v"
click at [297, 184] on strong "[PERSON_NAME]" at bounding box center [315, 187] width 73 height 13
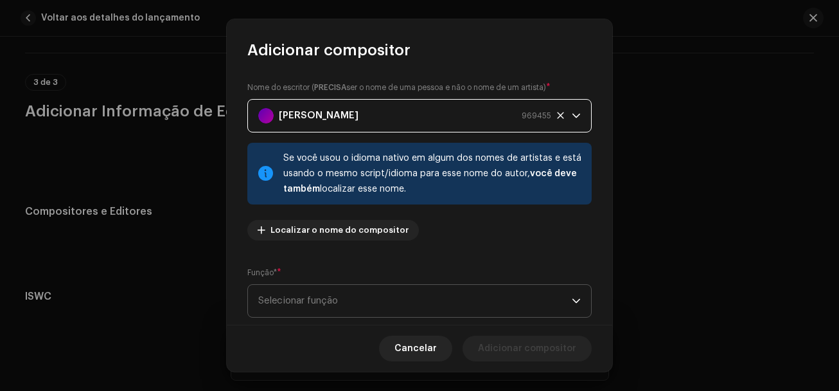
click at [306, 291] on span "Selecionar função" at bounding box center [415, 301] width 314 height 32
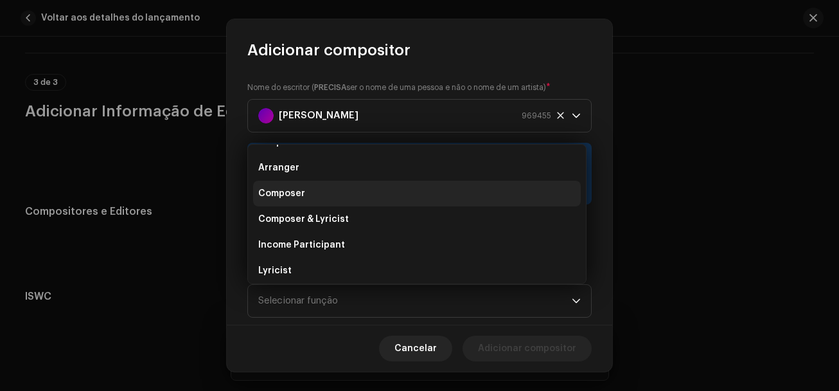
scroll to position [0, 0]
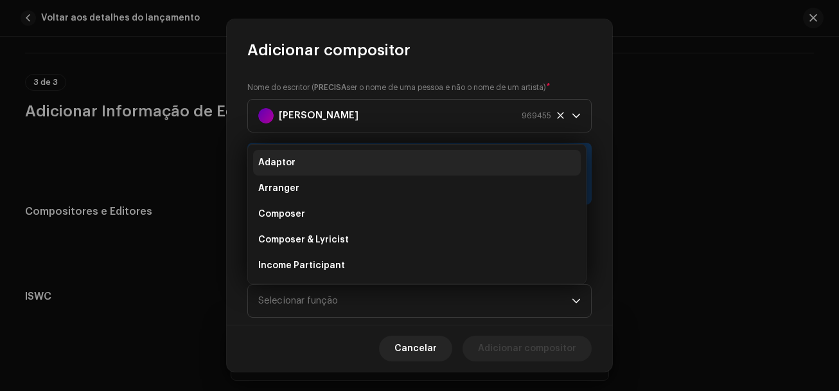
click at [284, 166] on span "Adaptor" at bounding box center [276, 162] width 37 height 13
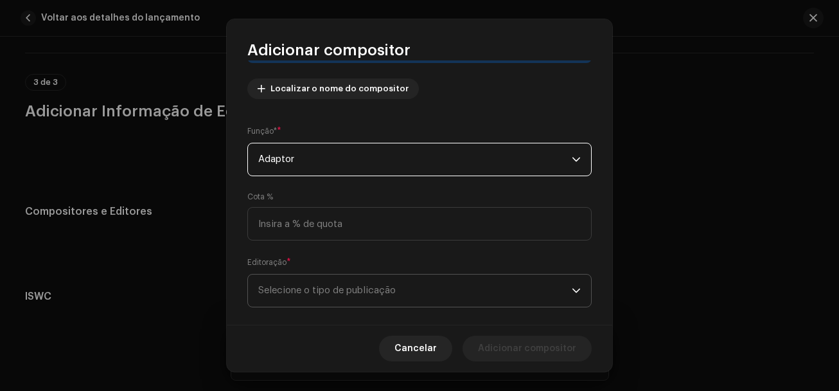
scroll to position [160, 0]
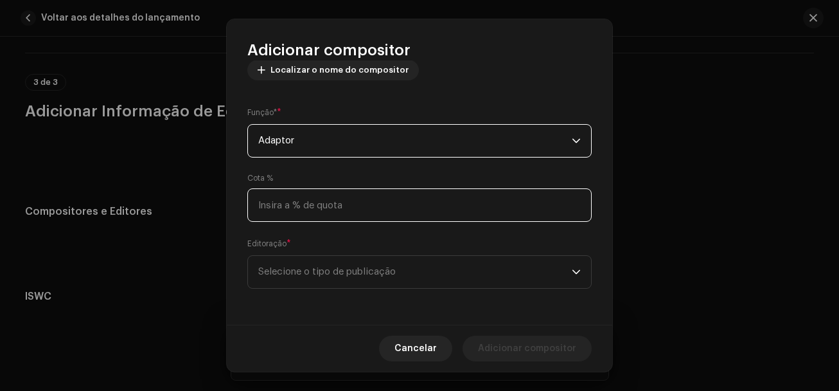
click at [289, 209] on input at bounding box center [419, 204] width 344 height 33
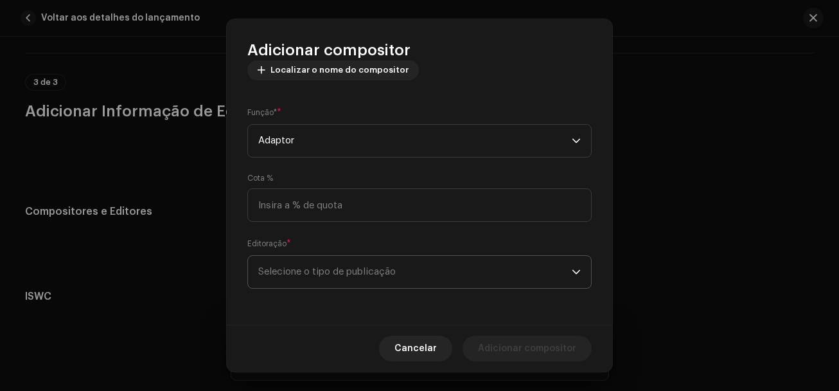
click at [288, 265] on span "Selecione o tipo de publicação" at bounding box center [415, 272] width 314 height 32
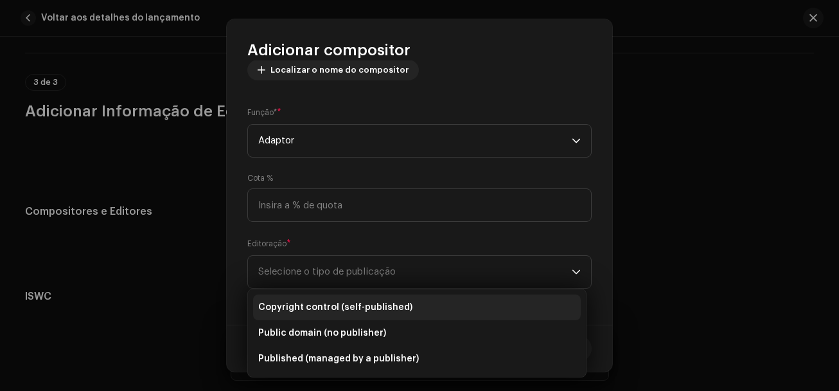
click at [303, 304] on span "Copyright control (self-published)" at bounding box center [335, 307] width 154 height 13
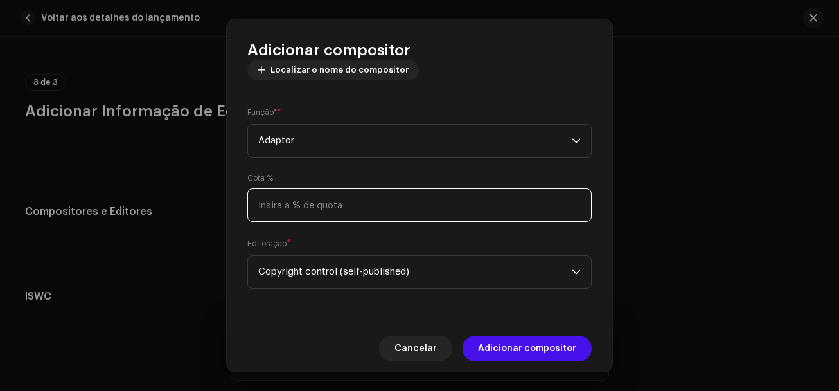
click at [281, 209] on input at bounding box center [419, 204] width 344 height 33
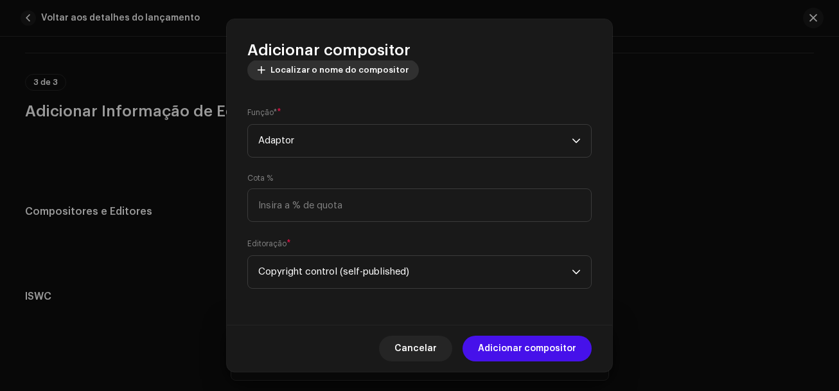
click at [339, 72] on span "Localizar o nome do compositor" at bounding box center [339, 70] width 138 height 26
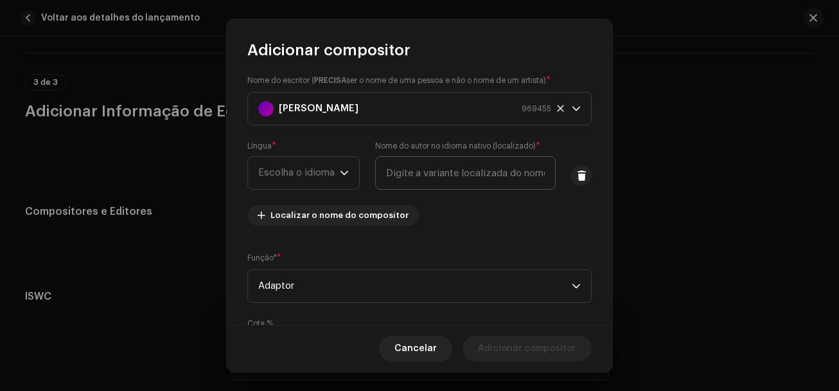
scroll to position [0, 0]
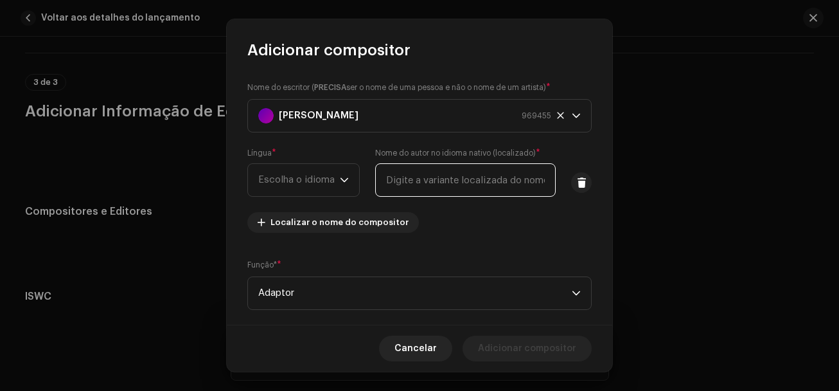
click at [392, 181] on input "text" at bounding box center [465, 179] width 181 height 33
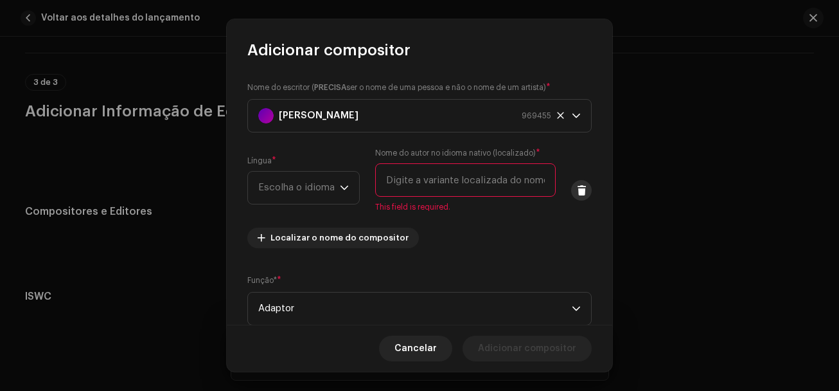
click at [568, 182] on div "Língua * Escolha o idioma Nome do autor no idioma nativo (localizado) * This fi…" at bounding box center [419, 180] width 344 height 64
click at [581, 193] on span at bounding box center [582, 190] width 10 height 10
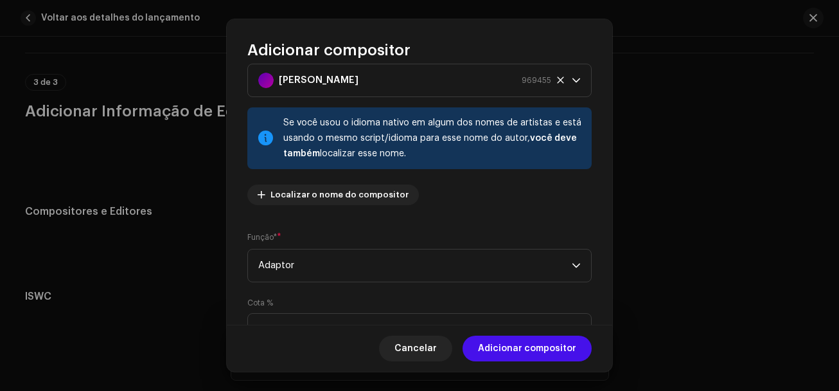
scroll to position [64, 0]
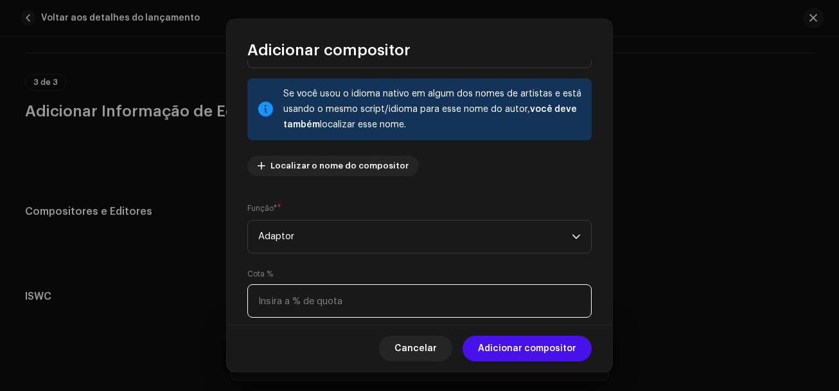
click at [310, 300] on input at bounding box center [419, 300] width 344 height 33
type input "100,00"
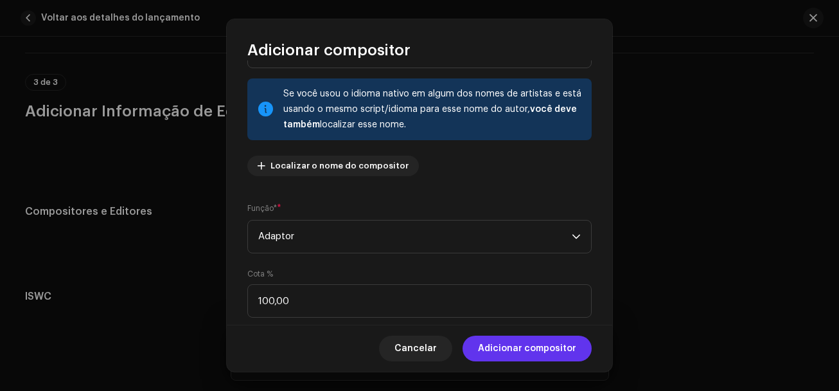
click at [502, 346] on span "Adicionar compositor" at bounding box center [527, 348] width 98 height 26
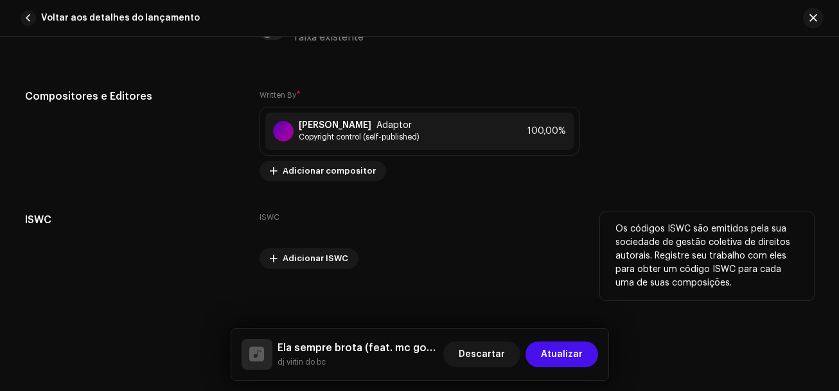
scroll to position [2815, 0]
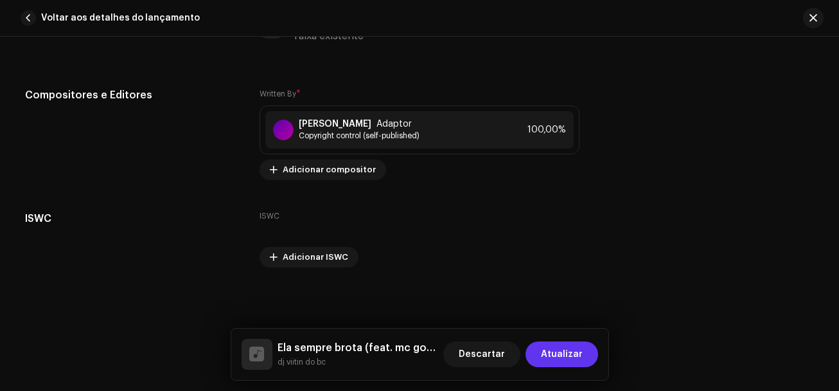
click at [545, 348] on span "Atualizar" at bounding box center [562, 354] width 42 height 26
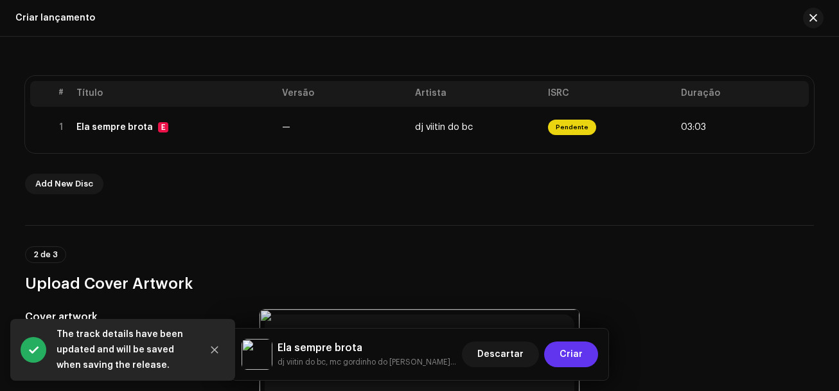
click at [560, 349] on button "Criar" at bounding box center [571, 354] width 54 height 26
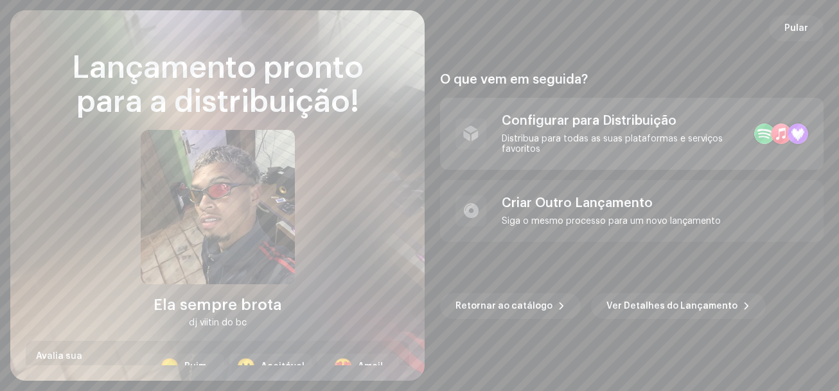
click at [522, 155] on div "Configurar para Distribuição Distribua para todas as suas plataformas e serviço…" at bounding box center [632, 134] width 384 height 72
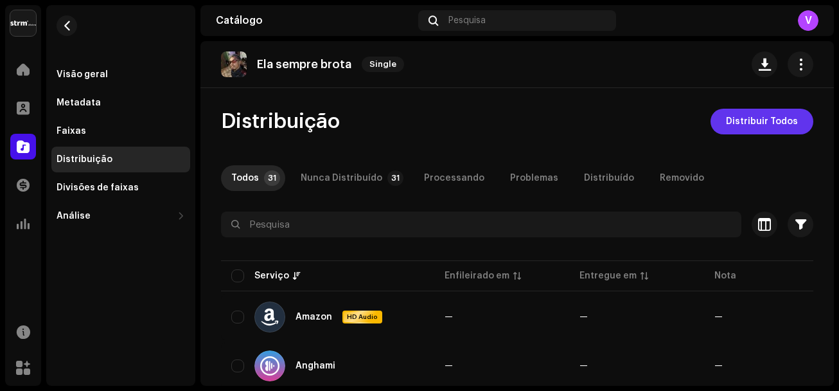
click at [732, 125] on span "Distribuir Todos" at bounding box center [762, 122] width 72 height 26
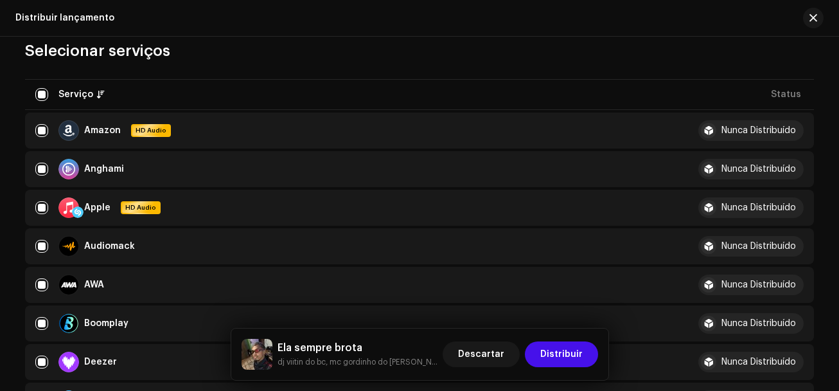
scroll to position [193, 0]
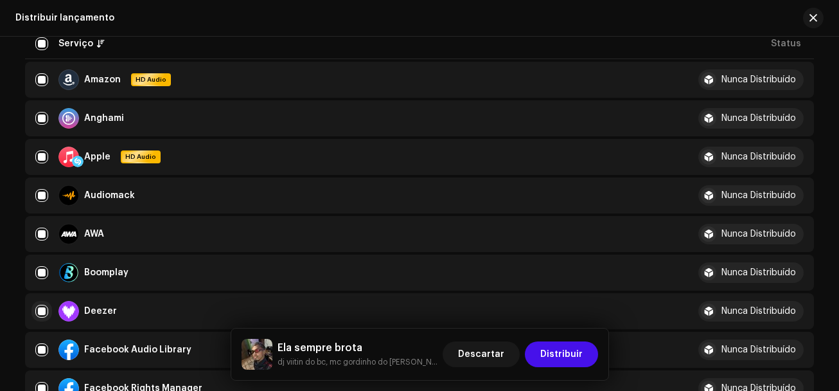
click at [40, 308] on input "checkbox" at bounding box center [41, 311] width 13 height 13
checkbox input "false"
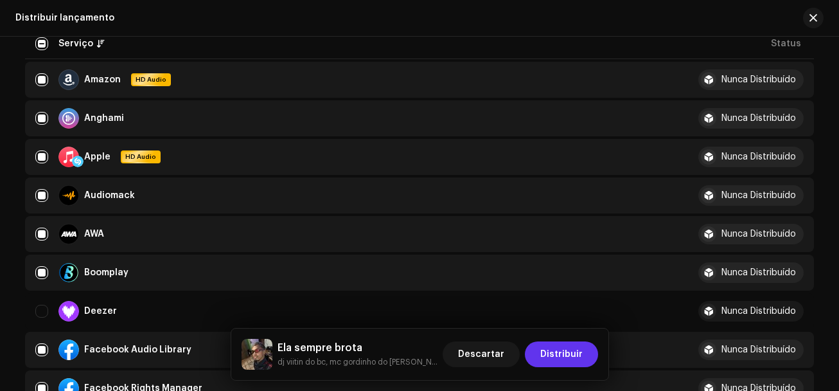
click at [558, 353] on span "Distribuir" at bounding box center [561, 354] width 42 height 26
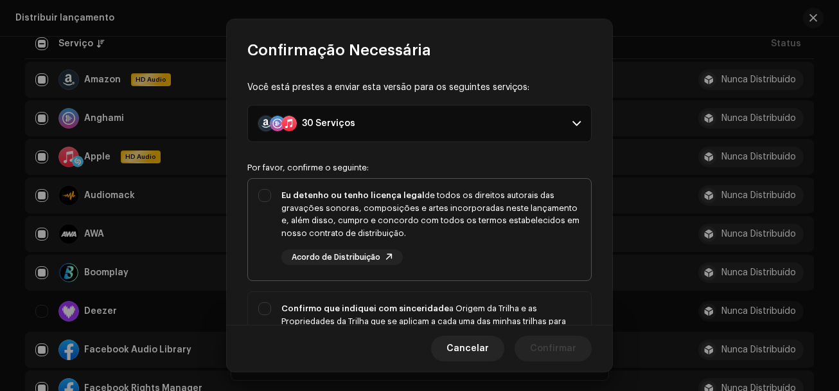
click at [269, 200] on div "Eu detenho ou tenho licença legal de todos os direitos autorais das gravações s…" at bounding box center [419, 227] width 343 height 96
checkbox input "true"
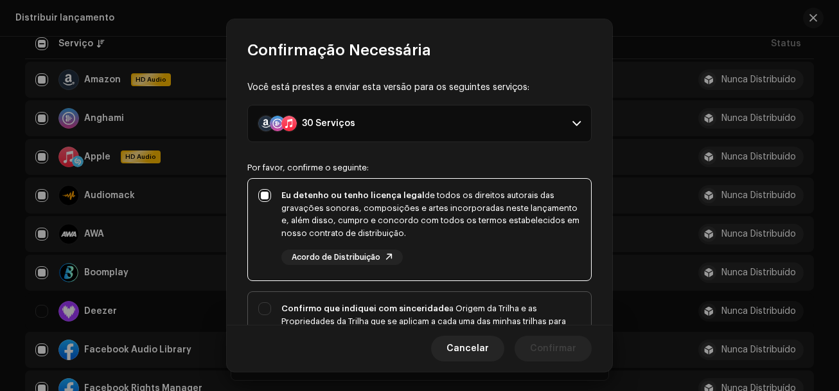
click at [263, 298] on div "Confirmo que indiquei com sinceridade a Origem da Trilha e as Propriedades da T…" at bounding box center [419, 346] width 343 height 109
checkbox input "true"
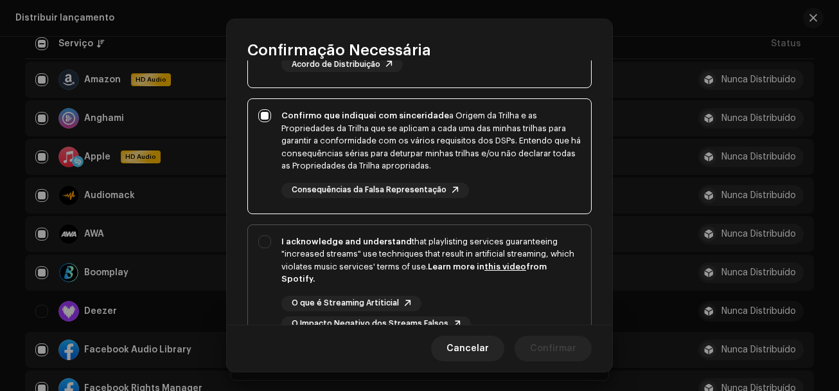
drag, startPoint x: 263, startPoint y: 227, endPoint x: 272, endPoint y: 239, distance: 14.7
click at [263, 228] on div "I acknowledge and understand that playlisting services guaranteeing "increased …" at bounding box center [419, 283] width 343 height 117
checkbox input "true"
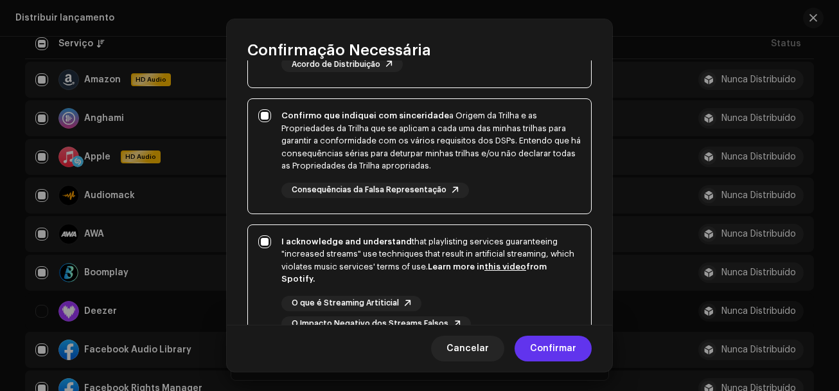
click at [555, 346] on span "Confirmar" at bounding box center [553, 348] width 46 height 26
